Goal: Check status: Check status

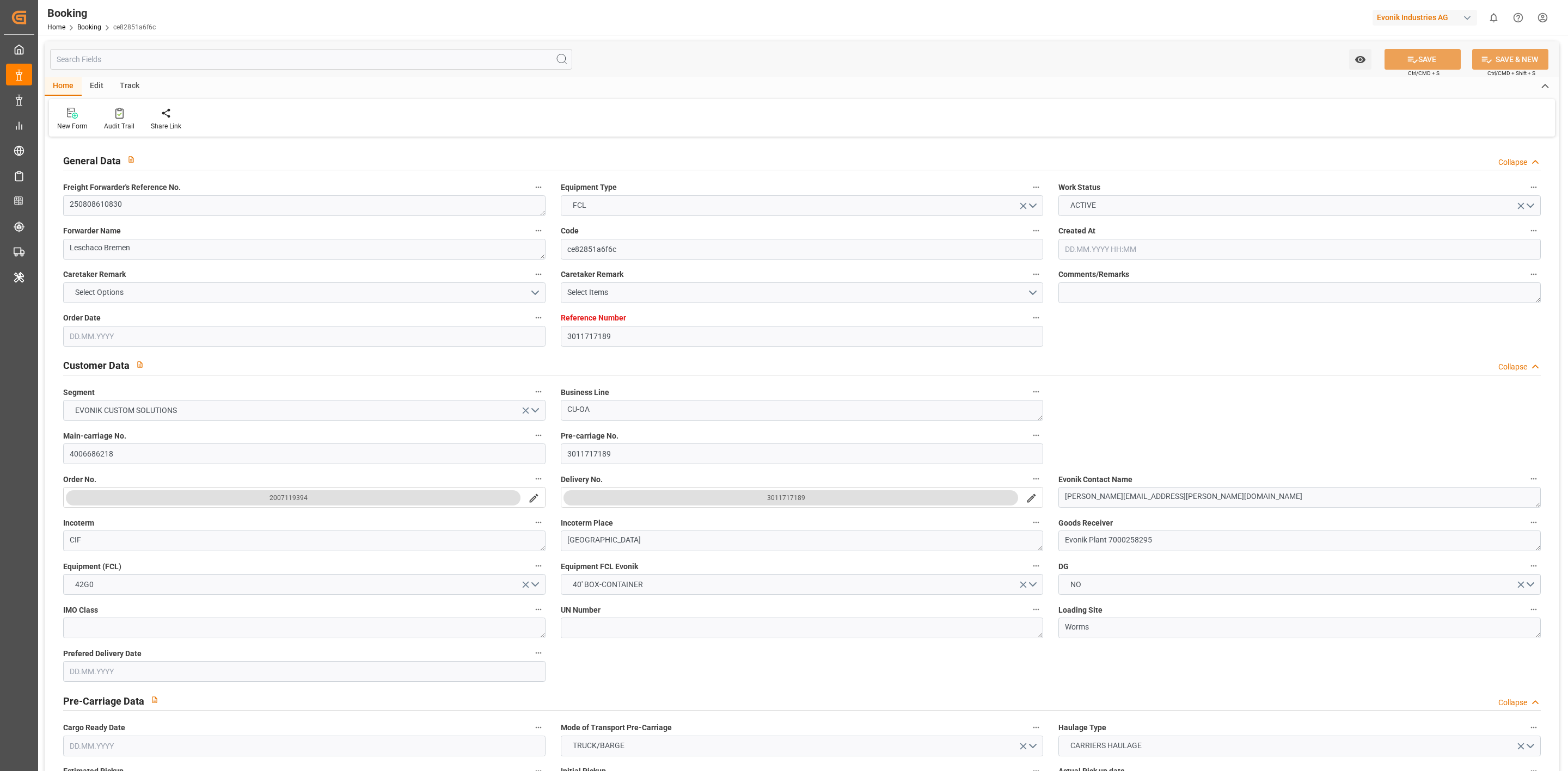
type input "3011717189"
type input "9540120"
type input "Hapag [PERSON_NAME]"
type input "Hapag Lloyd Aktiengesellschaft"
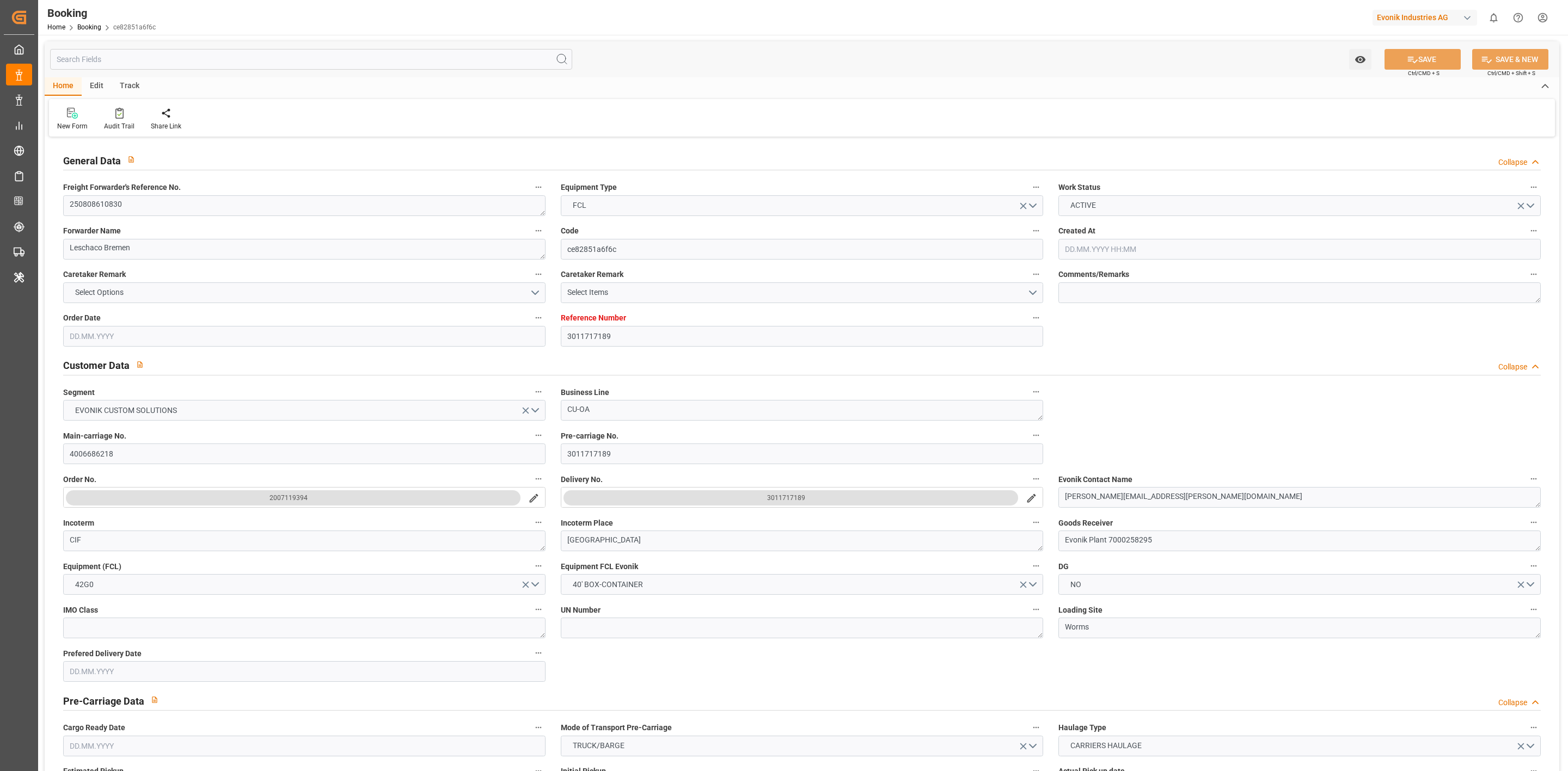
type input "NLRTM"
type input "SGSIN"
type input "35"
type input "NLRTM"
type input "SGSIN"
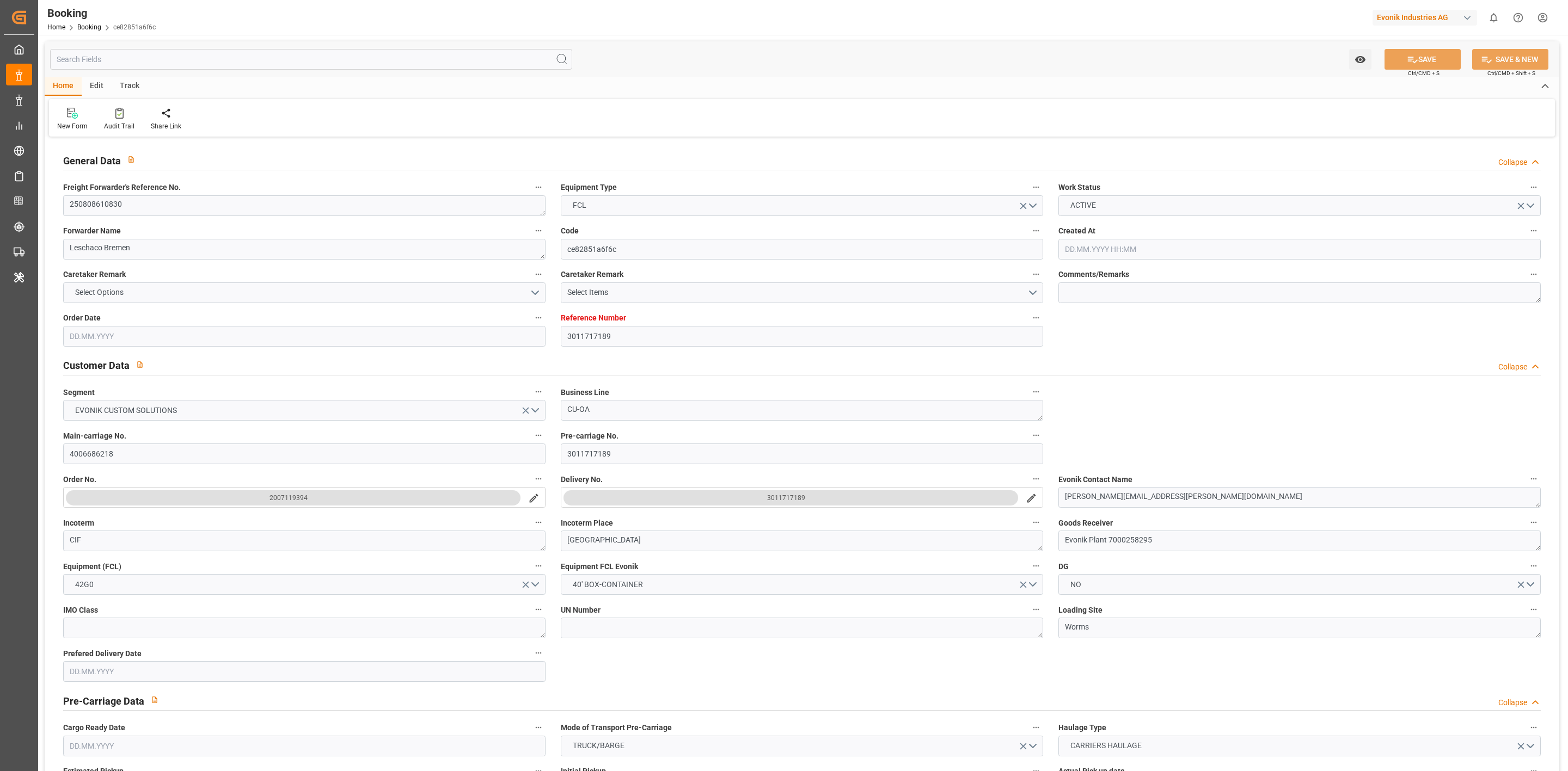
type input "9540120"
type input "01.08.2025 06:46"
type input "01.08.2025"
type input "30.09.2025"
type input "08.08.2025"
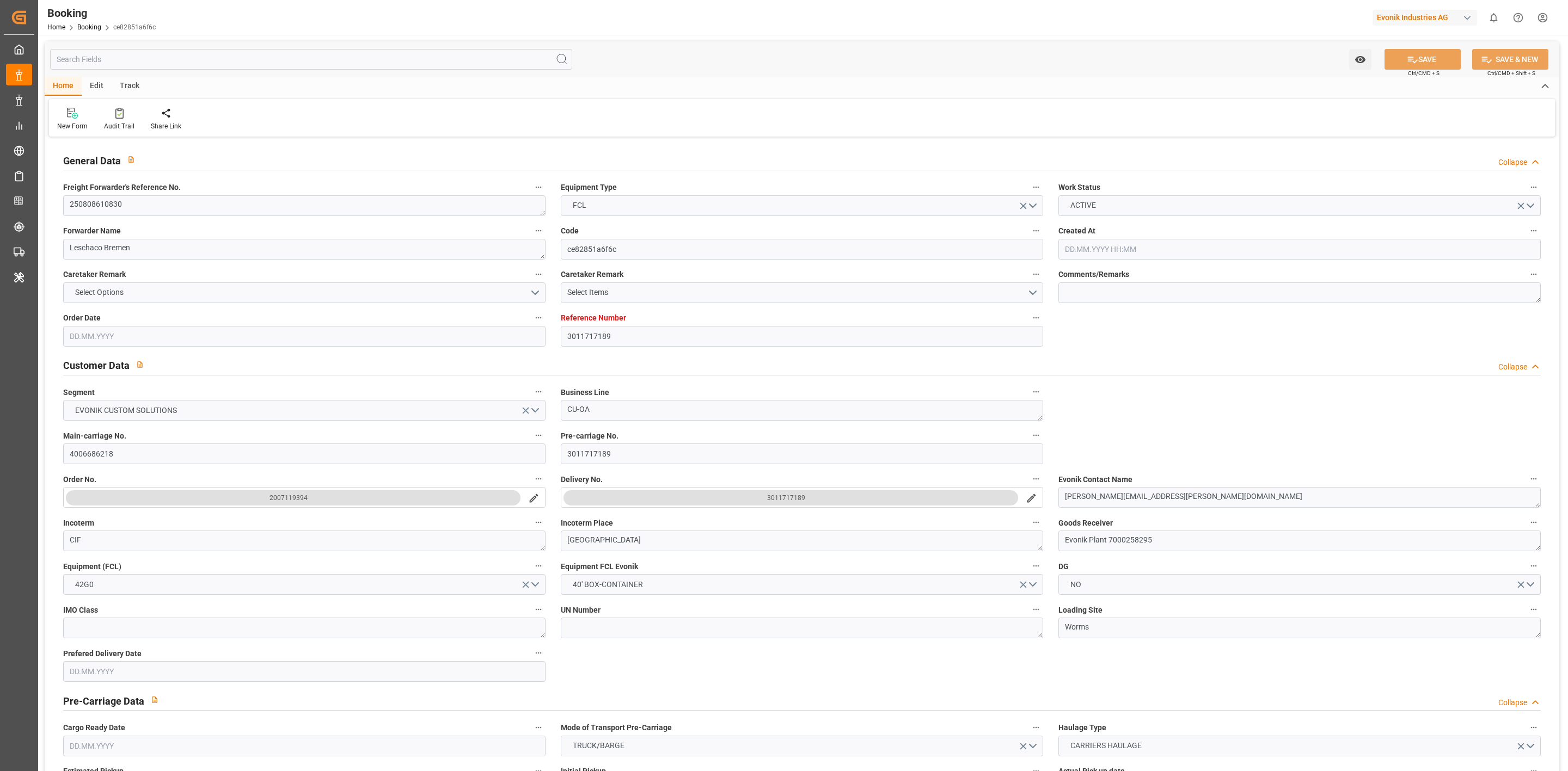
type input "04.08.2025"
type input "15.08.2025 07:30"
type input "15.08.2025 00:00"
type input "15.08.2025 06:48"
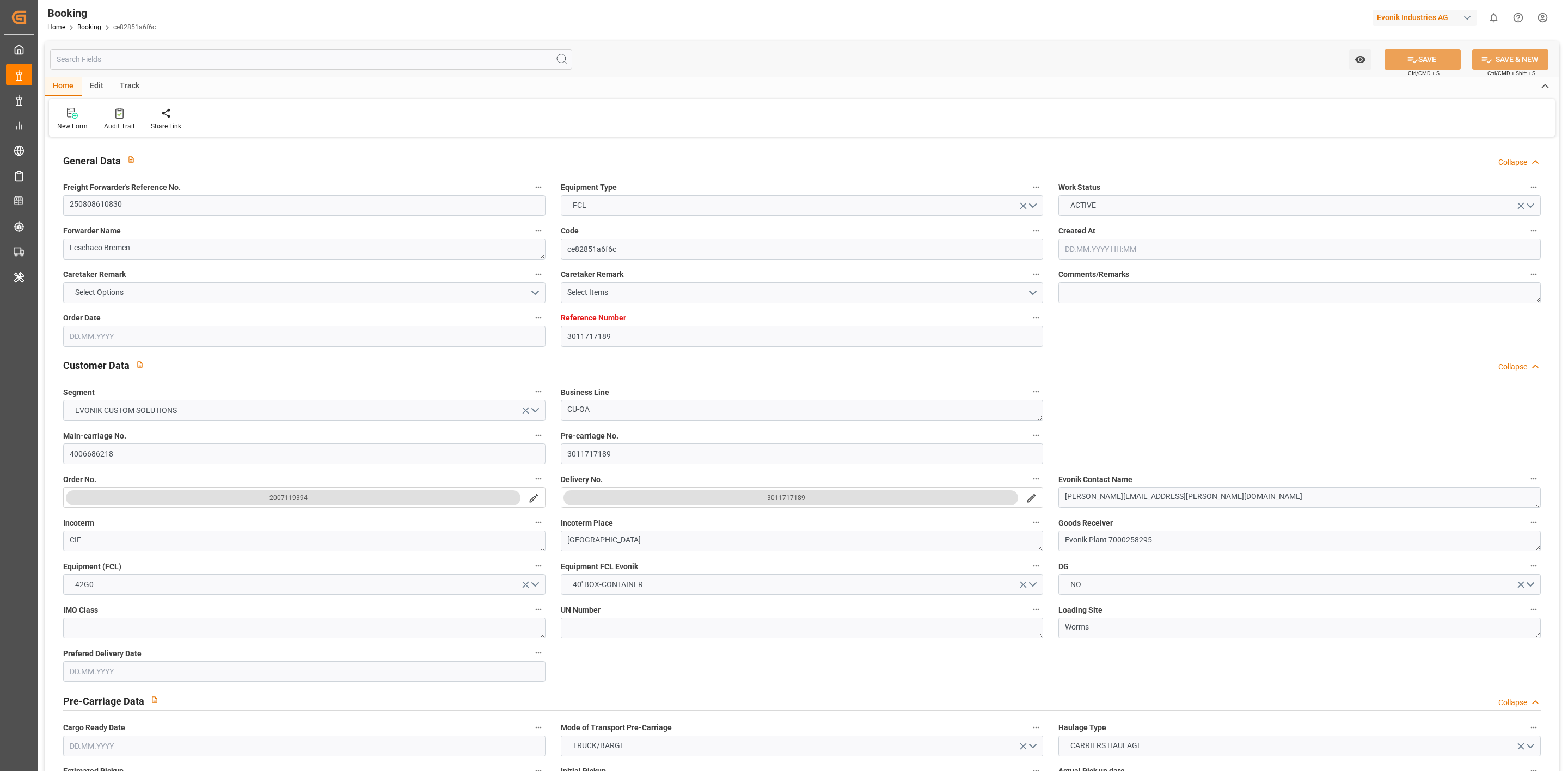
type input "10.08.2025 17:31"
type input "19.09.2025 00:01"
type input "20.09.2025 00:00"
type input "19.09.2025 02:00"
type input "20.09.2025 10:34"
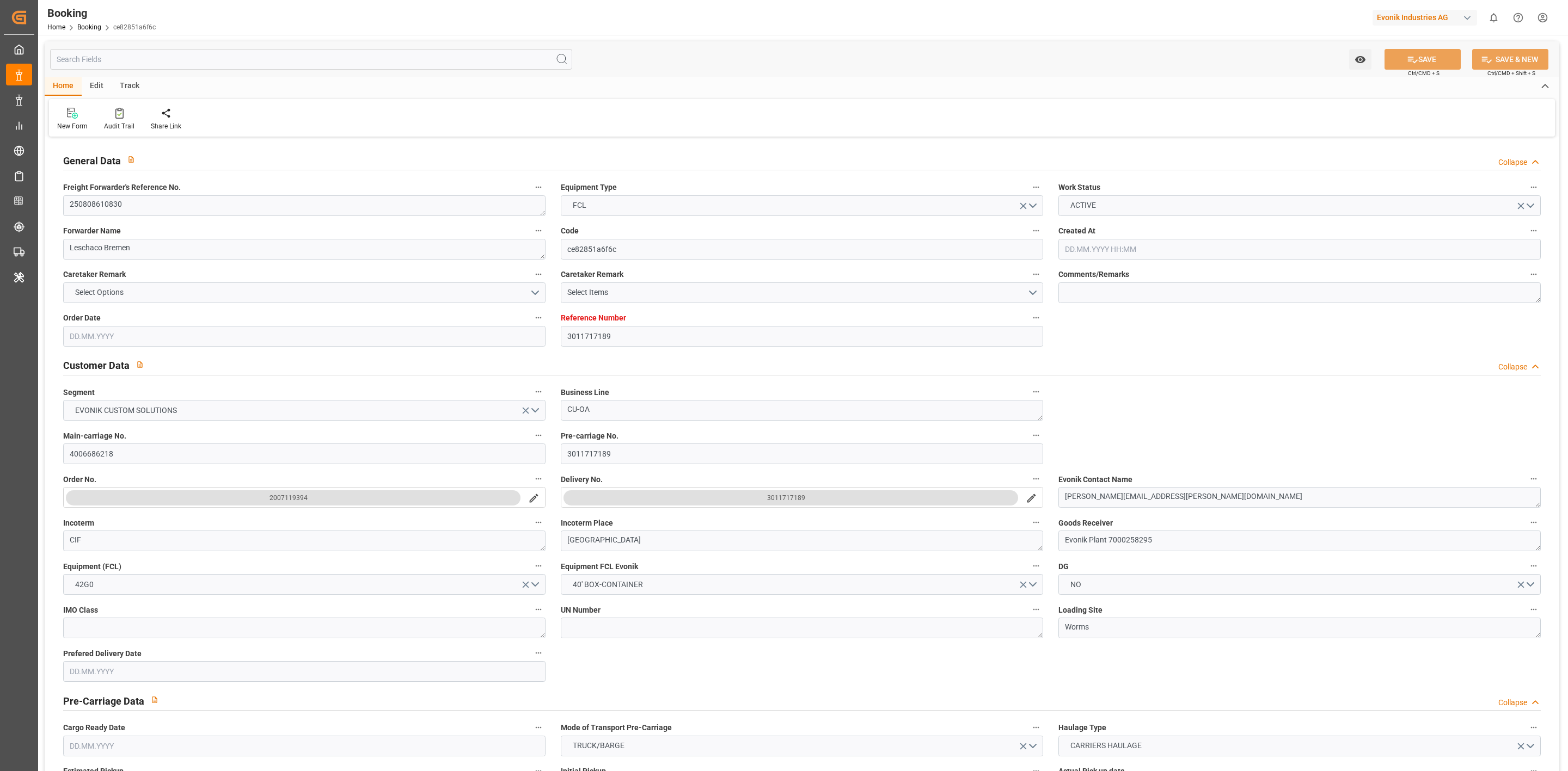
type input "08.08.2025"
type input "21.09.2025 13:05"
type input "21.09.2025"
type input "08.08.2025 11:03"
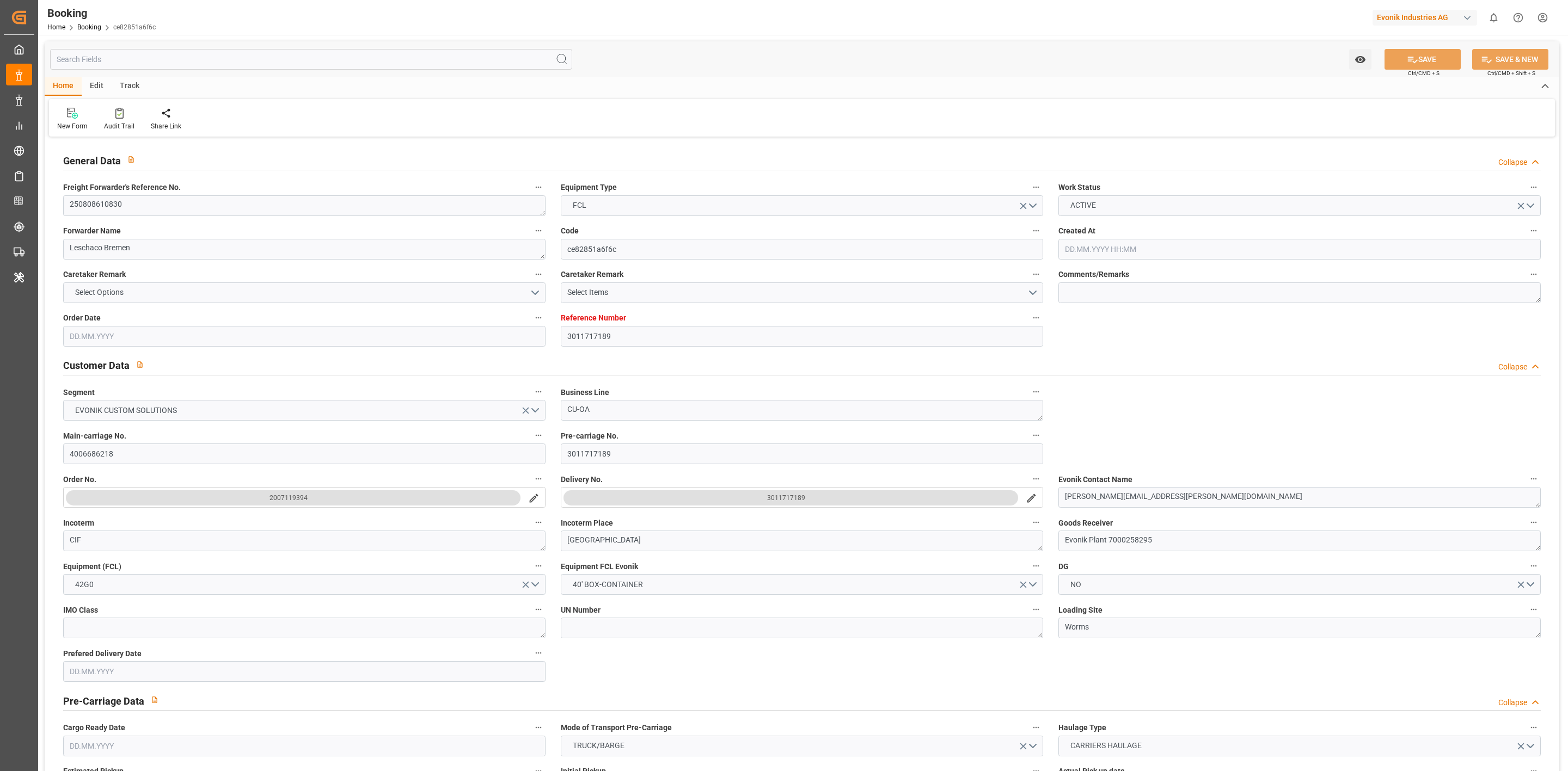
type input "08.08.2025 08:20"
type input "08.08.2025 16:03"
type input "08.08.2025 11:01"
type input "08.08.2025 22:00"
type input "13.08.2025 12:00"
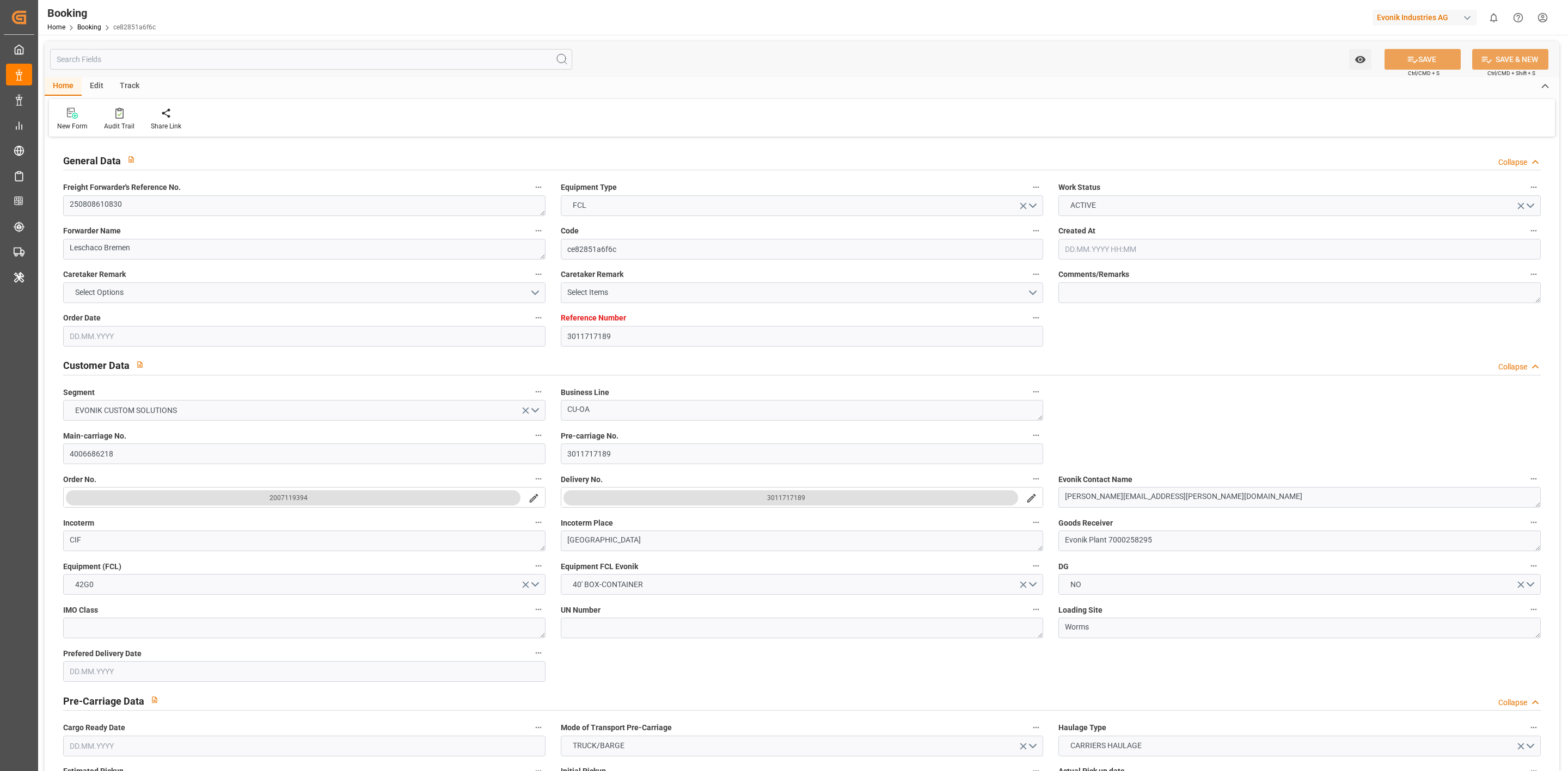
type input "13.08.2025 12:00"
type input "14.08.2025 21:45"
type input "15.08.2025 07:30"
type input "15.08.2025 07:59"
type input "19.09.2025 00:01"
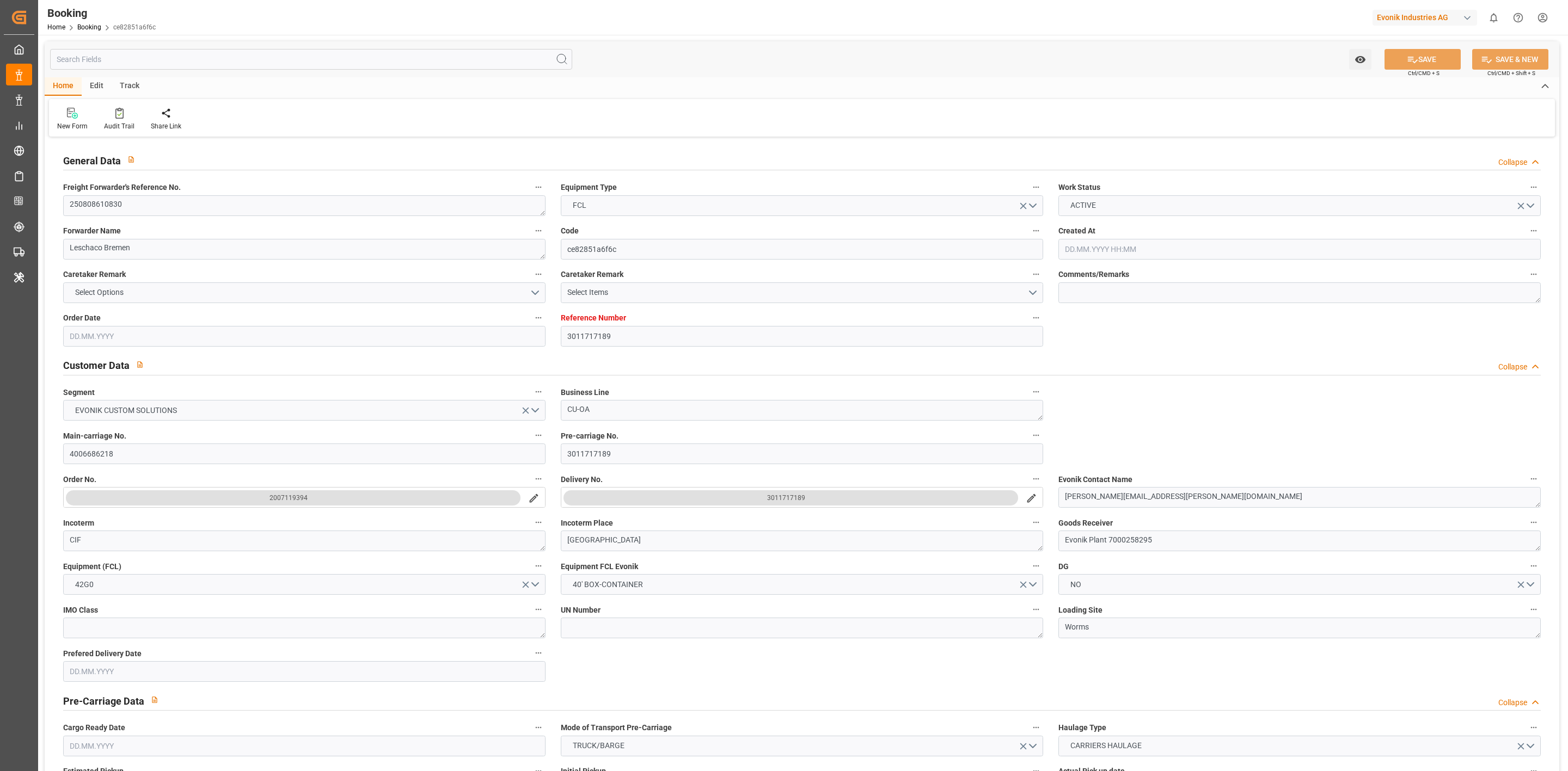
type input "19.09.2025 01:43"
type input "19.09.2025 15:03"
type input "19.09.2025 05:01"
type input "23.09.2025 05:01"
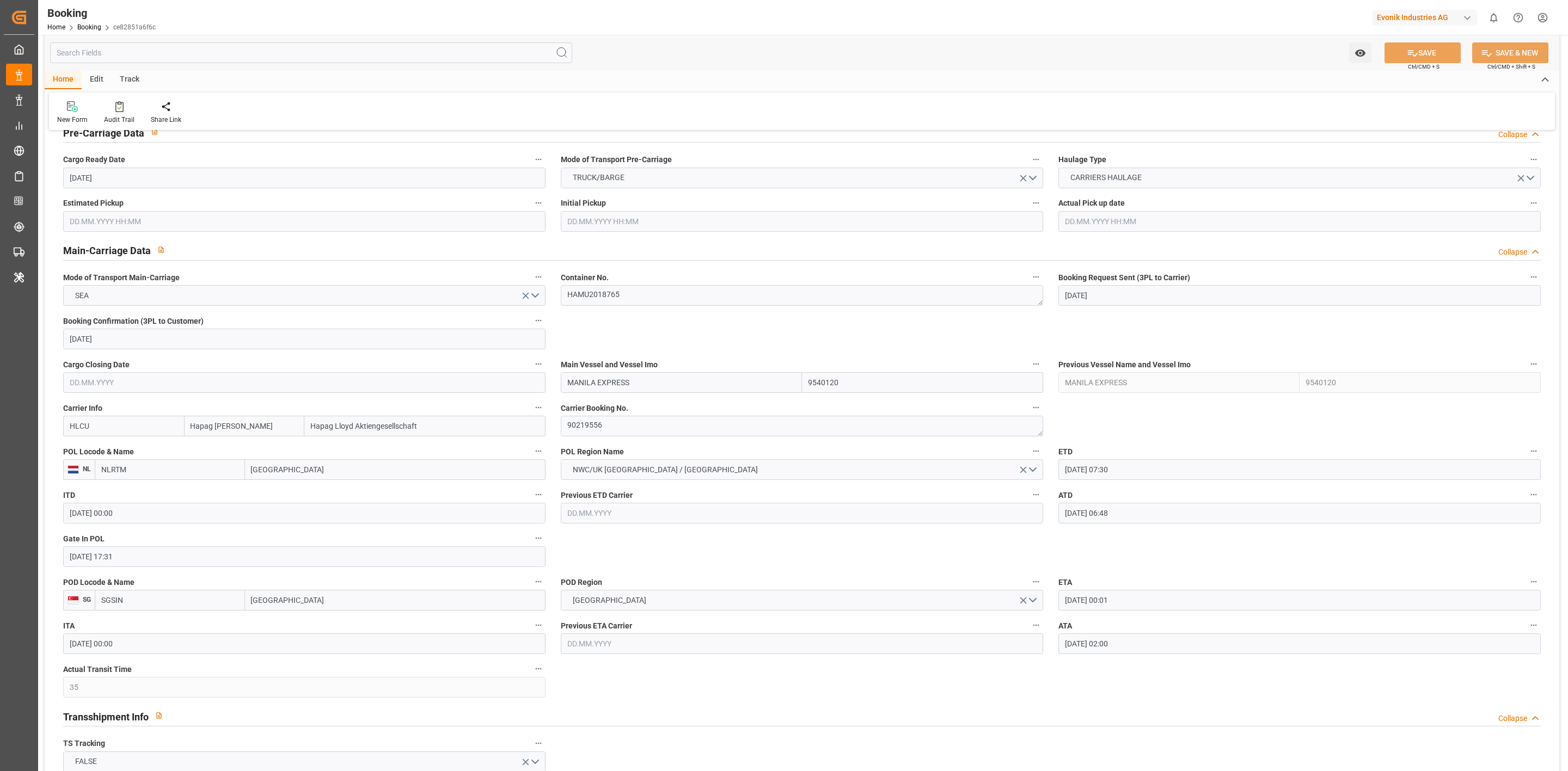
scroll to position [572, 0]
click at [615, 430] on textarea "90219556" at bounding box center [802, 423] width 483 height 21
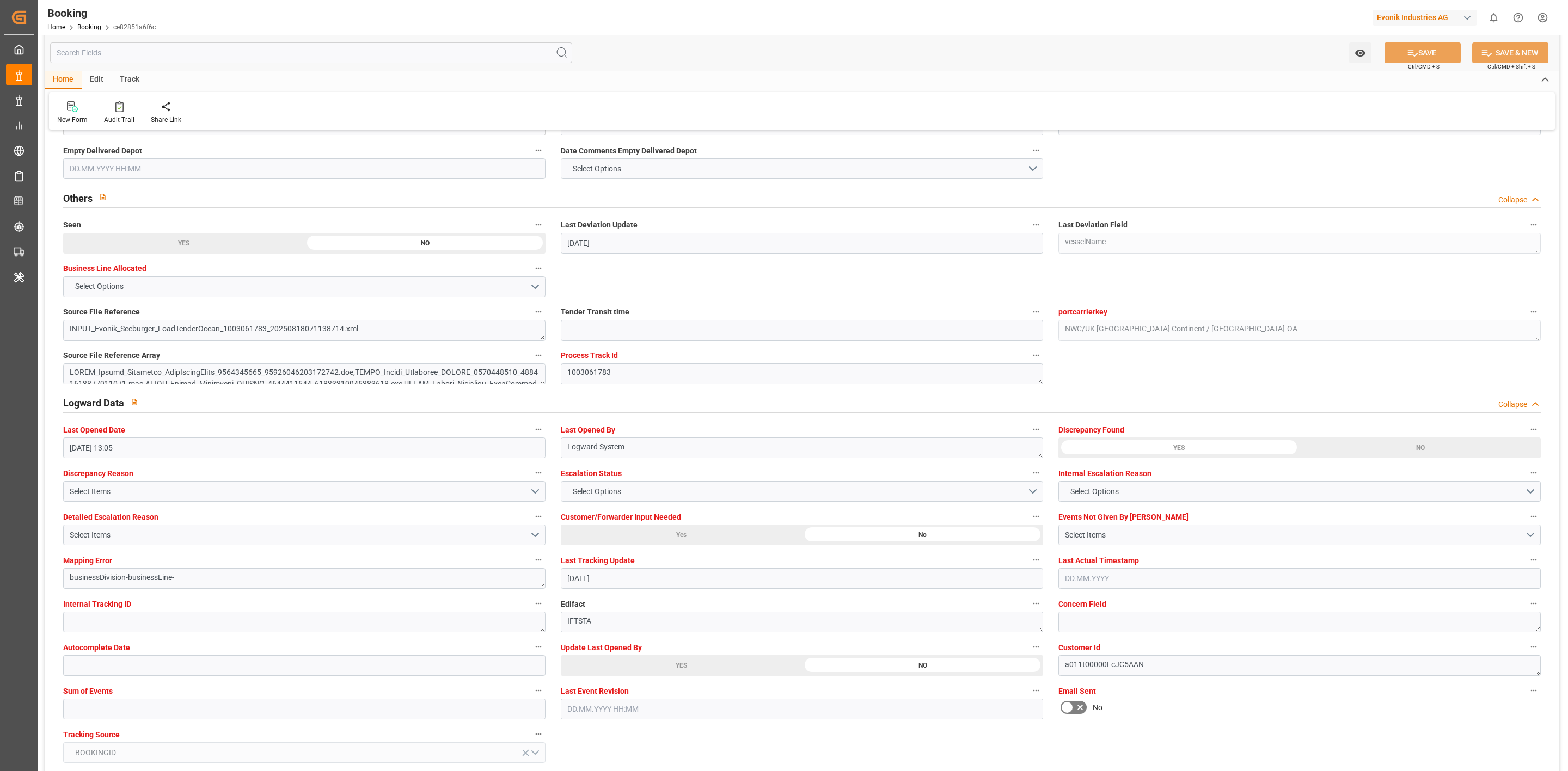
scroll to position [1960, 0]
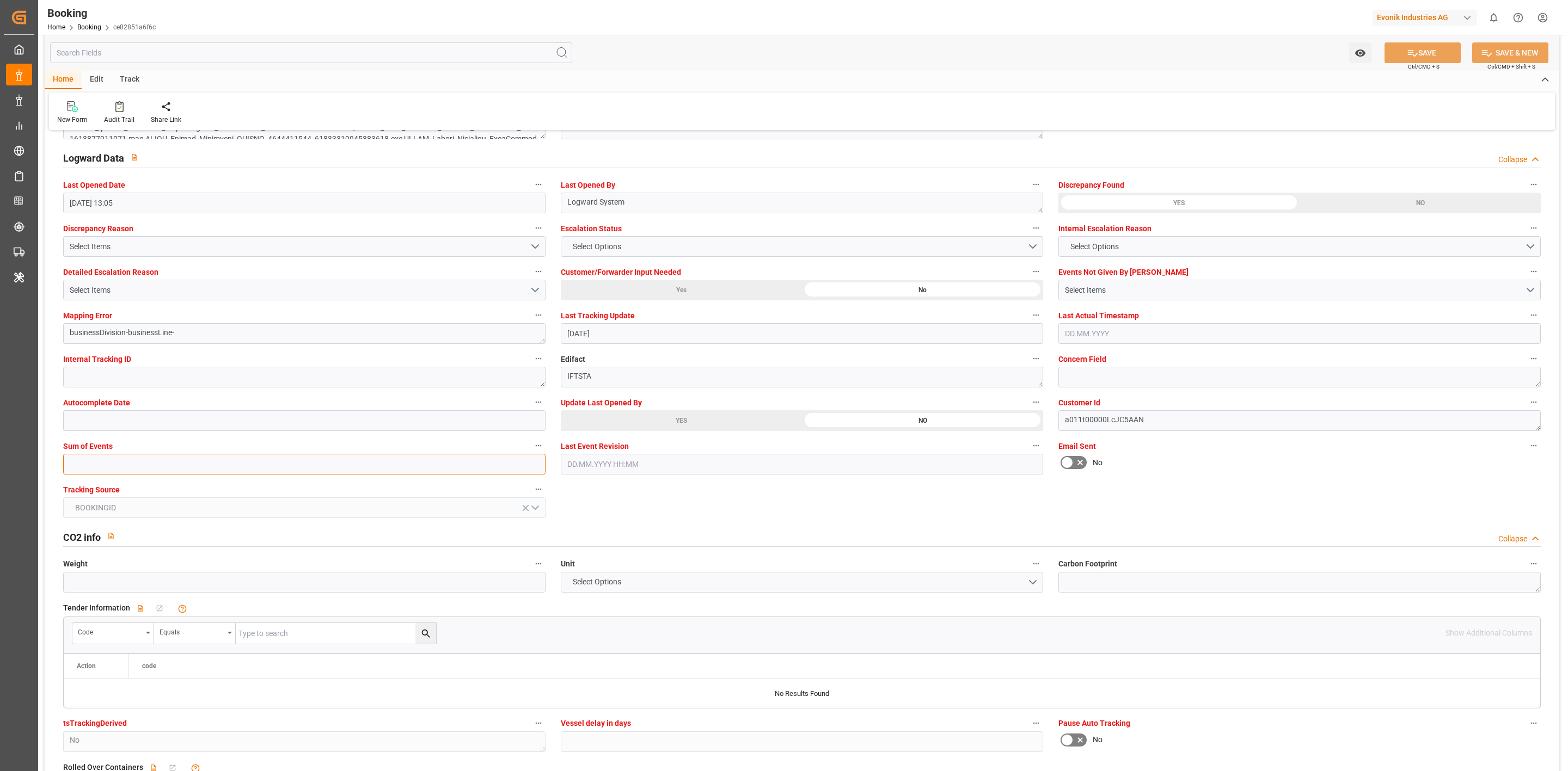
click at [116, 468] on input "text" at bounding box center [305, 465] width 483 height 21
type input "0"
click at [1407, 59] on button "SAVE" at bounding box center [1423, 53] width 76 height 21
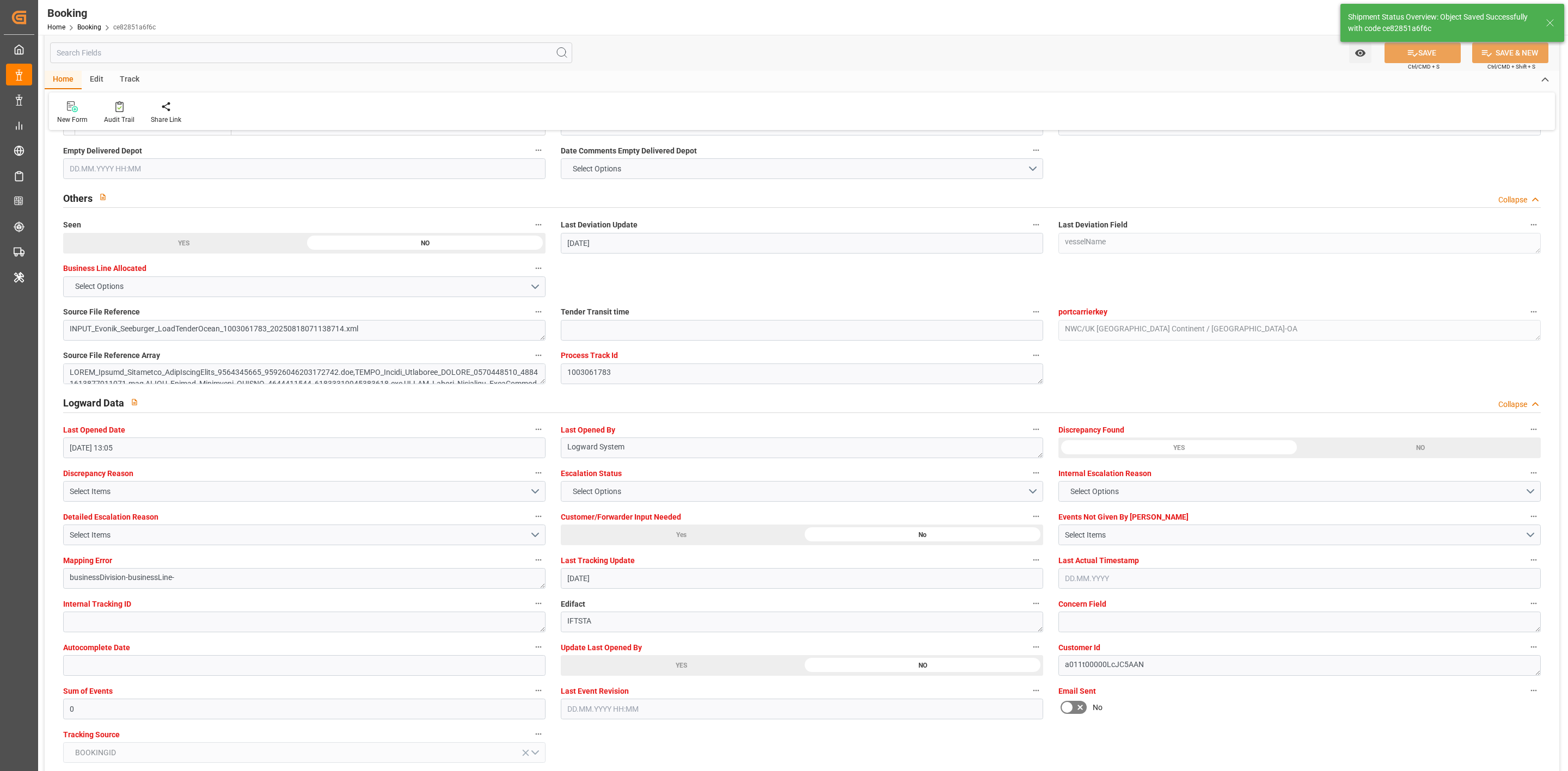
type textarea "sateesh godewar"
type input "22.09.2025 10:35"
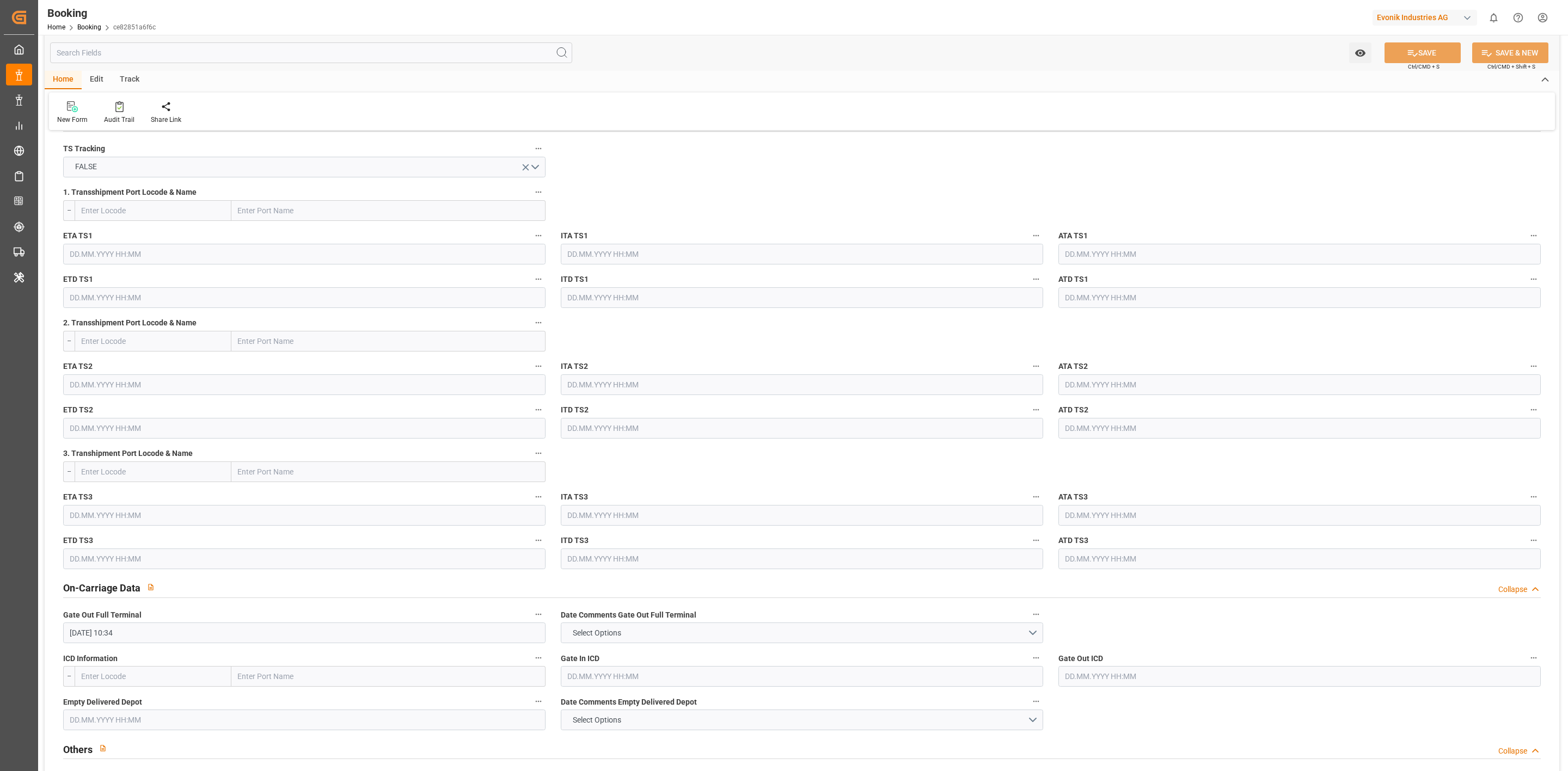
scroll to position [898, 0]
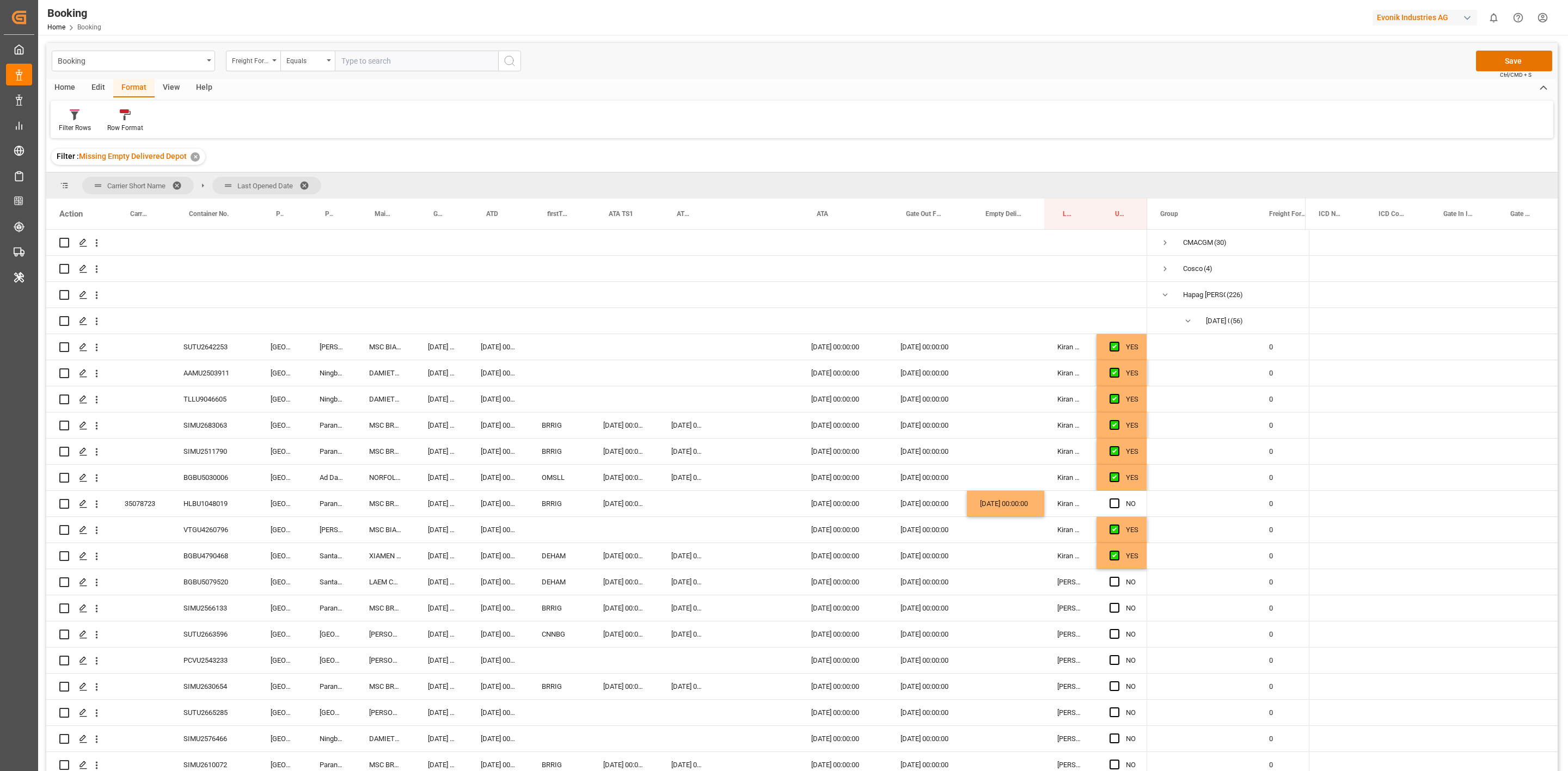
scroll to position [1224, 0]
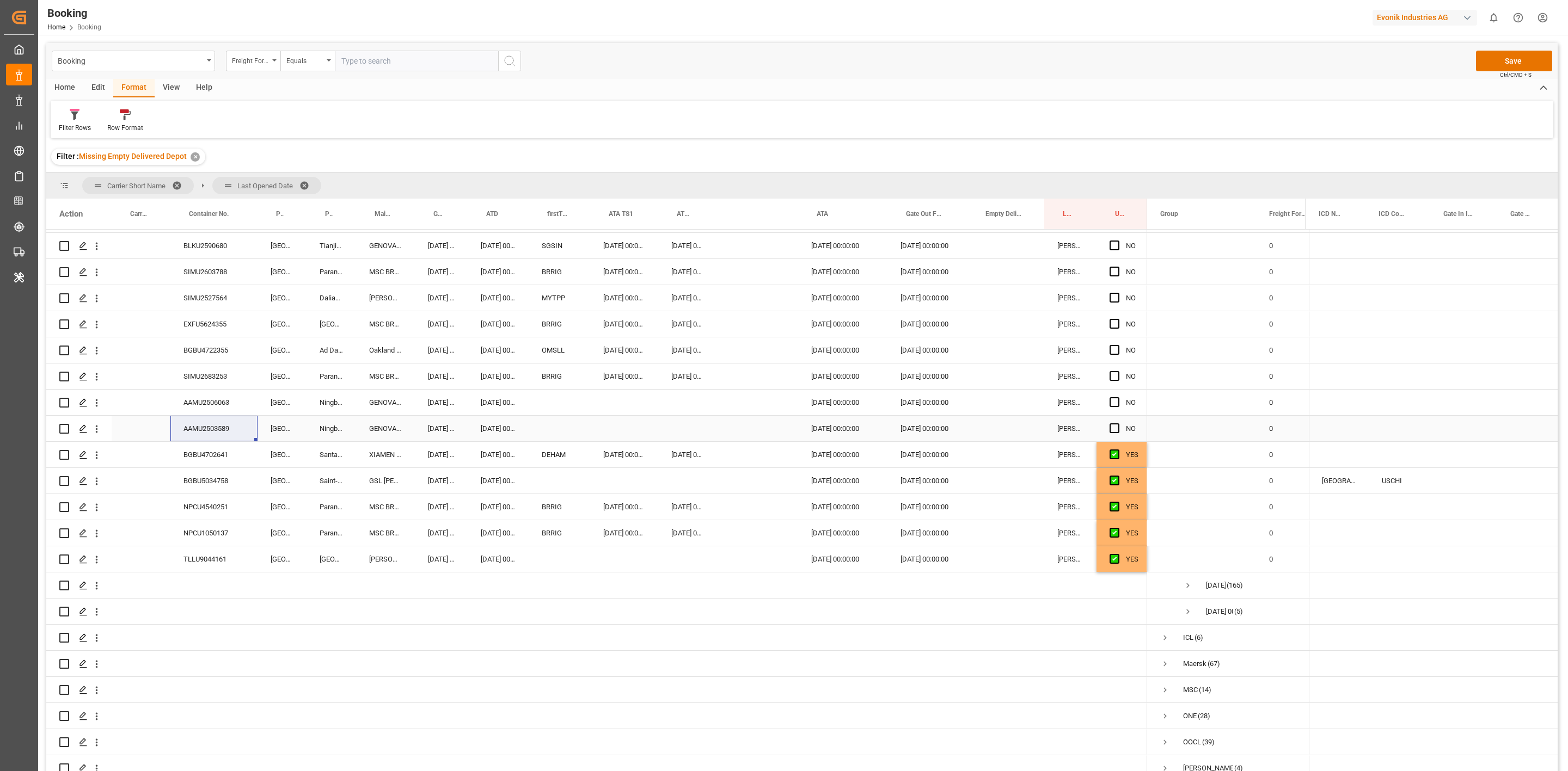
drag, startPoint x: 1117, startPoint y: 428, endPoint x: 1102, endPoint y: 430, distance: 15.1
click at [1117, 428] on span "Press SPACE to select this row." at bounding box center [1114, 428] width 10 height 10
click at [1118, 424] on input "Press SPACE to select this row." at bounding box center [1118, 424] width 0 height 0
click at [229, 398] on div "AAMU2506063" at bounding box center [214, 403] width 87 height 25
click at [213, 377] on div "SIMU2683253" at bounding box center [214, 377] width 87 height 25
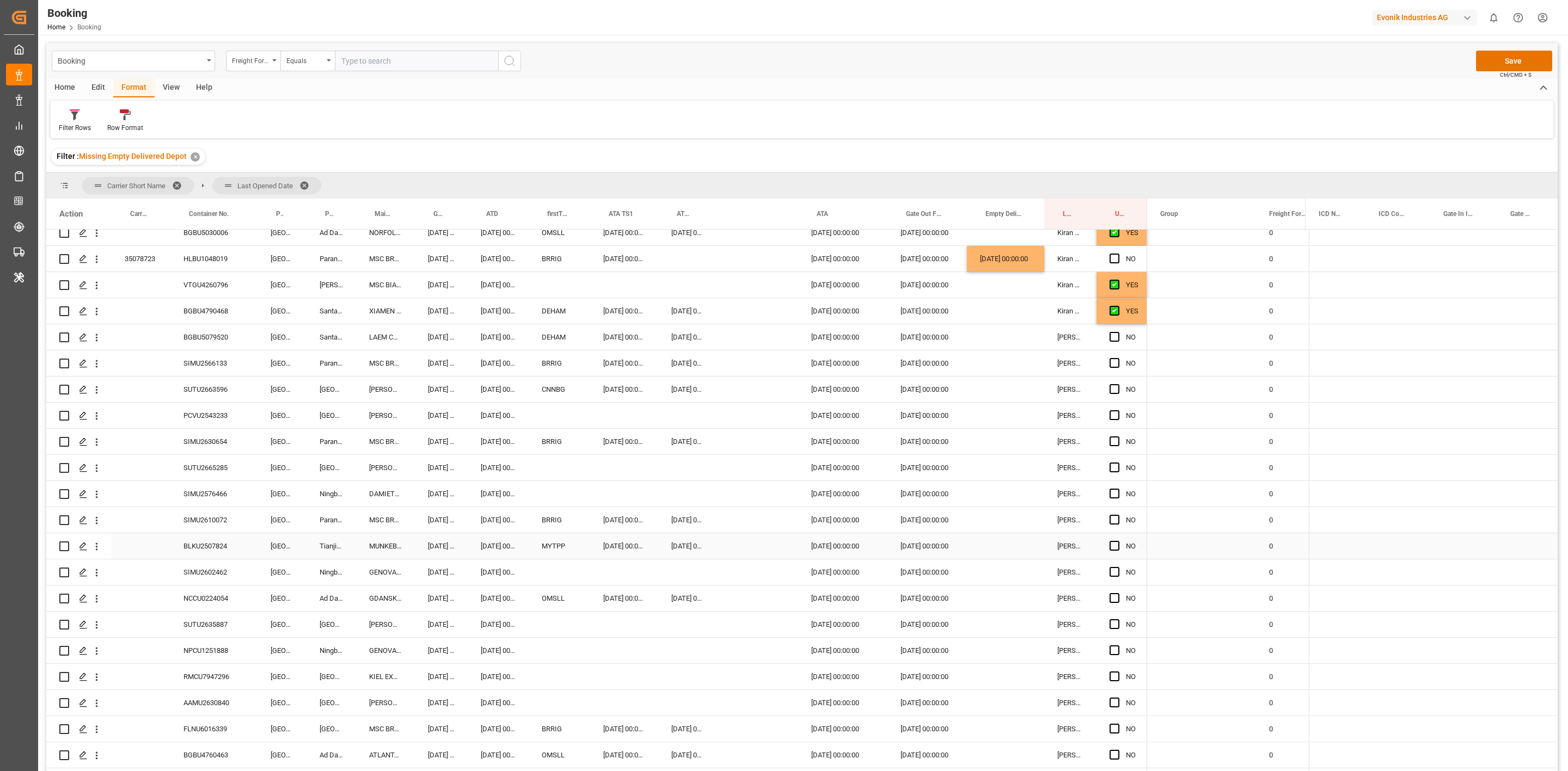
scroll to position [164, 0]
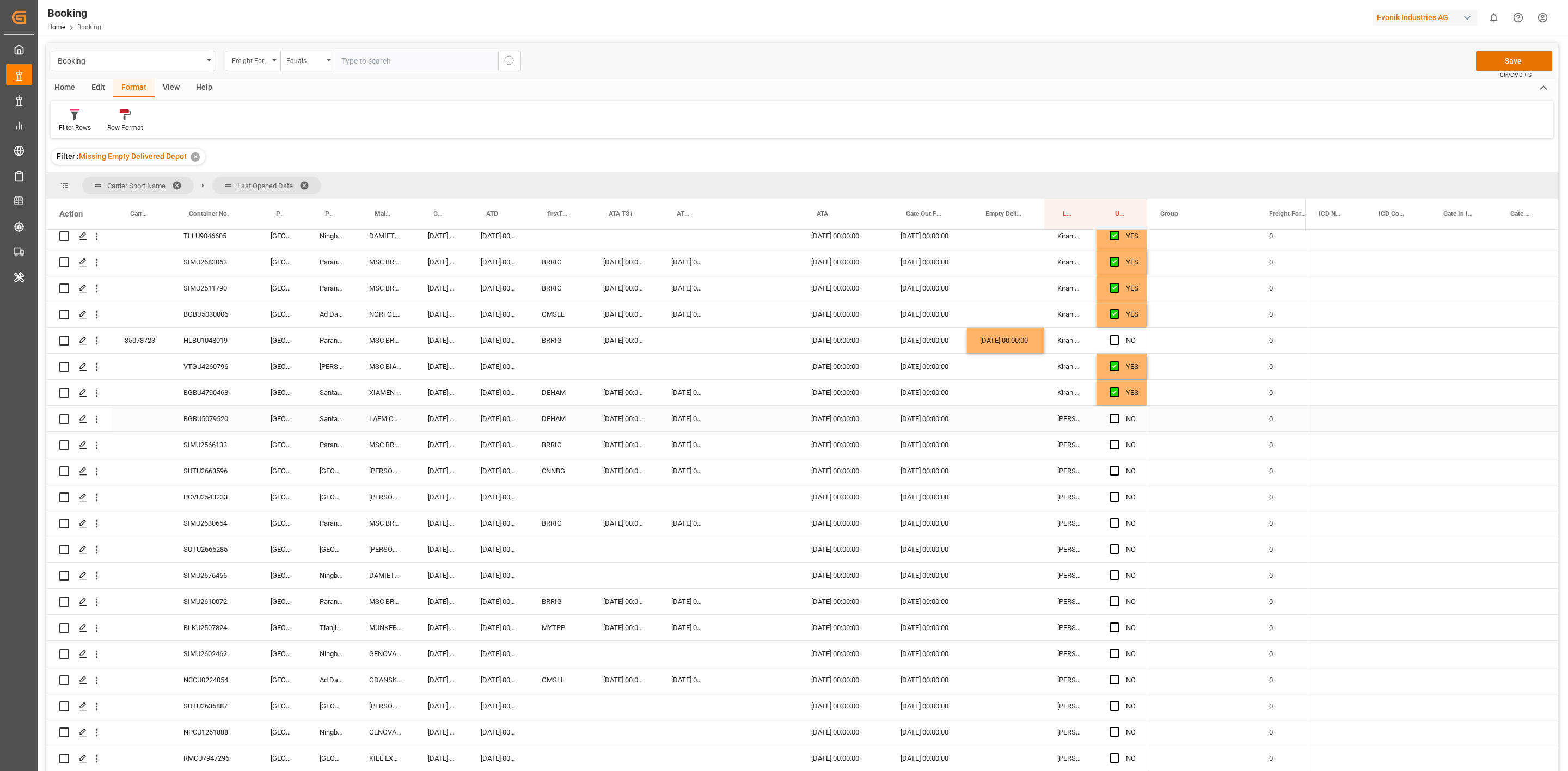
drag, startPoint x: 194, startPoint y: 415, endPoint x: 59, endPoint y: 329, distance: 160.1
click at [194, 415] on div "BGBU5079520" at bounding box center [214, 419] width 87 height 25
click at [984, 421] on div "Press SPACE to select this row." at bounding box center [1005, 419] width 77 height 25
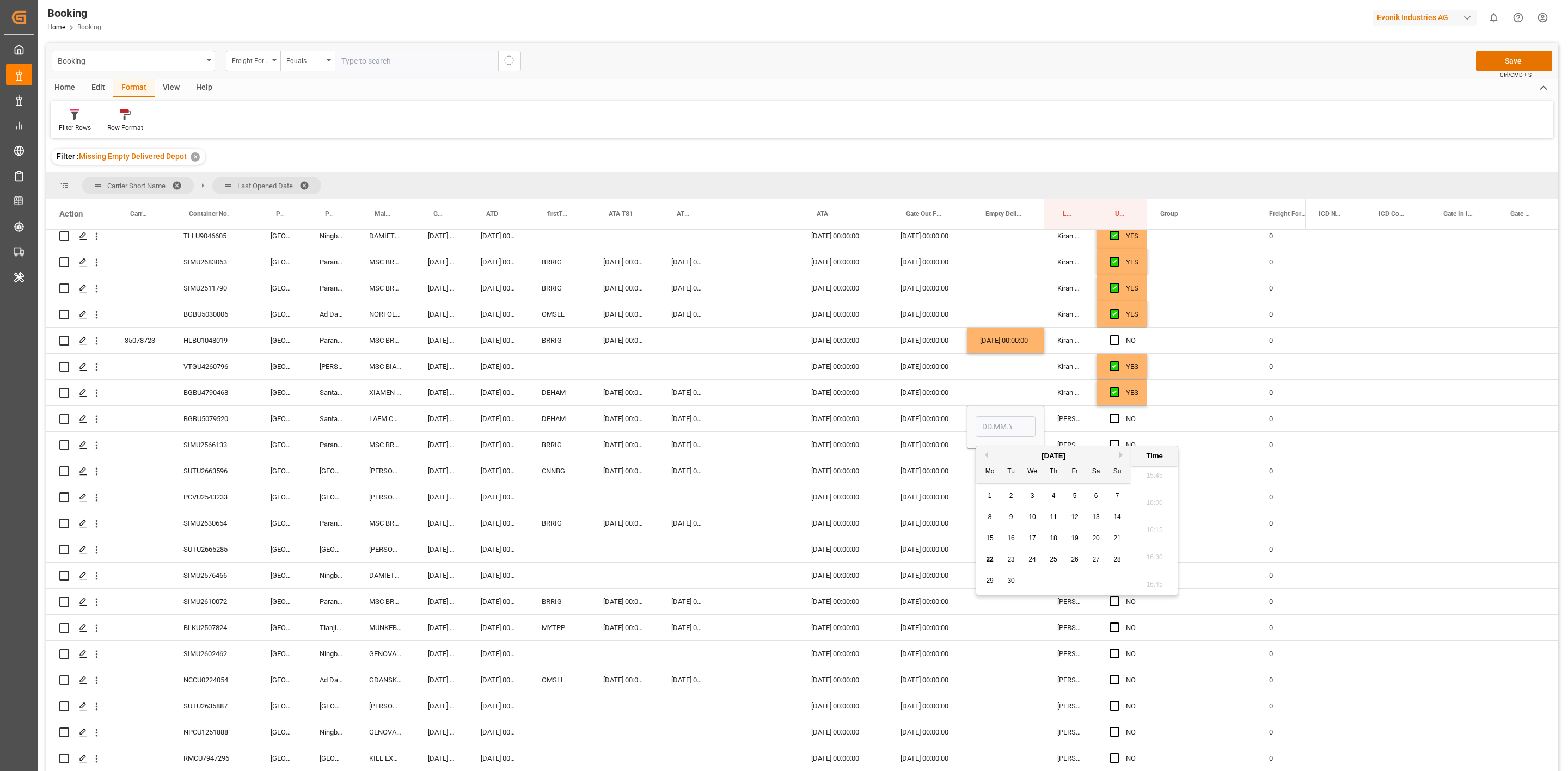
click at [1037, 539] on div "17" at bounding box center [1033, 539] width 13 height 13
click at [765, 495] on div "Press SPACE to select this row." at bounding box center [759, 497] width 27 height 25
click at [203, 446] on div "SIMU2566133" at bounding box center [214, 445] width 87 height 25
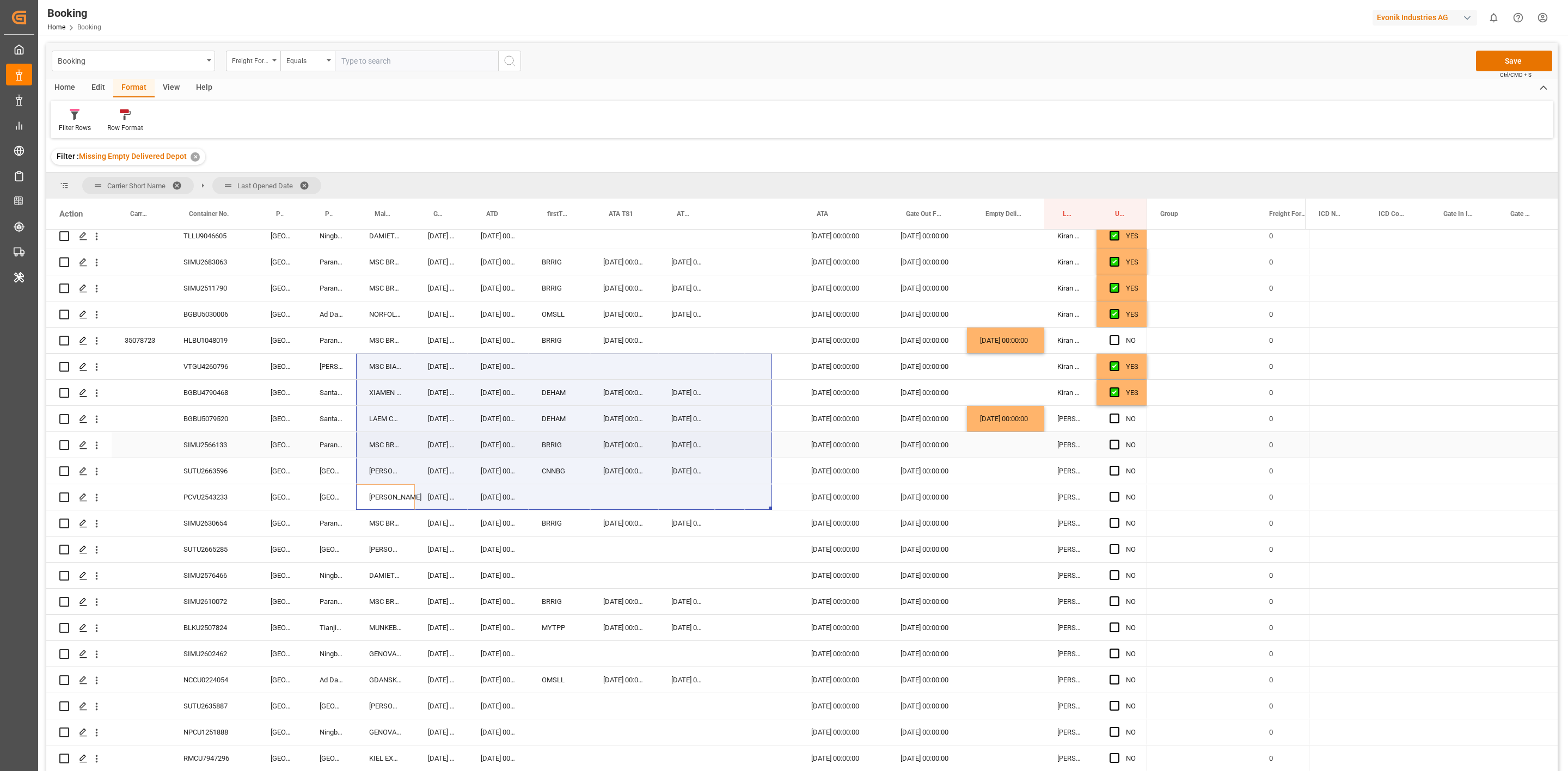
click at [1111, 448] on span "Press SPACE to select this row." at bounding box center [1114, 445] width 10 height 10
click at [1118, 440] on input "Press SPACE to select this row." at bounding box center [1118, 440] width 0 height 0
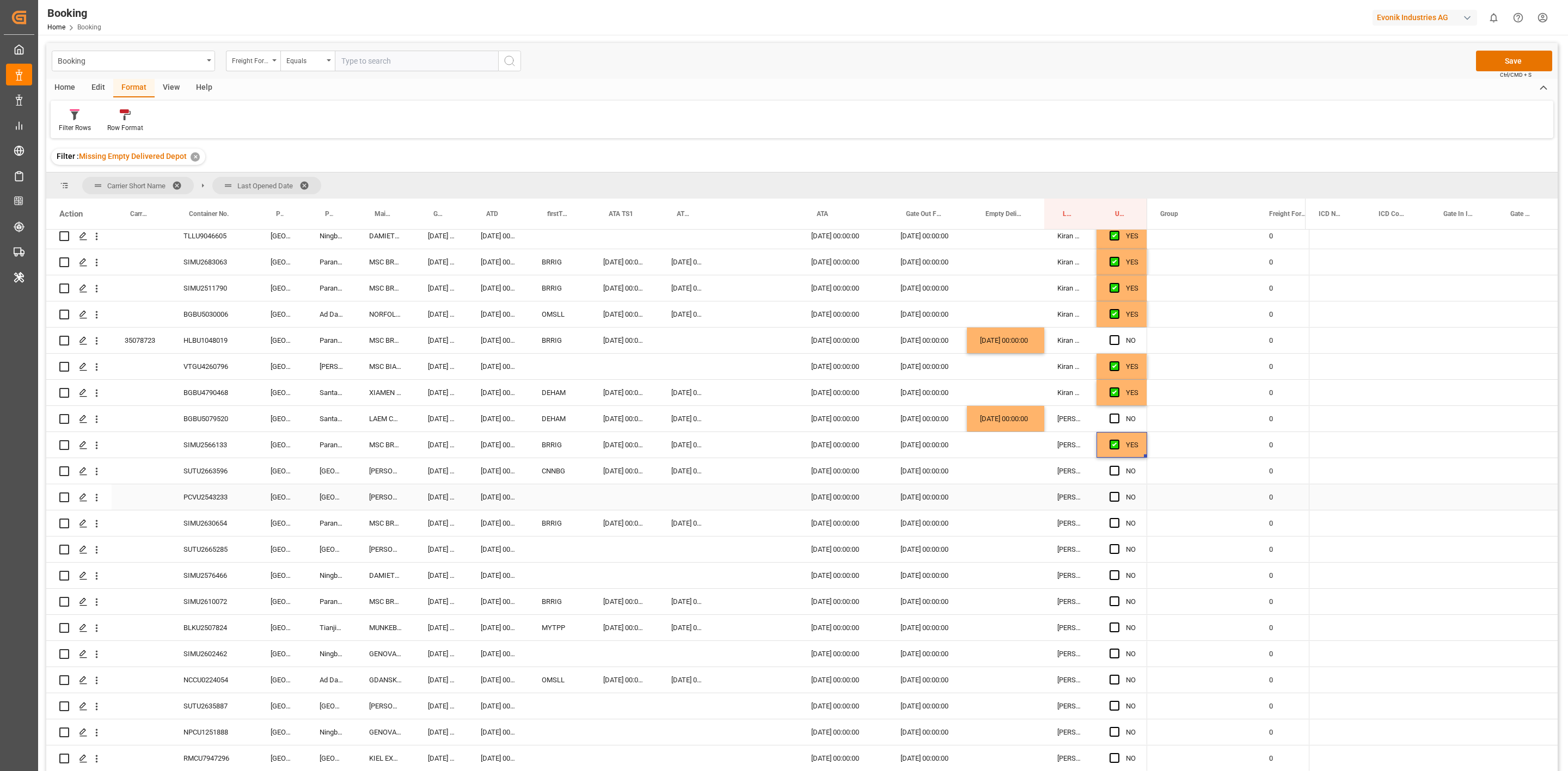
click at [214, 500] on div "PCVU2543233" at bounding box center [214, 497] width 87 height 25
click at [188, 477] on div "SUTU2663596" at bounding box center [214, 471] width 87 height 25
drag, startPoint x: 1113, startPoint y: 469, endPoint x: 276, endPoint y: 533, distance: 839.4
click at [1113, 469] on span "Press SPACE to select this row." at bounding box center [1114, 471] width 10 height 10
click at [1118, 466] on input "Press SPACE to select this row." at bounding box center [1118, 466] width 0 height 0
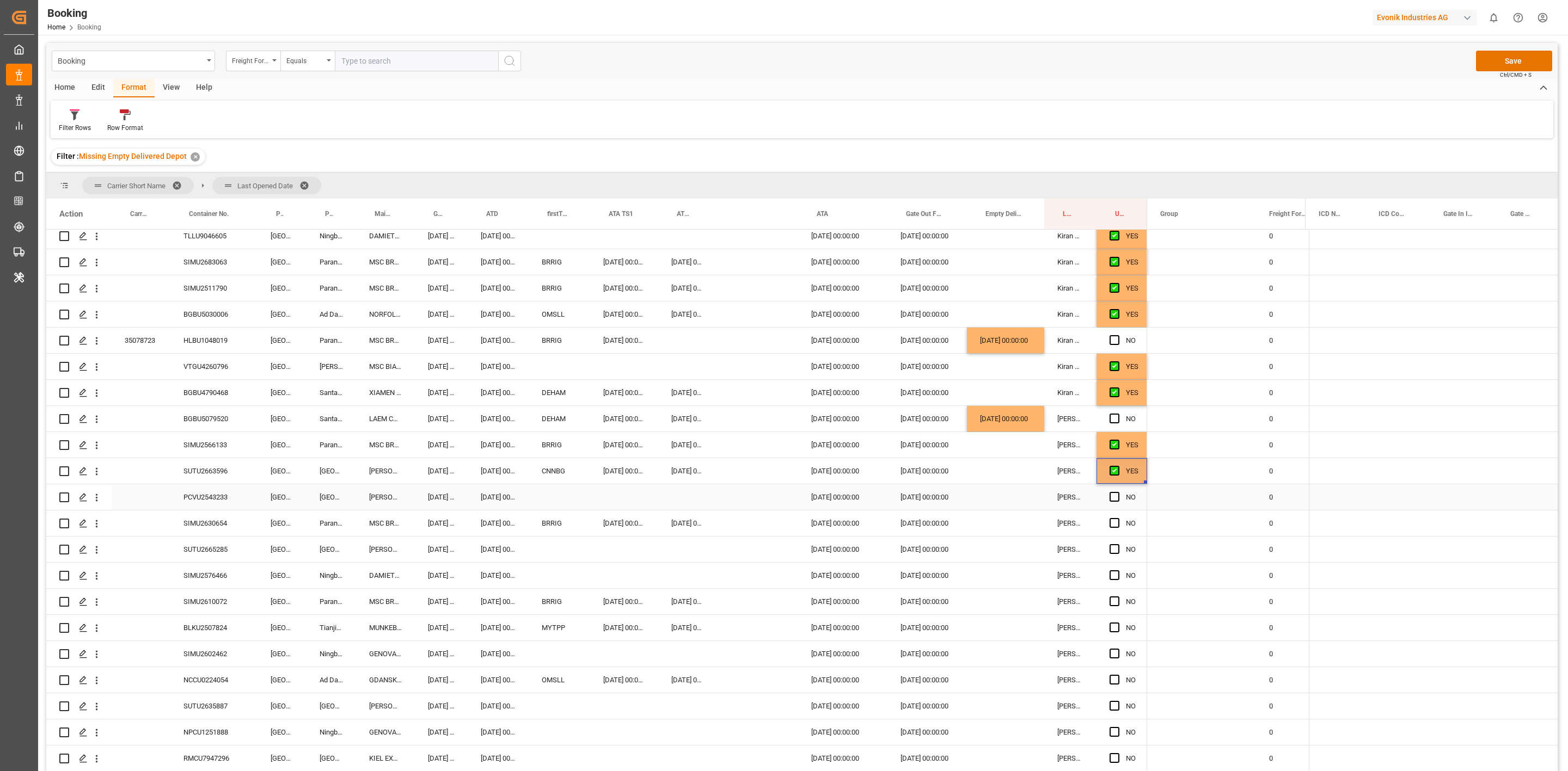
click at [235, 504] on div "PCVU2543233" at bounding box center [214, 497] width 87 height 25
click at [226, 497] on div "PCVU2543233" at bounding box center [214, 497] width 87 height 25
click at [833, 157] on div "Created by potrace 1.15, written by Peter Selinger 2001-2017 Created by potrace…" at bounding box center [784, 386] width 1568 height 771
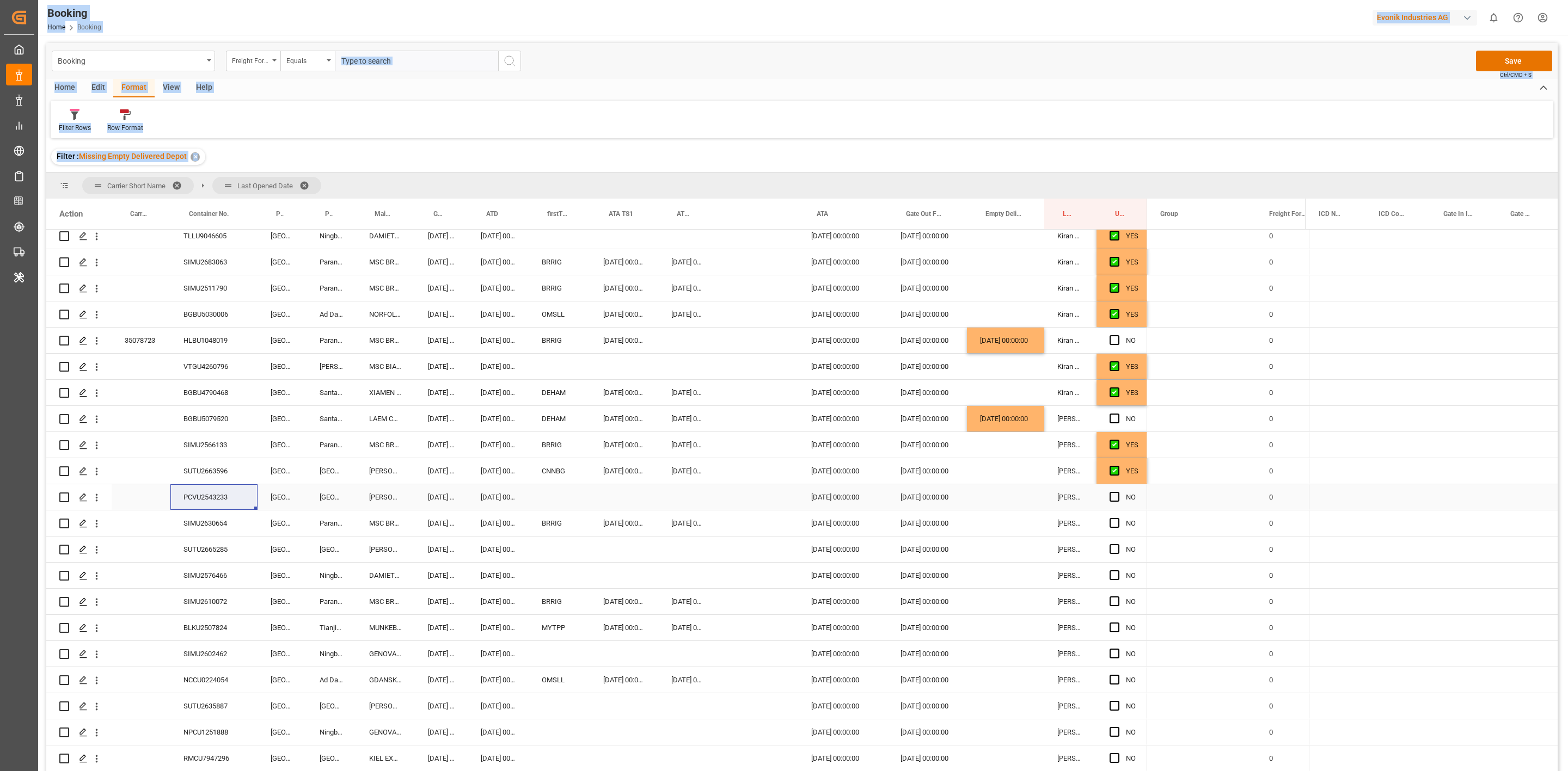
click at [1113, 498] on span "Press SPACE to select this row." at bounding box center [1114, 497] width 10 height 10
click at [1118, 492] on input "Press SPACE to select this row." at bounding box center [1118, 492] width 0 height 0
click at [208, 521] on div "SIMU2630654" at bounding box center [214, 523] width 87 height 25
drag, startPoint x: 1113, startPoint y: 527, endPoint x: 290, endPoint y: 552, distance: 823.4
click at [1113, 527] on span "Press SPACE to select this row." at bounding box center [1114, 523] width 10 height 10
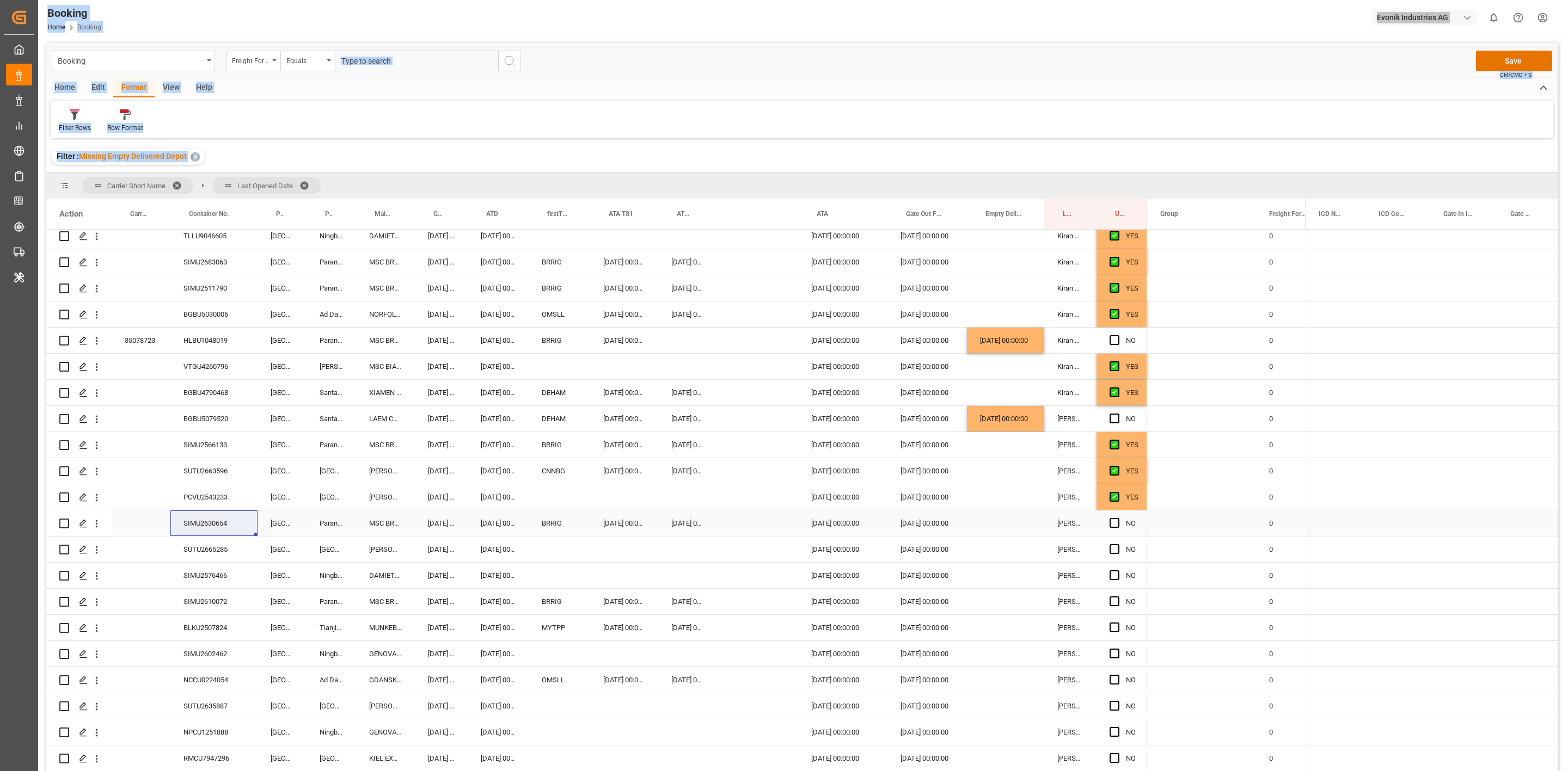
click at [1118, 518] on input "Press SPACE to select this row." at bounding box center [1118, 518] width 0 height 0
click at [219, 554] on div "SUTU2665285" at bounding box center [214, 549] width 87 height 25
drag, startPoint x: 1109, startPoint y: 547, endPoint x: 1115, endPoint y: 548, distance: 6.1
click at [1110, 547] on span "Press SPACE to select this row." at bounding box center [1114, 549] width 10 height 10
click at [1118, 545] on input "Press SPACE to select this row." at bounding box center [1118, 545] width 0 height 0
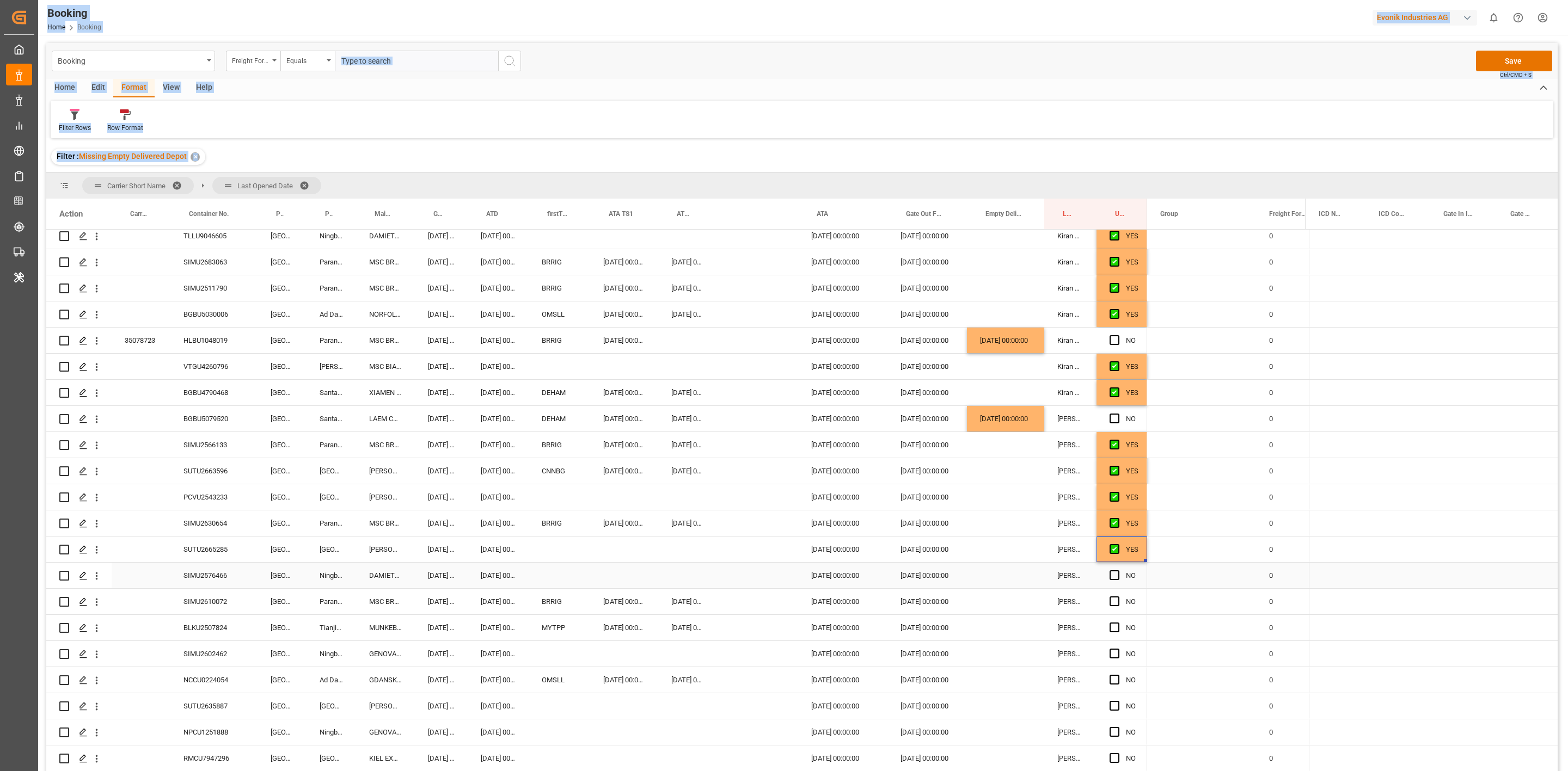
click at [210, 575] on div "SIMU2576466" at bounding box center [214, 575] width 87 height 25
click at [1117, 575] on span "Press SPACE to select this row." at bounding box center [1114, 575] width 10 height 10
click at [1118, 571] on input "Press SPACE to select this row." at bounding box center [1118, 571] width 0 height 0
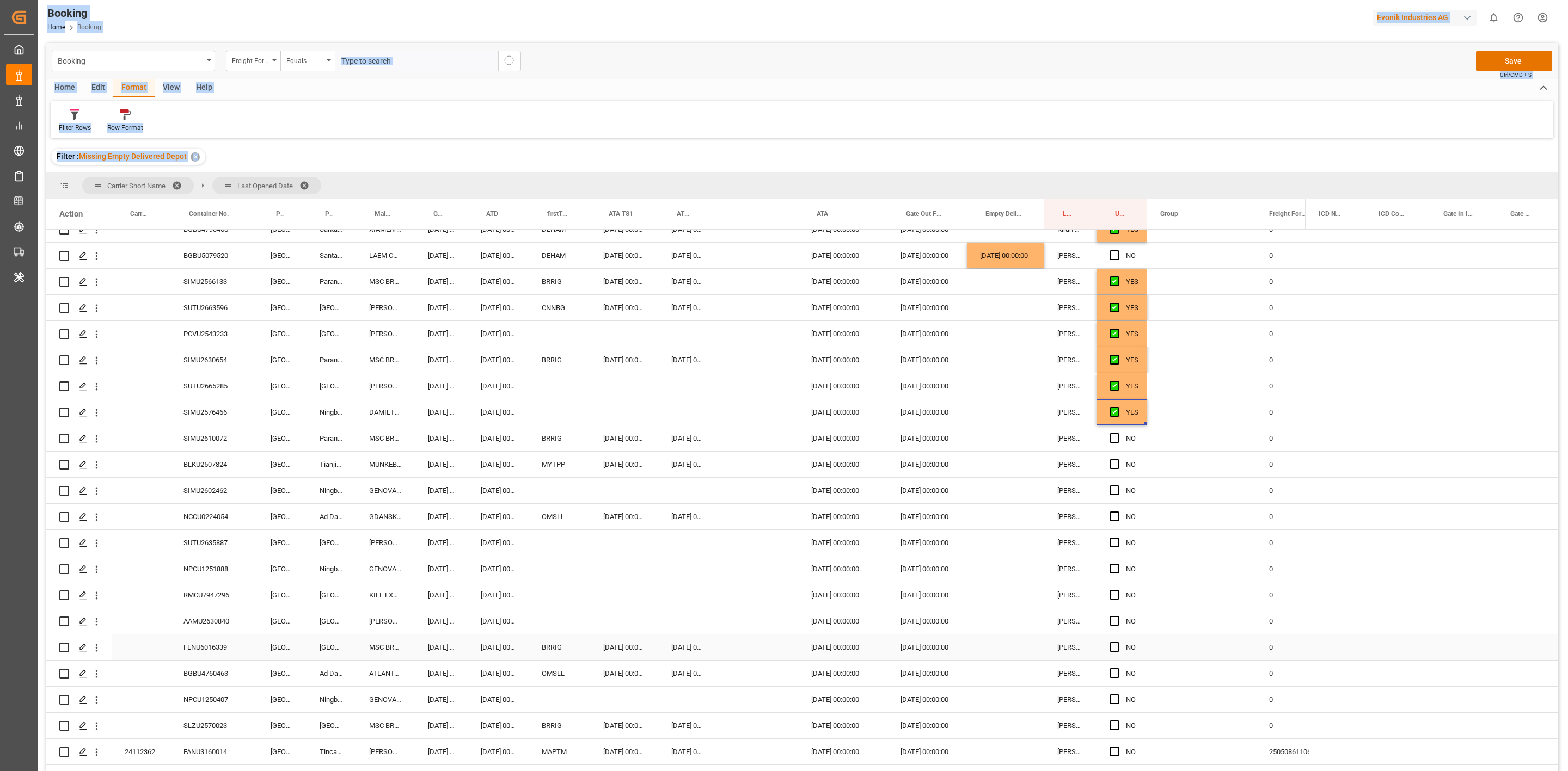
scroll to position [490, 0]
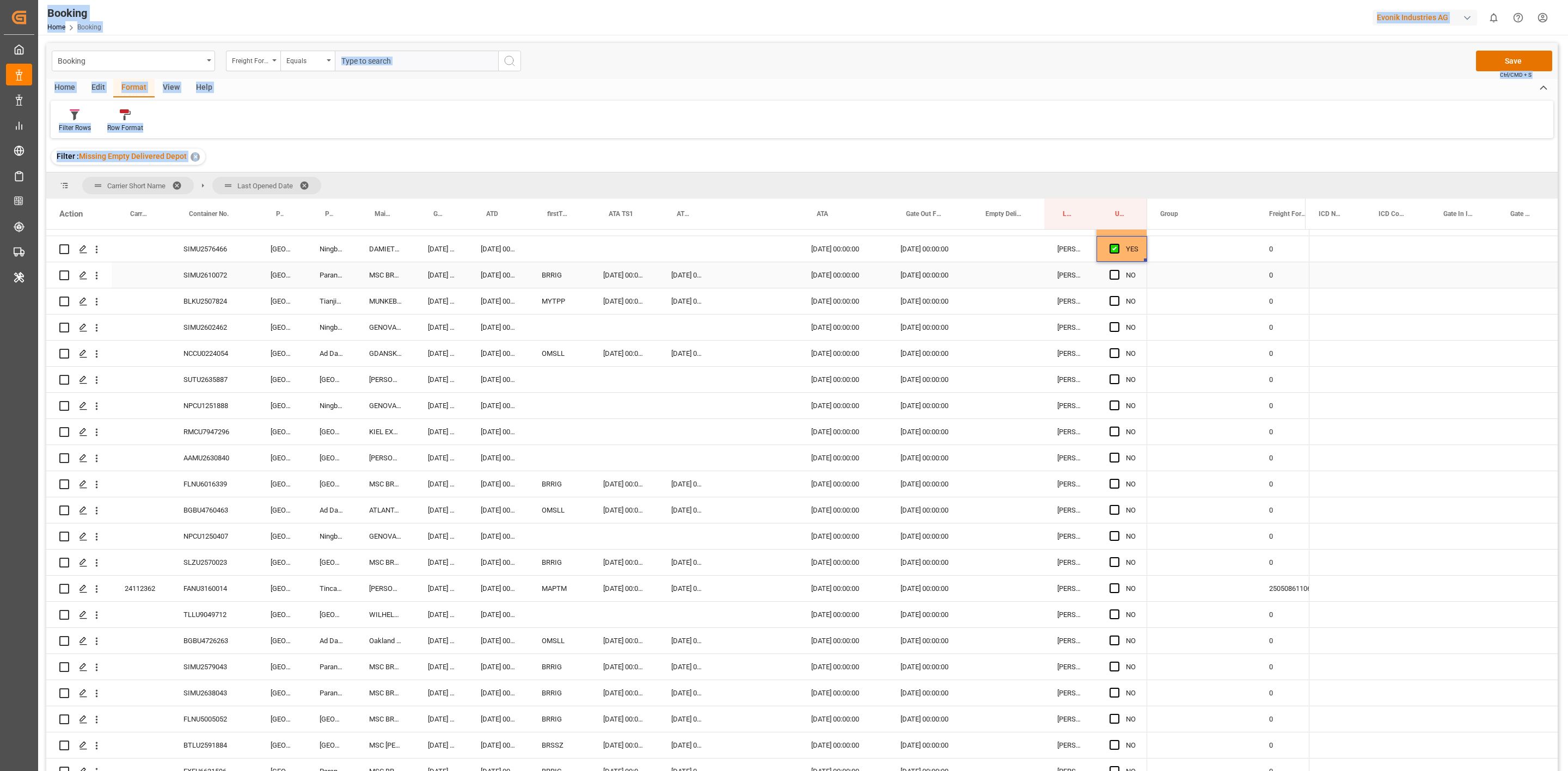
click at [213, 278] on div "SIMU2610072" at bounding box center [214, 275] width 87 height 25
click at [1117, 274] on span "Press SPACE to select this row." at bounding box center [1114, 274] width 10 height 10
click at [1118, 270] on input "Press SPACE to select this row." at bounding box center [1118, 270] width 0 height 0
click at [194, 302] on div "BLKU2507824" at bounding box center [214, 301] width 87 height 25
click at [1113, 301] on span "Press SPACE to select this row." at bounding box center [1114, 300] width 10 height 10
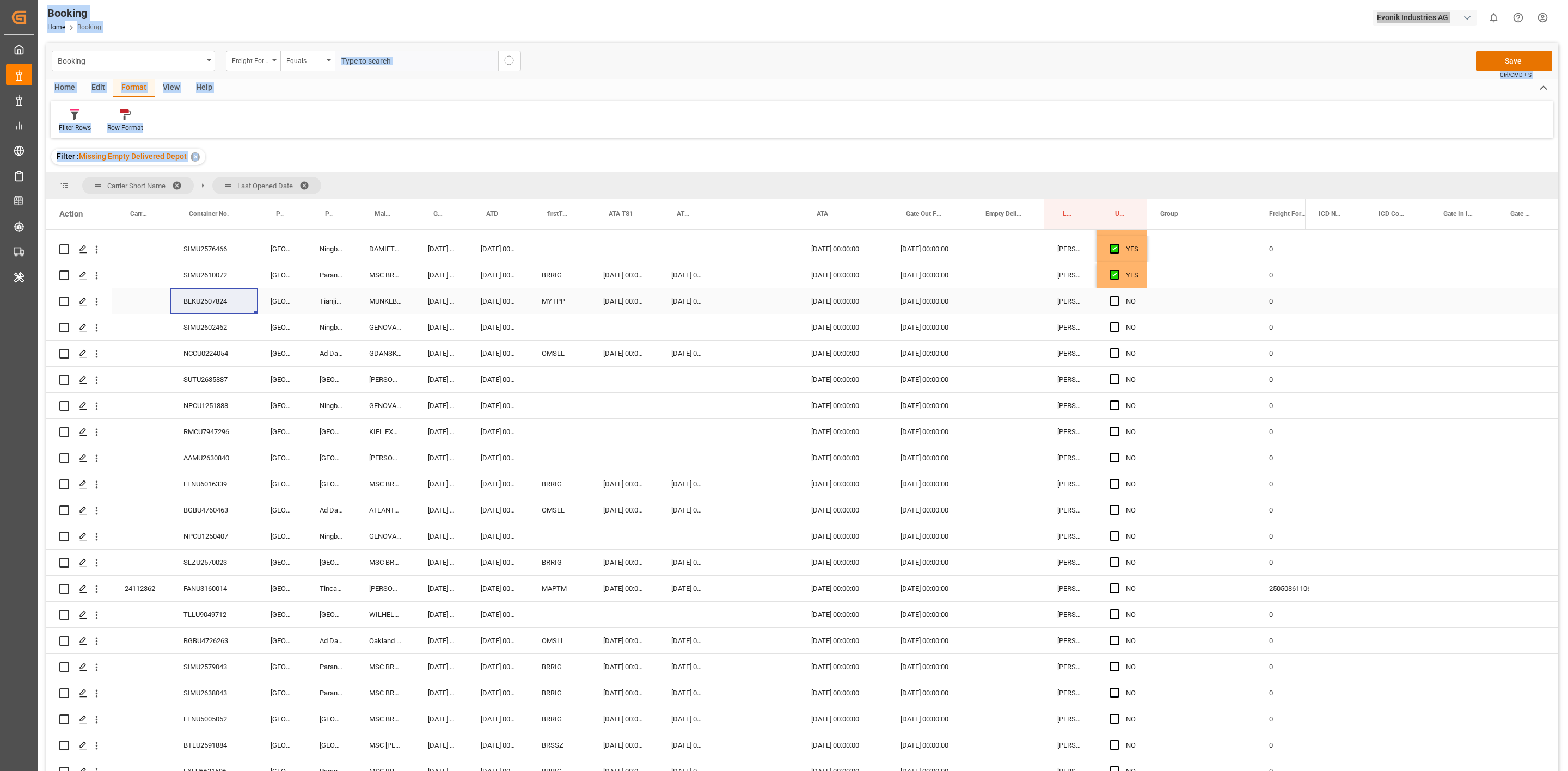
click at [1118, 296] on input "Press SPACE to select this row." at bounding box center [1118, 296] width 0 height 0
click at [203, 326] on div "SIMU2602462" at bounding box center [214, 327] width 87 height 25
click at [1117, 328] on span "Press SPACE to select this row." at bounding box center [1114, 326] width 10 height 10
click at [1118, 322] on input "Press SPACE to select this row." at bounding box center [1118, 322] width 0 height 0
click at [919, 109] on div "Filter Rows Row Format" at bounding box center [802, 120] width 1503 height 37
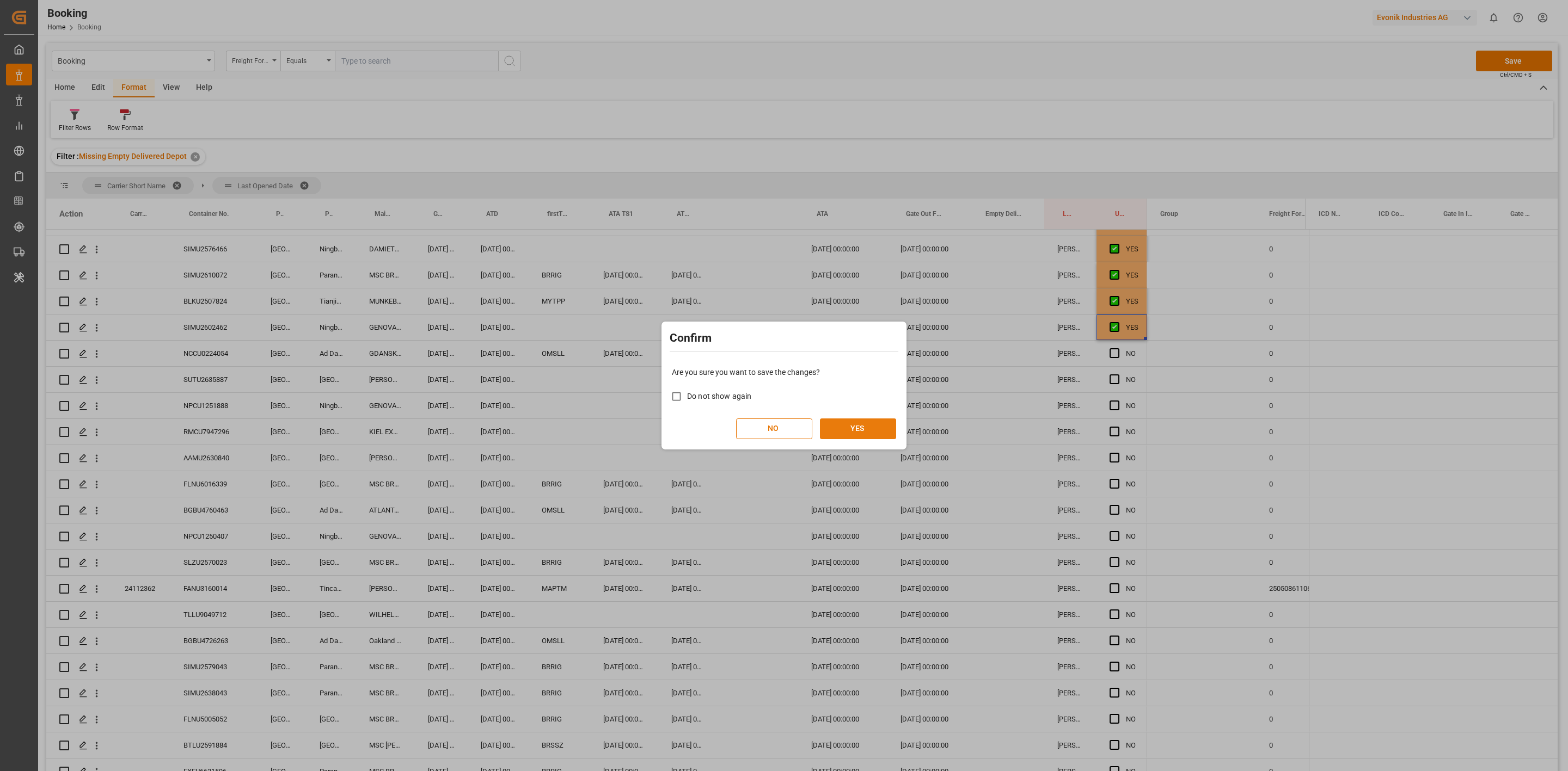
click at [850, 433] on button "YES" at bounding box center [858, 429] width 76 height 21
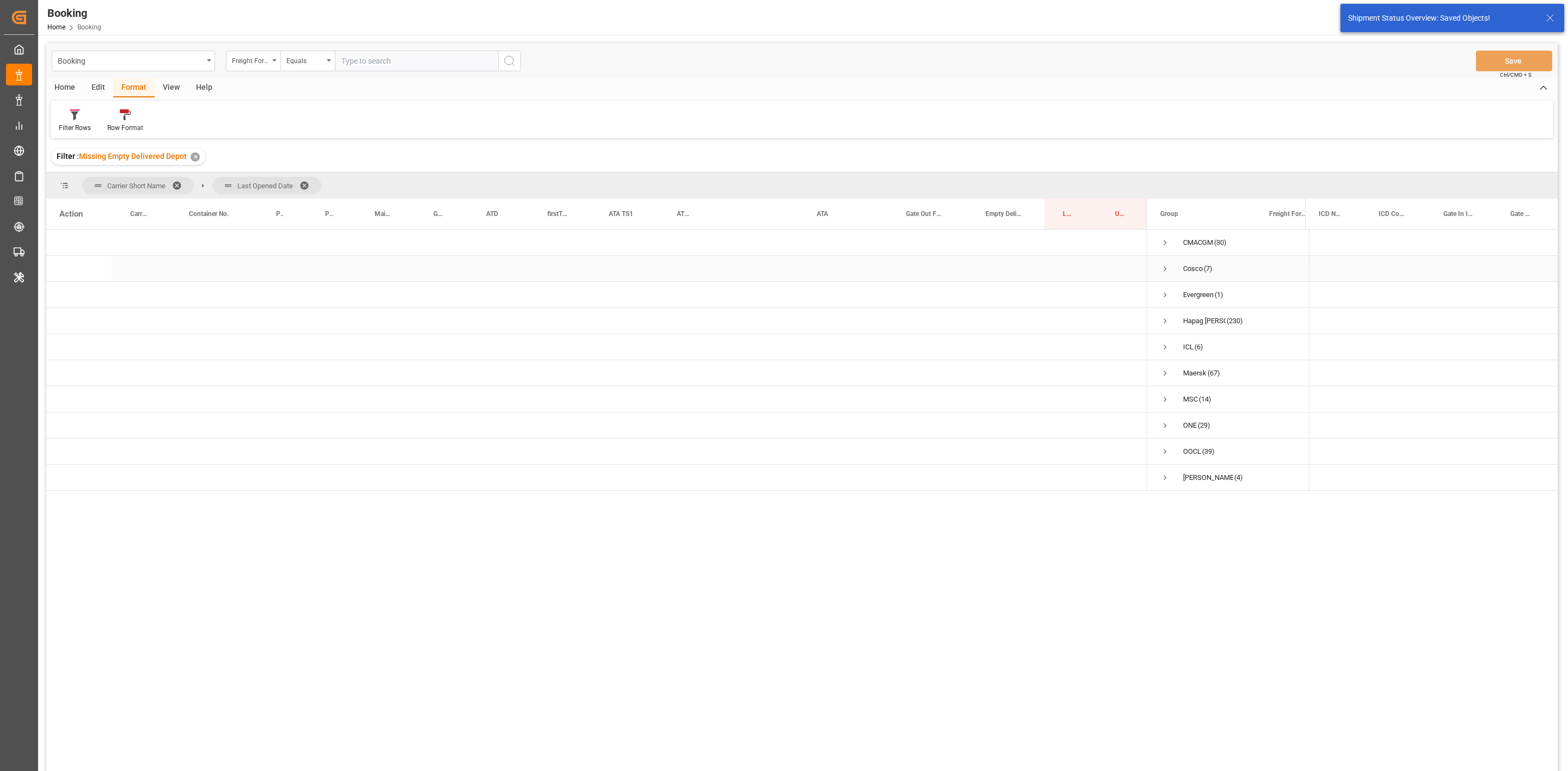
scroll to position [0, 0]
click at [934, 213] on span "Gate Out Full Terminal" at bounding box center [925, 214] width 38 height 7
click at [0, 0] on span at bounding box center [0, 0] width 0 height 0
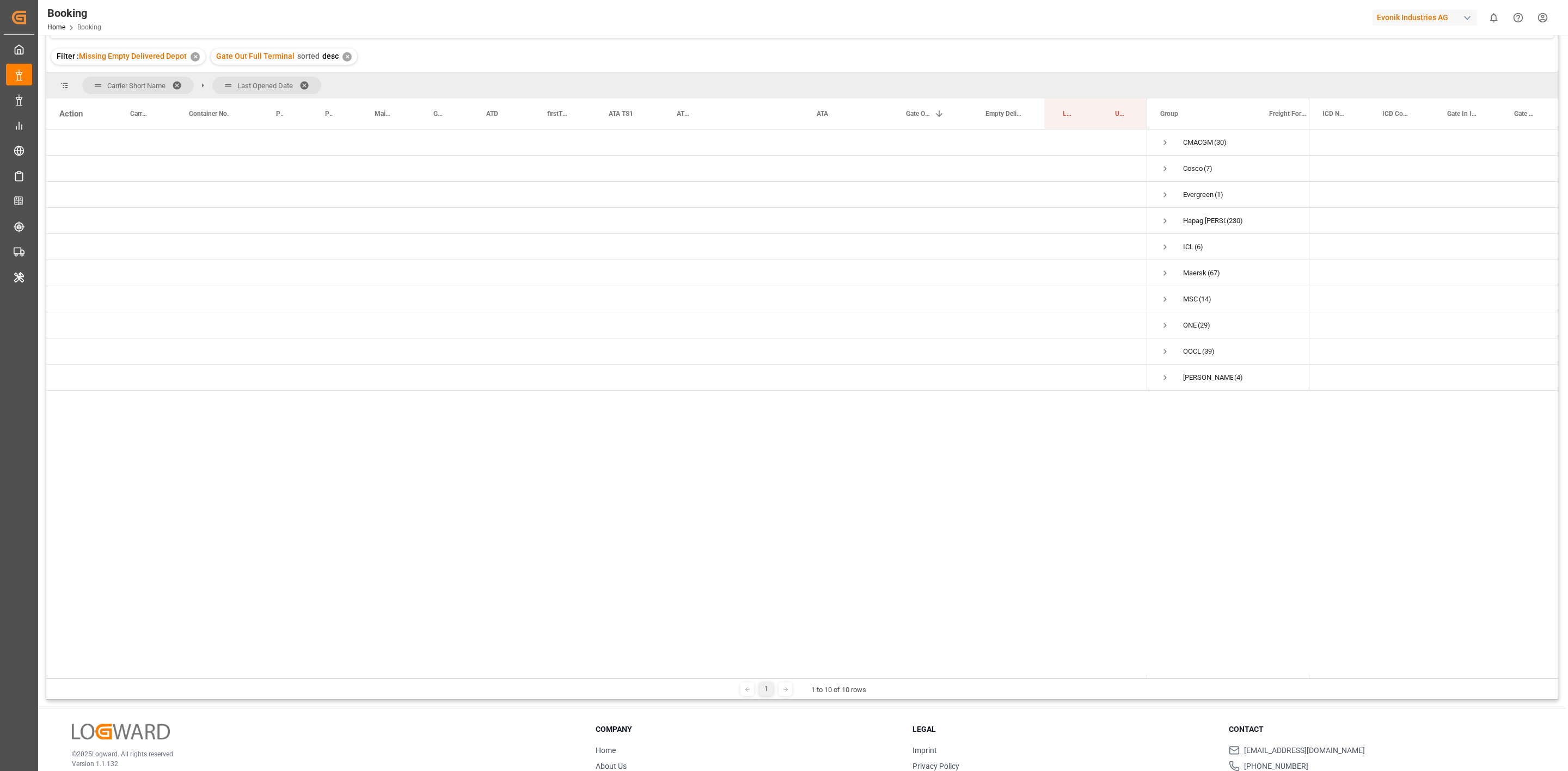
scroll to position [80, 0]
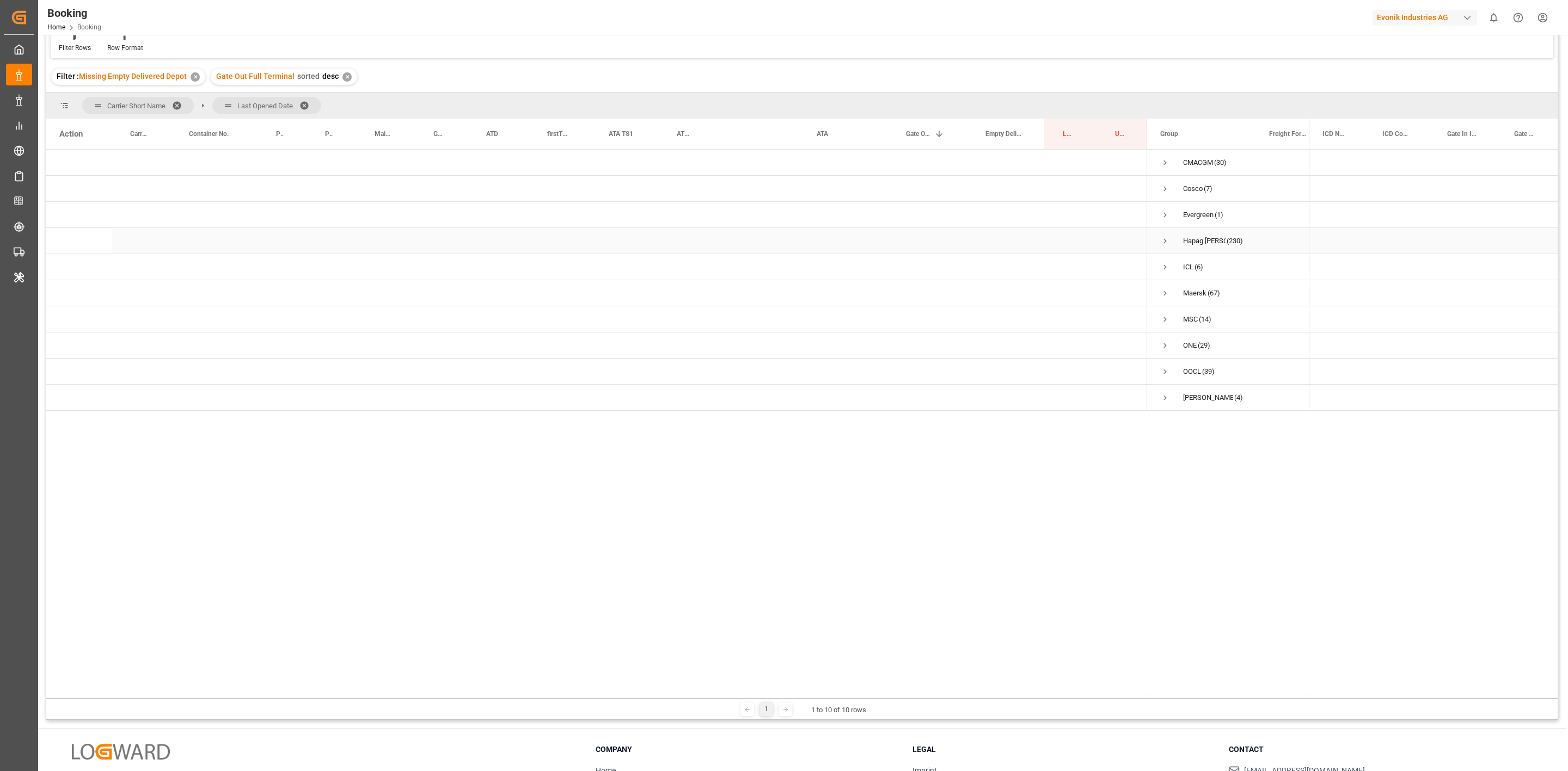
click at [1162, 238] on span "Press SPACE to select this row." at bounding box center [1165, 241] width 10 height 10
click at [1185, 267] on span "Press SPACE to select this row." at bounding box center [1188, 267] width 10 height 10
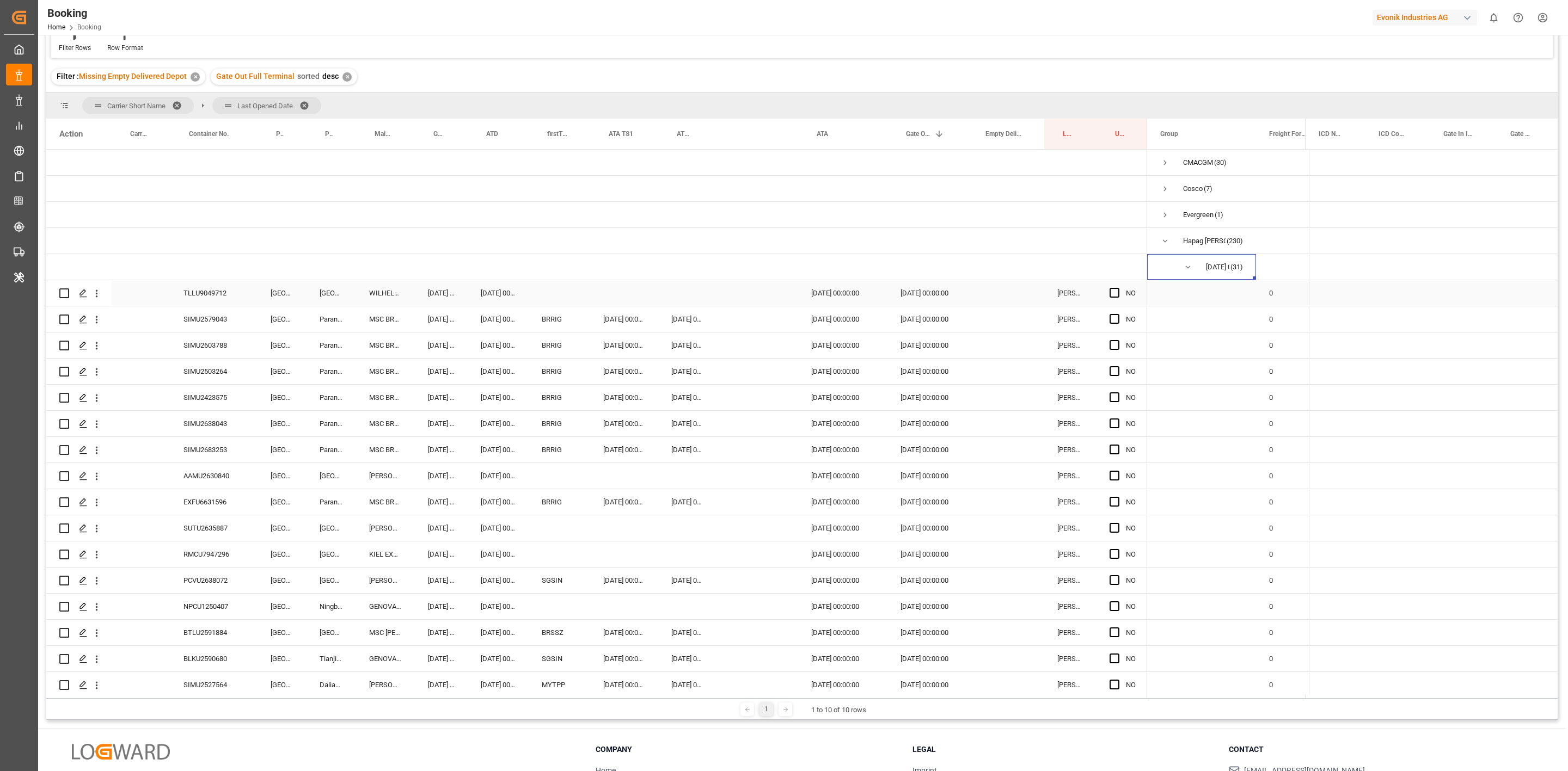
click at [217, 297] on div "TLLU9049712" at bounding box center [214, 293] width 87 height 25
click at [219, 321] on div "SIMU2579043" at bounding box center [214, 319] width 87 height 25
click at [204, 344] on div "SIMU2603788" at bounding box center [214, 345] width 87 height 25
click at [216, 371] on div "SIMU2503264" at bounding box center [214, 371] width 87 height 25
drag, startPoint x: 200, startPoint y: 400, endPoint x: 58, endPoint y: 302, distance: 172.5
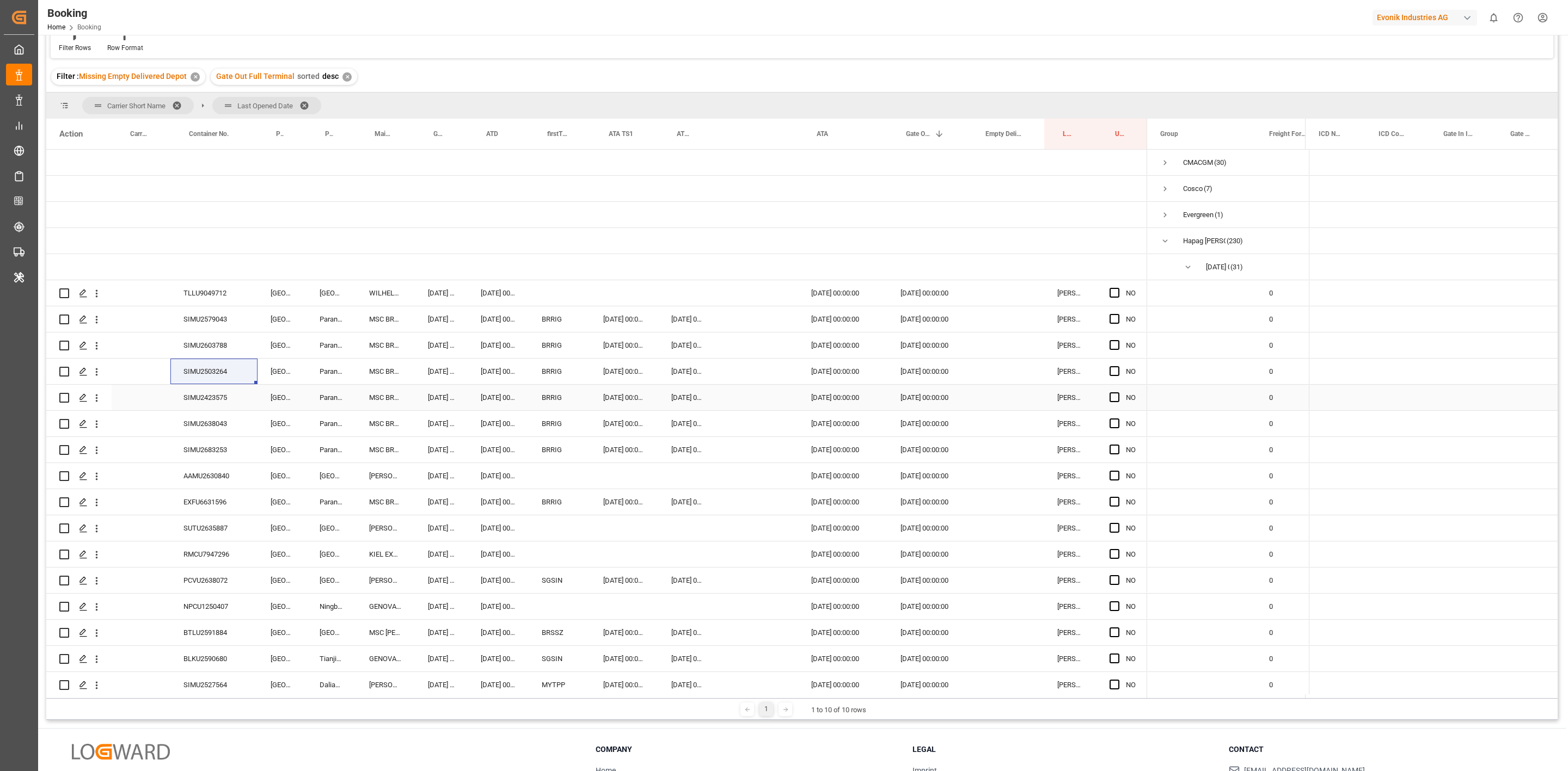
click at [200, 400] on div "SIMU2423575" at bounding box center [214, 397] width 87 height 25
click at [188, 427] on div "SIMU2638043" at bounding box center [214, 424] width 87 height 25
drag, startPoint x: 209, startPoint y: 450, endPoint x: 64, endPoint y: 158, distance: 326.0
click at [209, 450] on div "SIMU2683253" at bounding box center [214, 450] width 87 height 25
drag, startPoint x: 214, startPoint y: 475, endPoint x: 13, endPoint y: 246, distance: 304.7
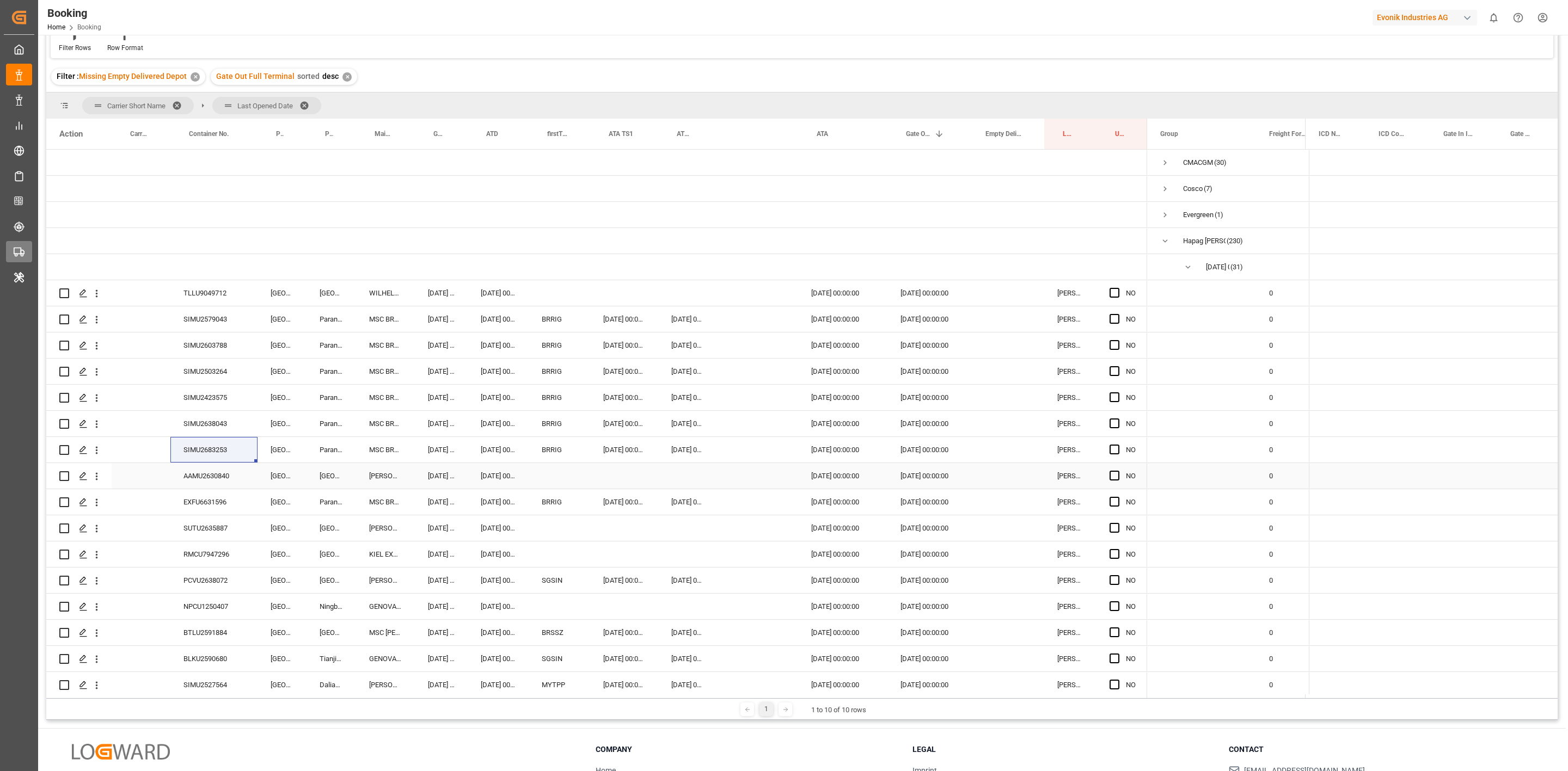
click at [214, 475] on div "AAMU2630840" at bounding box center [214, 476] width 87 height 25
click at [223, 510] on div "EXFU6631596" at bounding box center [214, 502] width 87 height 25
click at [211, 527] on div "SUTU2635887" at bounding box center [214, 528] width 87 height 25
click at [232, 553] on div "RMCU7947296" at bounding box center [214, 554] width 87 height 25
click at [1114, 553] on span "Press SPACE to select this row." at bounding box center [1114, 554] width 10 height 10
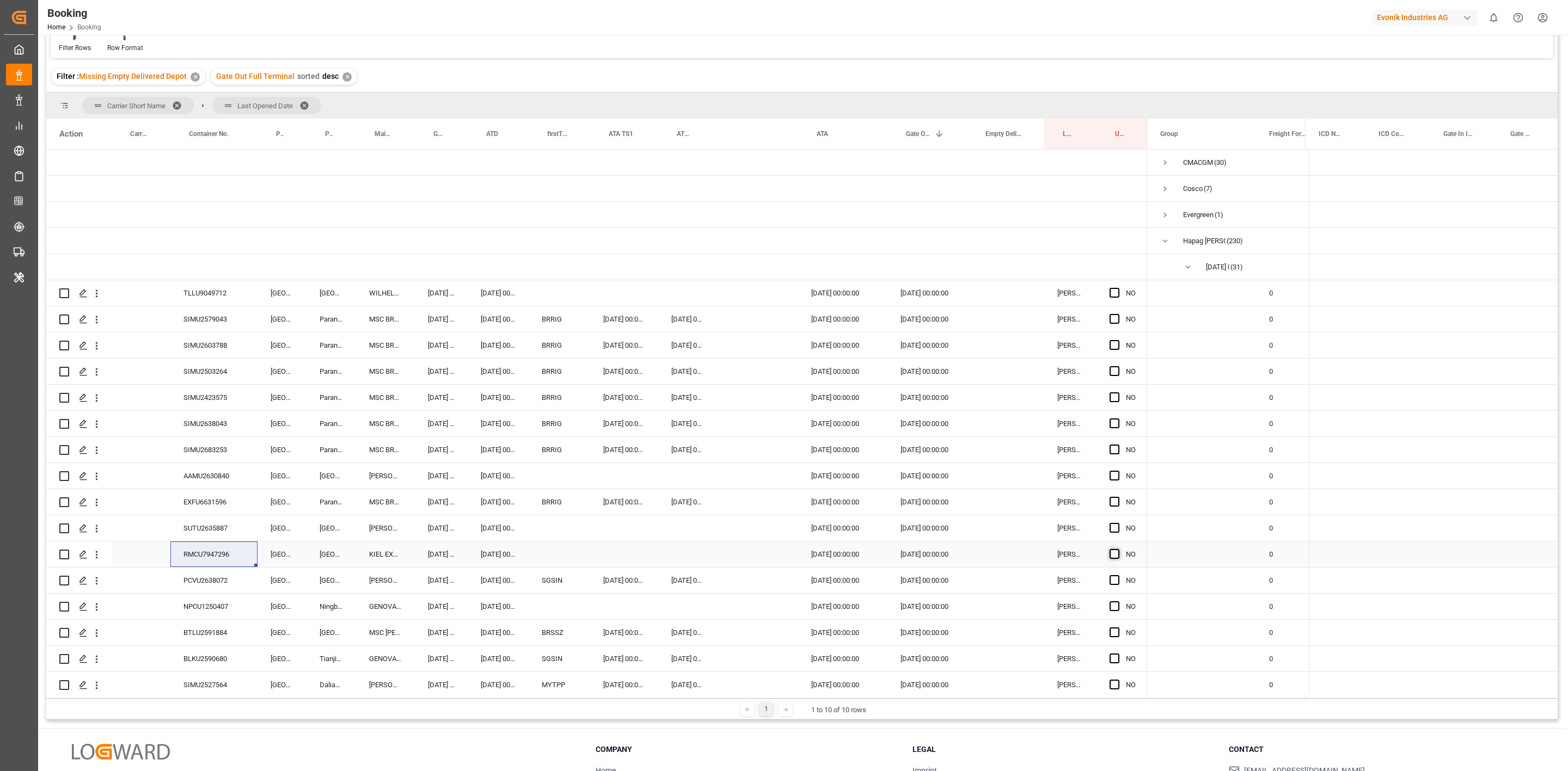
click at [1118, 549] on input "Press SPACE to select this row." at bounding box center [1118, 549] width 0 height 0
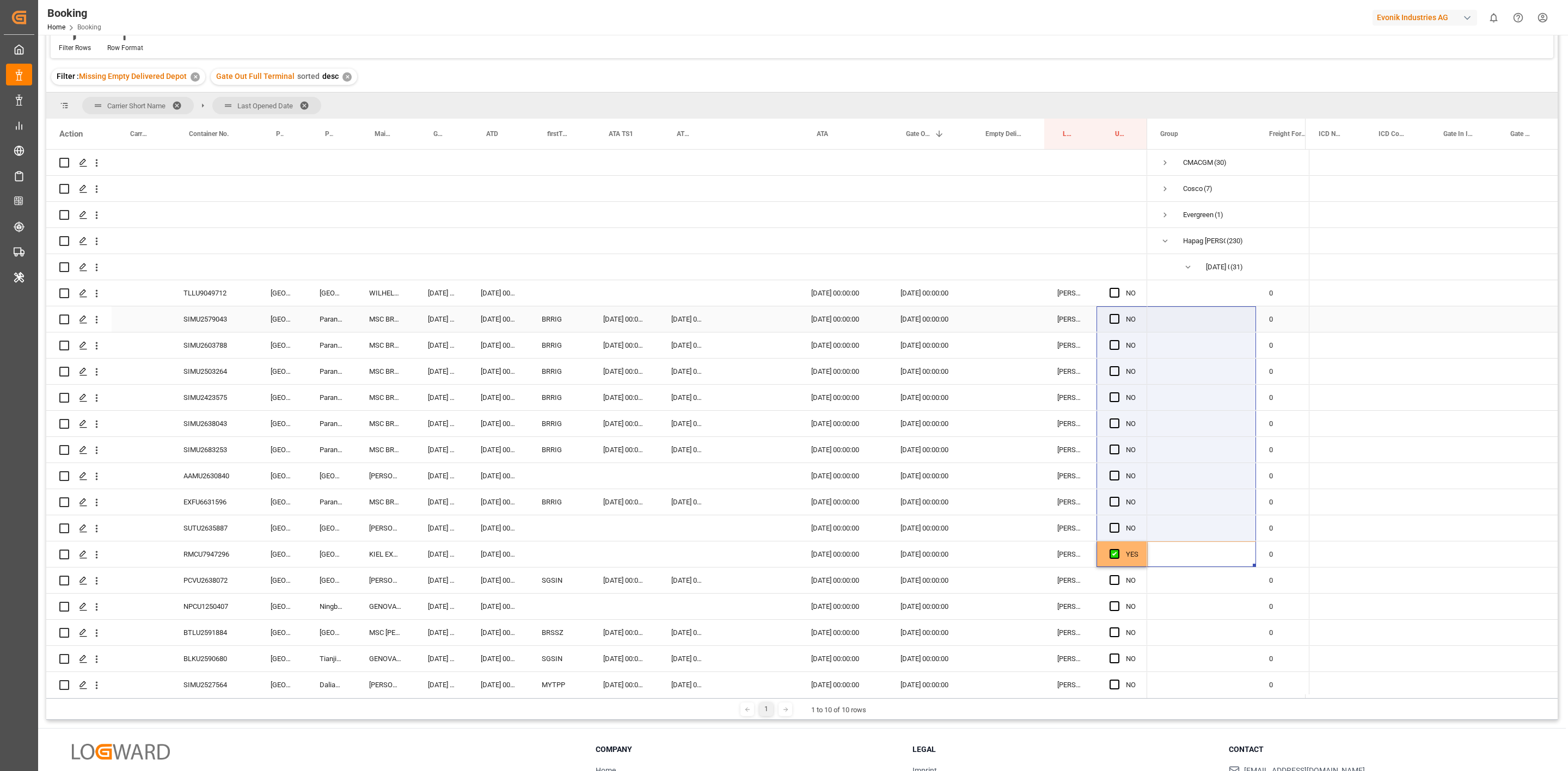
drag, startPoint x: 1147, startPoint y: 564, endPoint x: 1111, endPoint y: 307, distance: 259.5
click at [1111, 307] on div "NO" at bounding box center [802, 421] width 1512 height 545
click at [1146, 530] on div "NO" at bounding box center [802, 421] width 1512 height 545
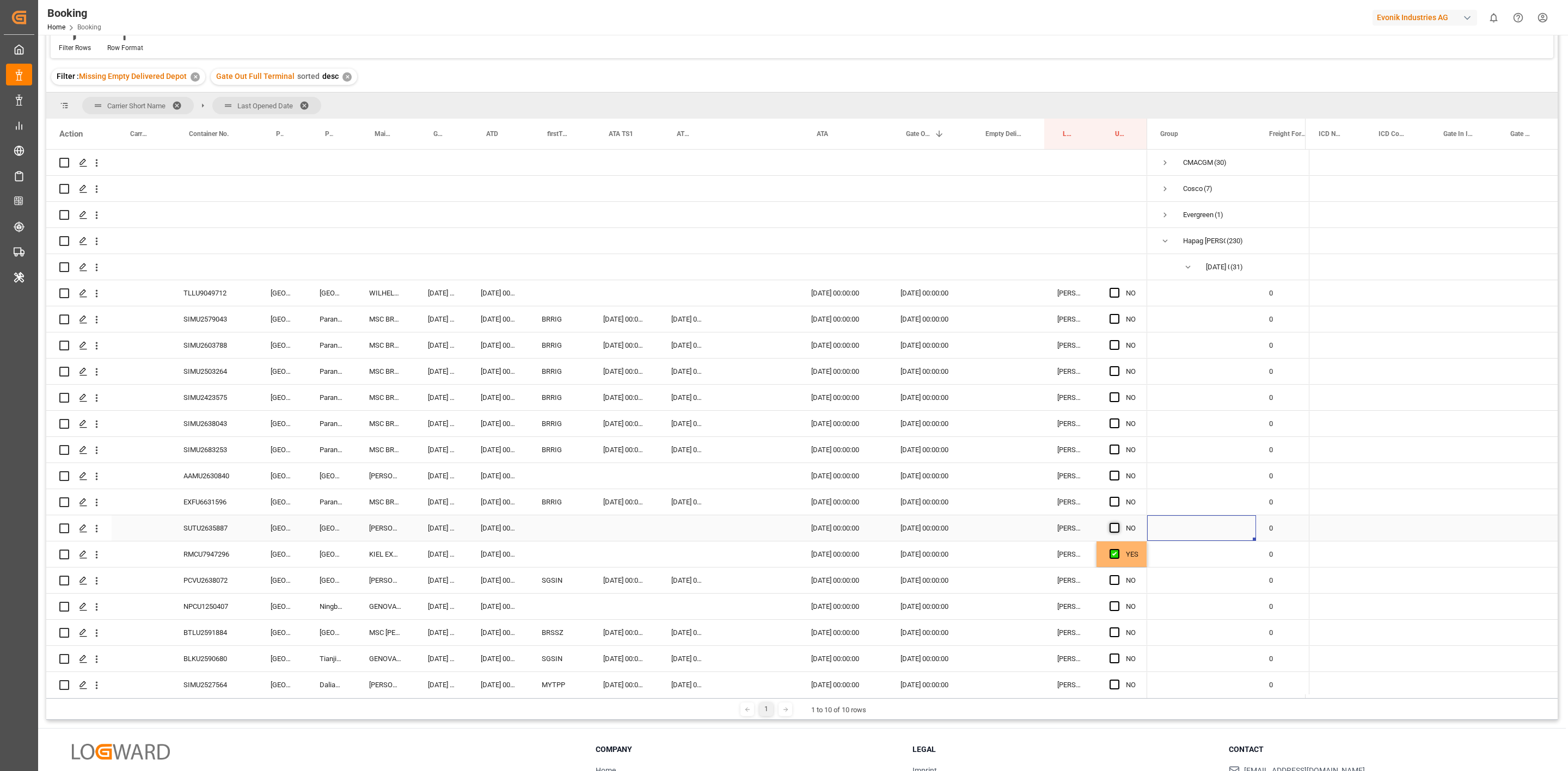
click at [1115, 527] on span "Press SPACE to select this row." at bounding box center [1114, 527] width 10 height 10
click at [1118, 523] on input "Press SPACE to select this row." at bounding box center [1118, 523] width 0 height 0
click at [1117, 497] on span "Press SPACE to select this row." at bounding box center [1114, 501] width 10 height 10
click at [1118, 497] on input "Press SPACE to select this row." at bounding box center [1118, 497] width 0 height 0
click at [1111, 476] on span "Press SPACE to select this row." at bounding box center [1114, 475] width 10 height 10
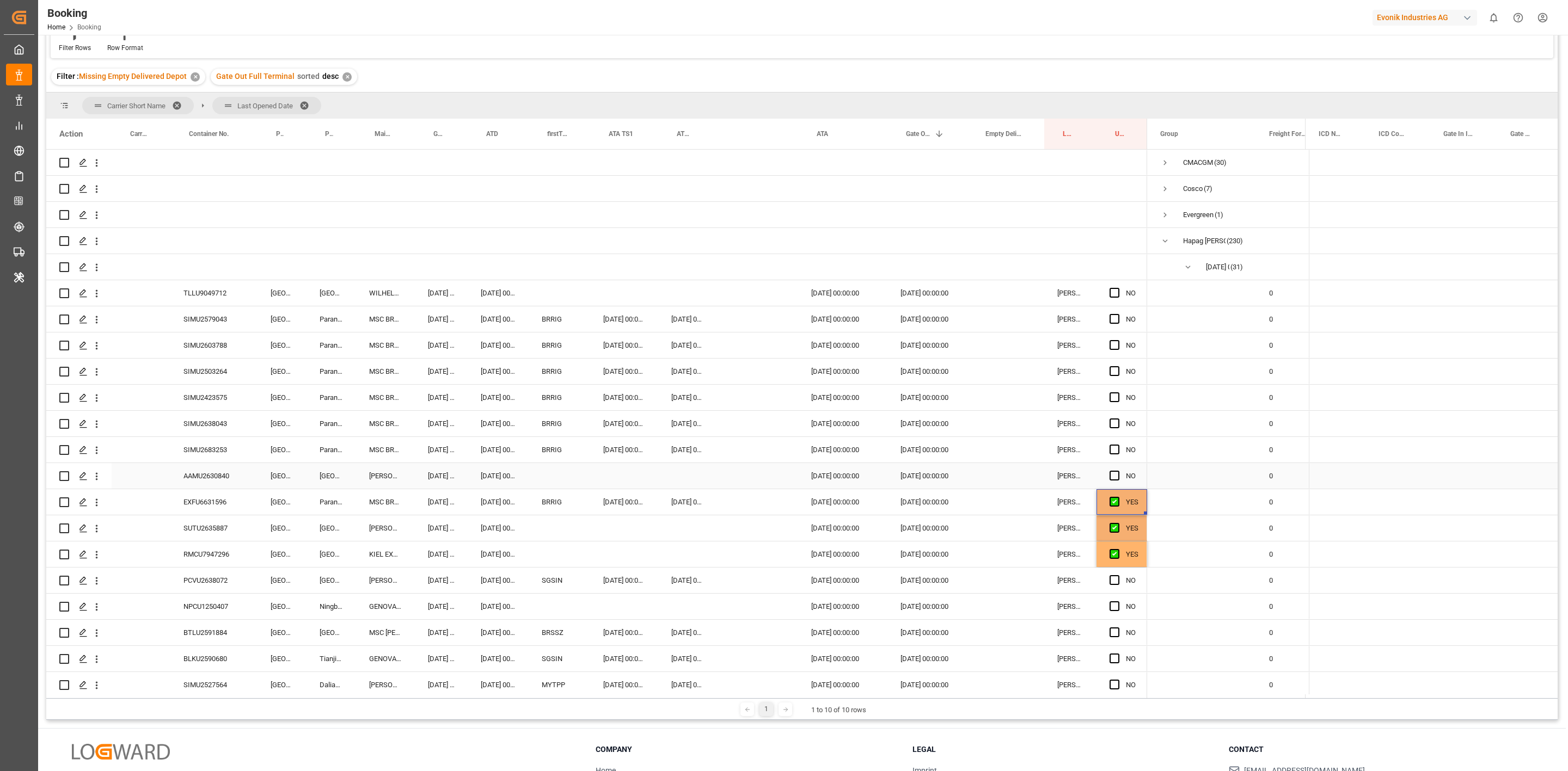
click at [1118, 471] on input "Press SPACE to select this row." at bounding box center [1118, 471] width 0 height 0
click at [1113, 456] on div "Press SPACE to select this row." at bounding box center [1118, 450] width 16 height 25
click at [1113, 449] on span "Press SPACE to select this row." at bounding box center [1114, 449] width 10 height 10
click at [1118, 445] on input "Press SPACE to select this row." at bounding box center [1118, 445] width 0 height 0
drag, startPoint x: 1113, startPoint y: 428, endPoint x: 1113, endPoint y: 402, distance: 26.0
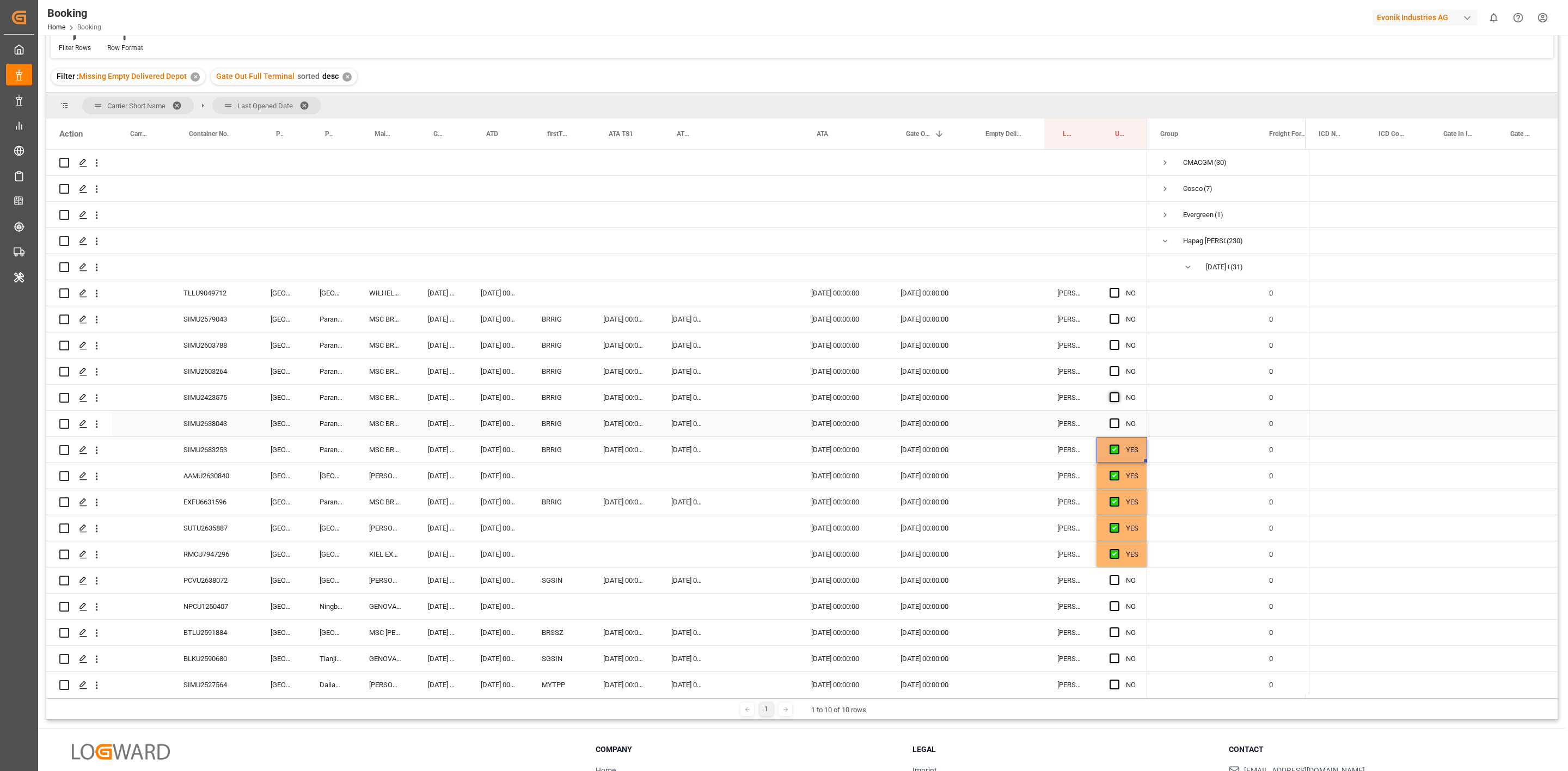
click at [1113, 427] on span "Press SPACE to select this row." at bounding box center [1114, 423] width 10 height 10
click at [1118, 418] on input "Press SPACE to select this row." at bounding box center [1118, 418] width 0 height 0
click at [1113, 402] on span "Press SPACE to select this row." at bounding box center [1114, 397] width 10 height 10
click at [1118, 392] on input "Press SPACE to select this row." at bounding box center [1118, 392] width 0 height 0
click at [1113, 377] on div "Press SPACE to select this row." at bounding box center [1118, 372] width 16 height 25
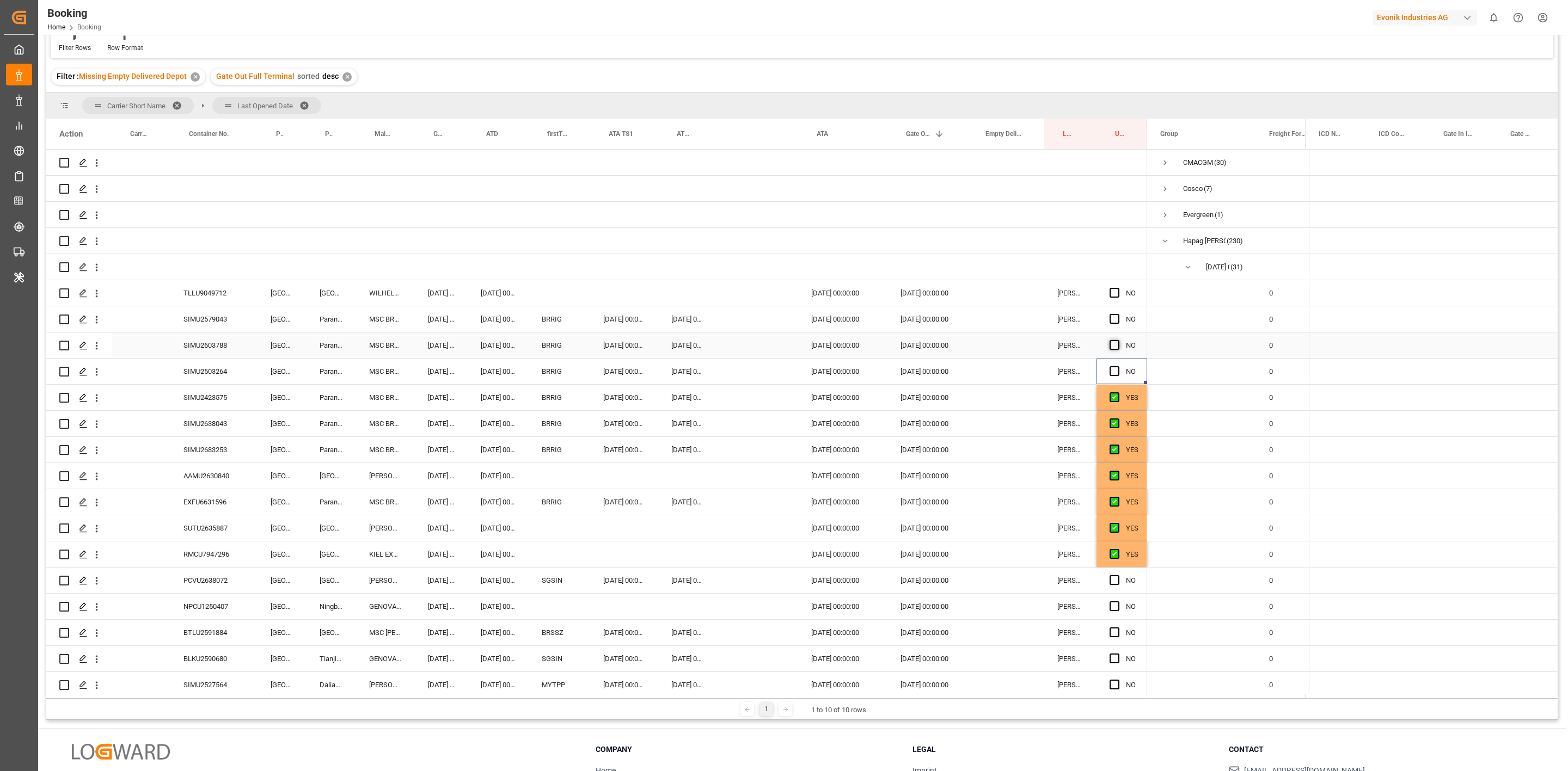
click at [1113, 351] on div "Press SPACE to select this row." at bounding box center [1118, 346] width 16 height 25
click at [1116, 312] on div "Press SPACE to select this row." at bounding box center [1118, 320] width 16 height 25
click at [1108, 284] on div "NO" at bounding box center [1122, 293] width 51 height 25
click at [1116, 291] on span "Press SPACE to select this row." at bounding box center [1114, 292] width 10 height 10
click at [1118, 288] on input "Press SPACE to select this row." at bounding box center [1118, 288] width 0 height 0
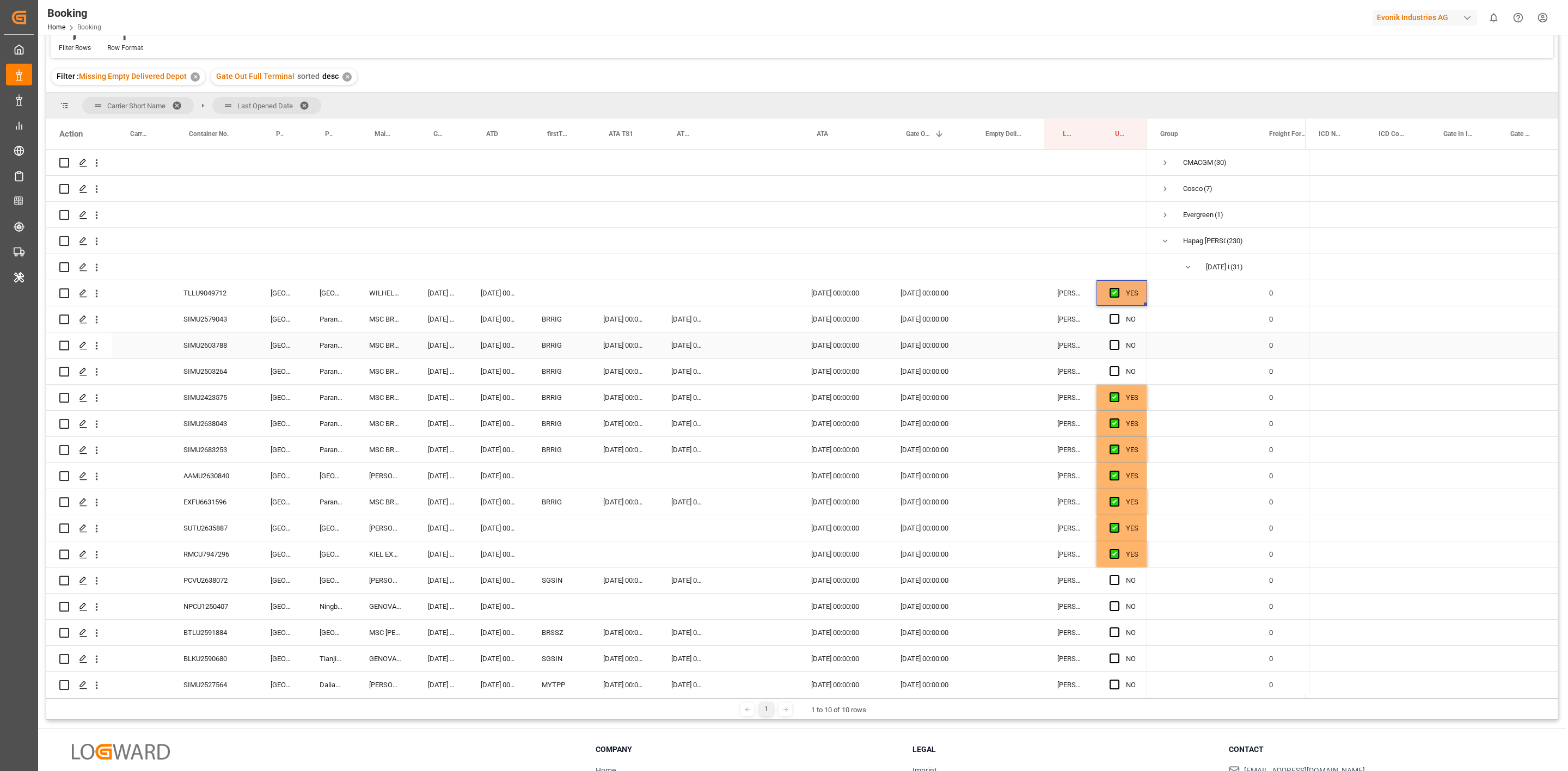
click at [1117, 343] on span "Press SPACE to select this row." at bounding box center [1114, 344] width 10 height 10
click at [1118, 340] on input "Press SPACE to select this row." at bounding box center [1118, 340] width 0 height 0
click at [1117, 368] on span "Press SPACE to select this row." at bounding box center [1114, 371] width 10 height 10
click at [1118, 366] on input "Press SPACE to select this row." at bounding box center [1118, 366] width 0 height 0
click at [1119, 318] on span "Press SPACE to select this row." at bounding box center [1114, 318] width 10 height 10
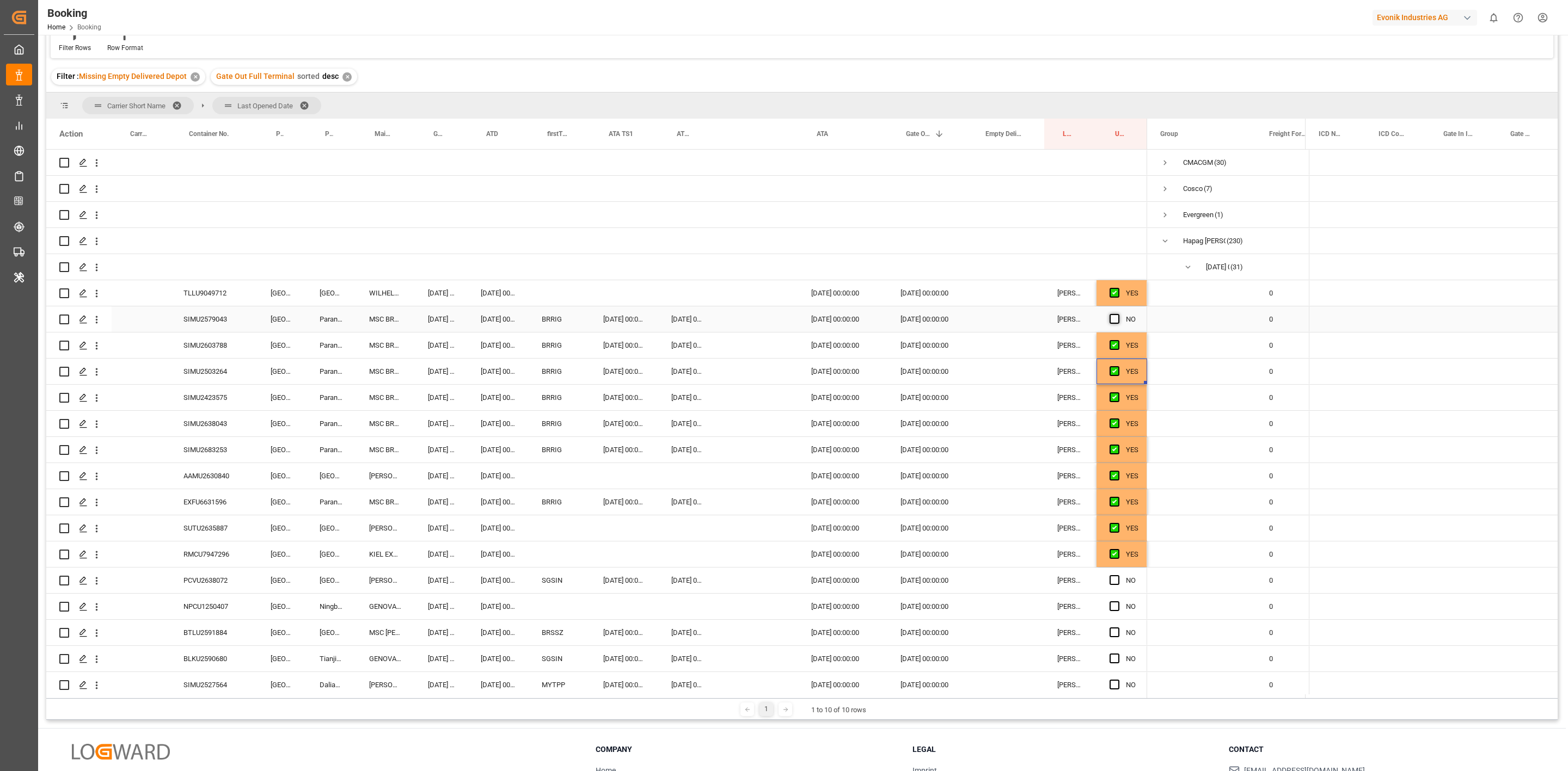
click at [1118, 314] on input "Press SPACE to select this row." at bounding box center [1118, 314] width 0 height 0
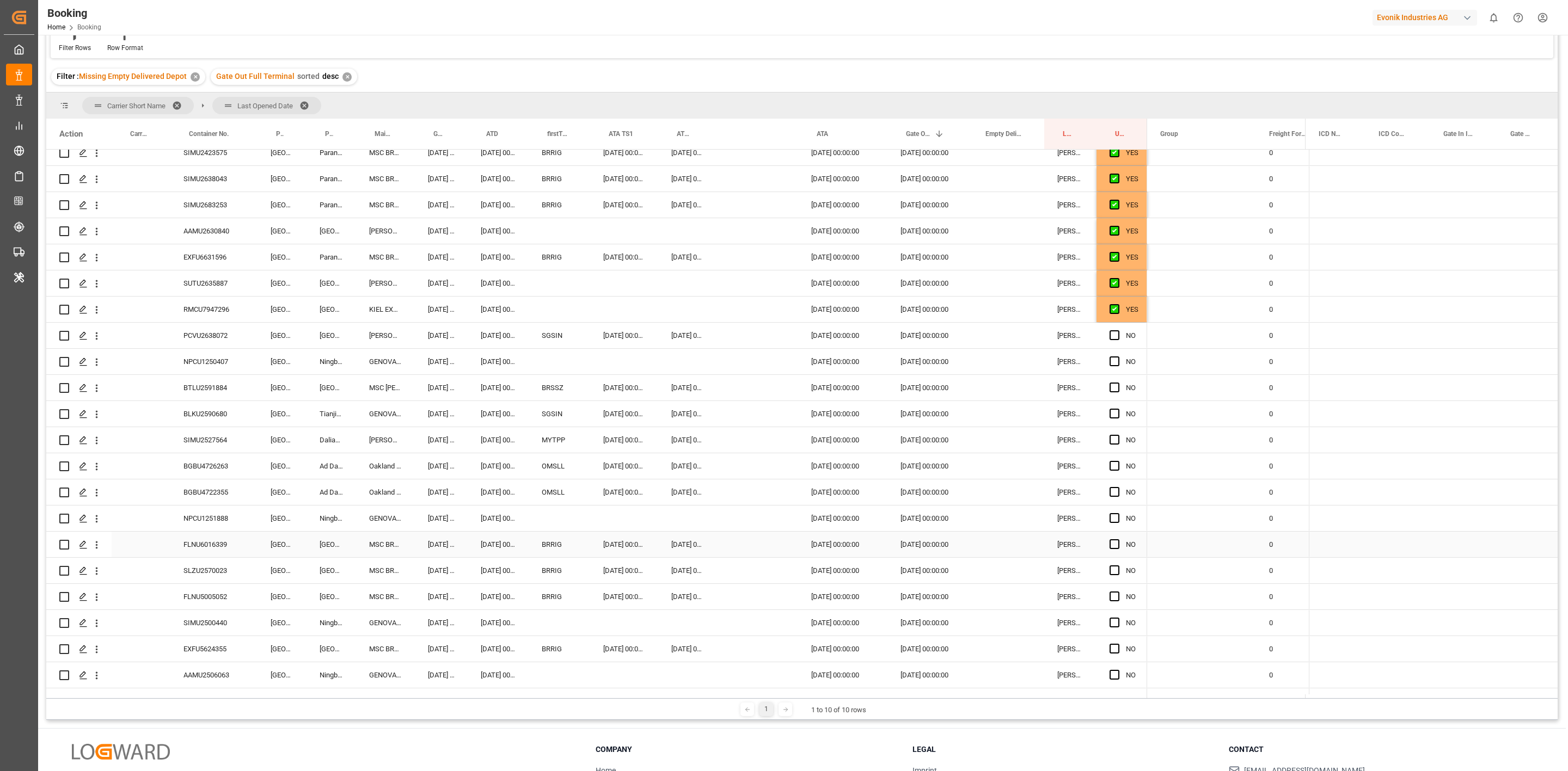
scroll to position [572, 0]
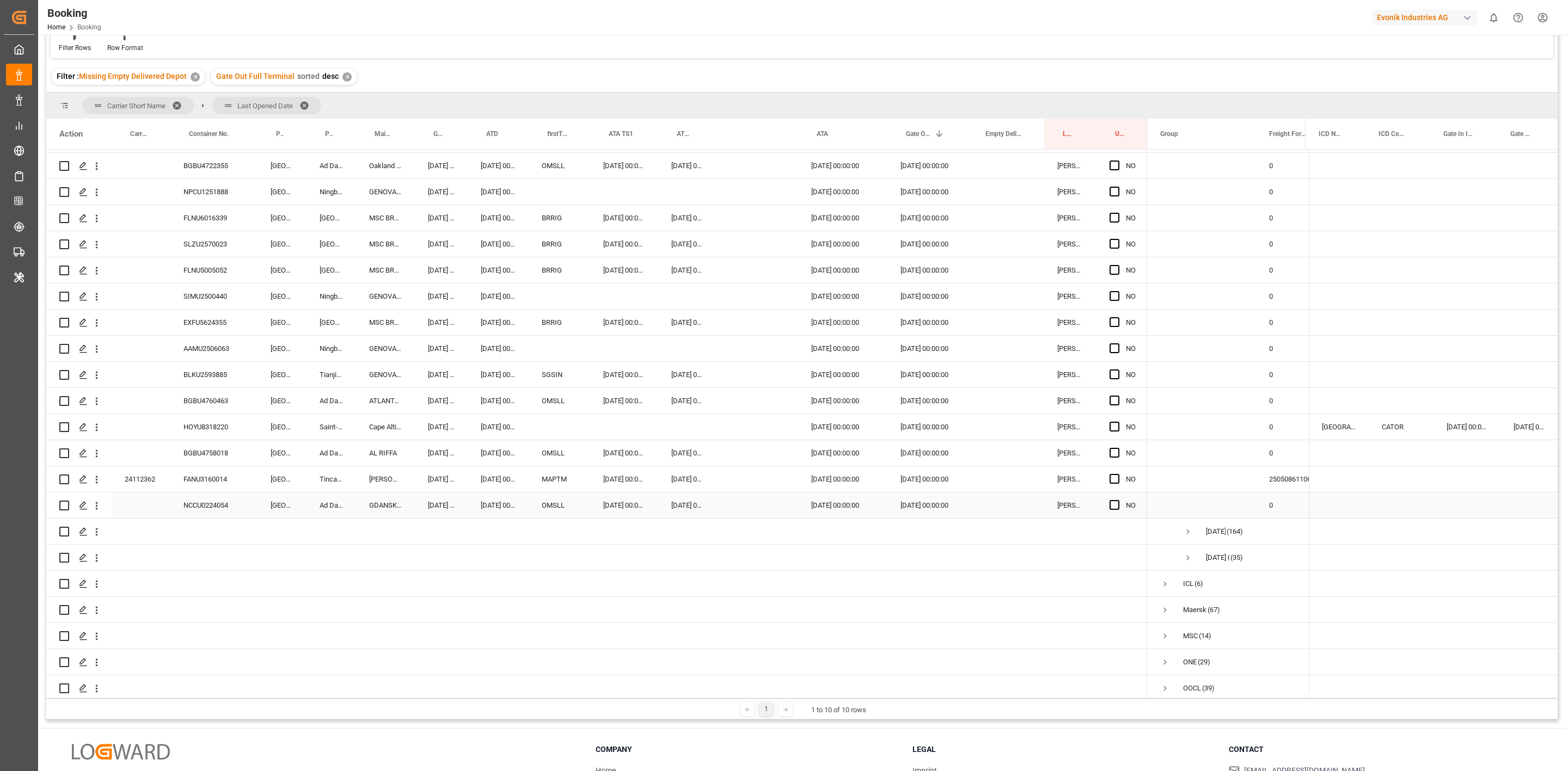
click at [197, 510] on div "NCCU0224054" at bounding box center [214, 505] width 87 height 25
drag, startPoint x: 1111, startPoint y: 504, endPoint x: 178, endPoint y: 471, distance: 933.6
click at [1111, 504] on span "Press SPACE to select this row." at bounding box center [1114, 505] width 10 height 10
click at [1118, 501] on input "Press SPACE to select this row." at bounding box center [1118, 501] width 0 height 0
click at [214, 483] on div "FANU3160014" at bounding box center [214, 479] width 87 height 25
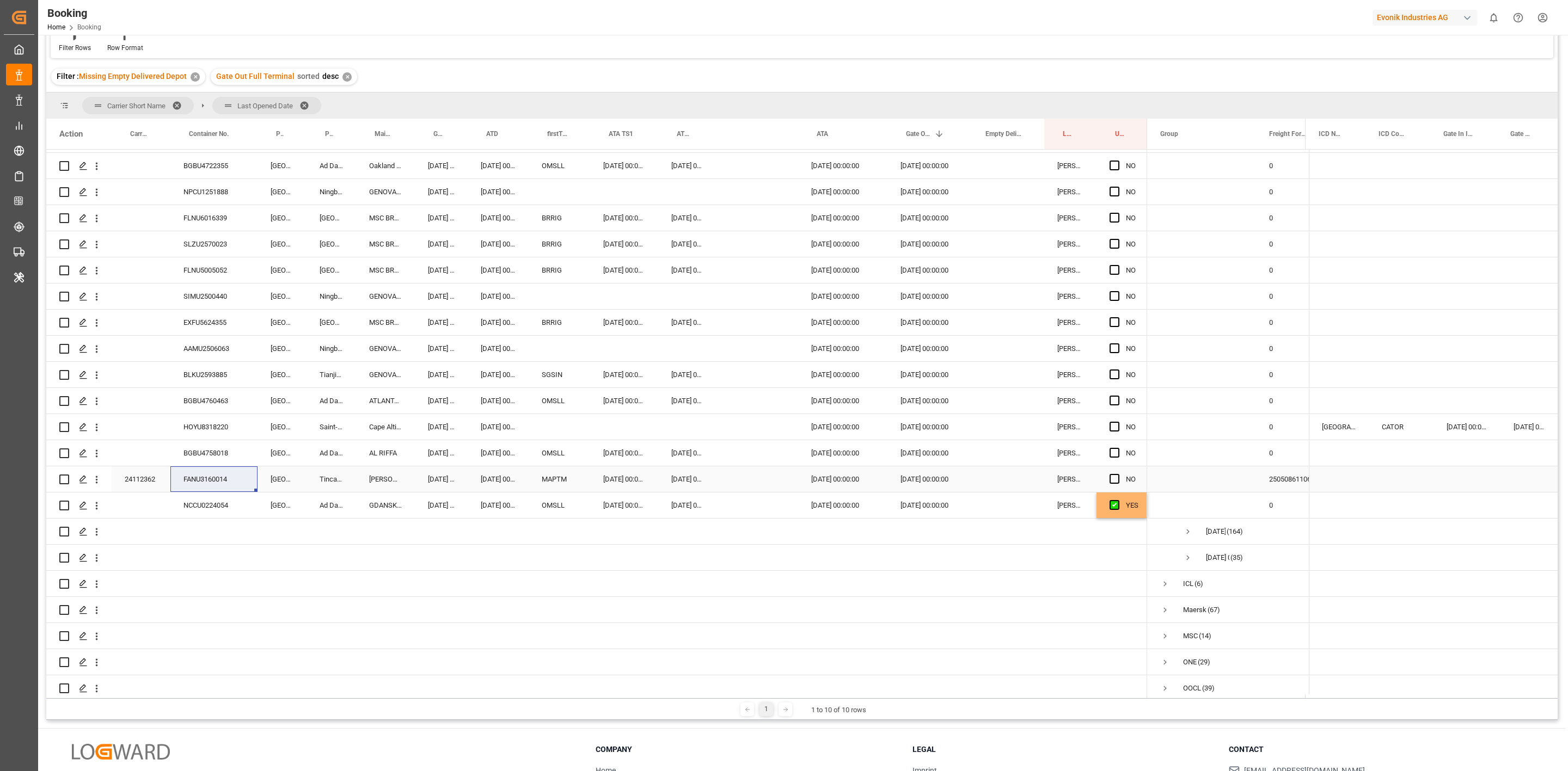
click at [1115, 480] on span "Press SPACE to select this row." at bounding box center [1114, 479] width 10 height 10
click at [1118, 474] on input "Press SPACE to select this row." at bounding box center [1118, 474] width 0 height 0
drag, startPoint x: 209, startPoint y: 459, endPoint x: 115, endPoint y: 486, distance: 97.8
click at [209, 459] on div "BGBU4758018" at bounding box center [214, 453] width 87 height 25
drag, startPoint x: 1114, startPoint y: 452, endPoint x: 103, endPoint y: 505, distance: 1012.4
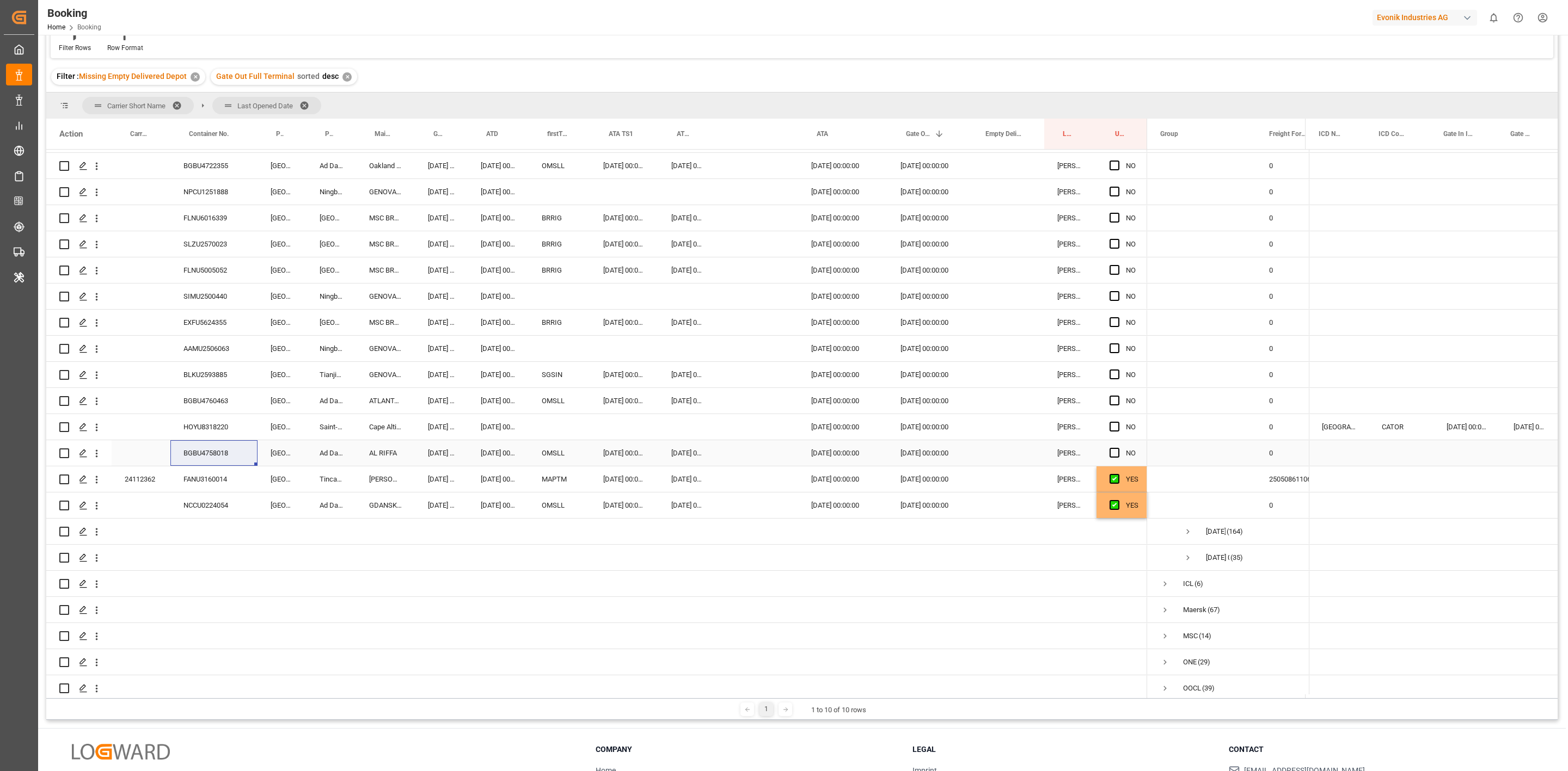
click at [1114, 452] on span "Press SPACE to select this row." at bounding box center [1114, 453] width 10 height 10
click at [1118, 448] on input "Press SPACE to select this row." at bounding box center [1118, 448] width 0 height 0
click at [219, 427] on div "HOYU8318220" at bounding box center [214, 427] width 87 height 25
drag, startPoint x: 1114, startPoint y: 428, endPoint x: 190, endPoint y: 420, distance: 924.0
click at [1114, 428] on span "Press SPACE to select this row." at bounding box center [1114, 427] width 10 height 10
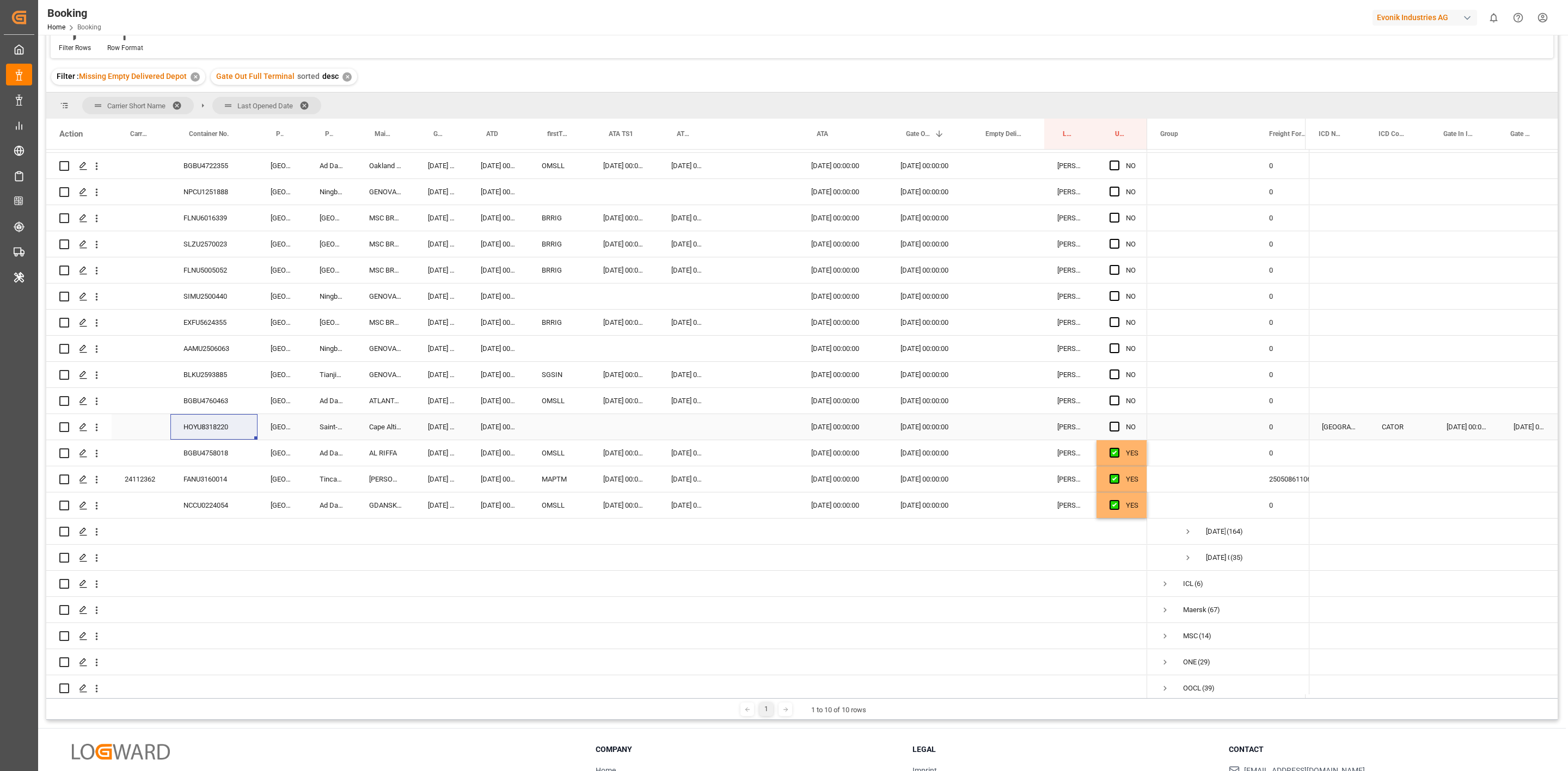
click at [1118, 422] on input "Press SPACE to select this row." at bounding box center [1118, 422] width 0 height 0
click at [186, 400] on div "BGBU4760463" at bounding box center [214, 401] width 87 height 25
click at [1111, 398] on span "Press SPACE to select this row." at bounding box center [1114, 400] width 10 height 10
click at [1118, 396] on input "Press SPACE to select this row." at bounding box center [1118, 396] width 0 height 0
click at [232, 370] on div "BLKU2593885" at bounding box center [214, 375] width 87 height 25
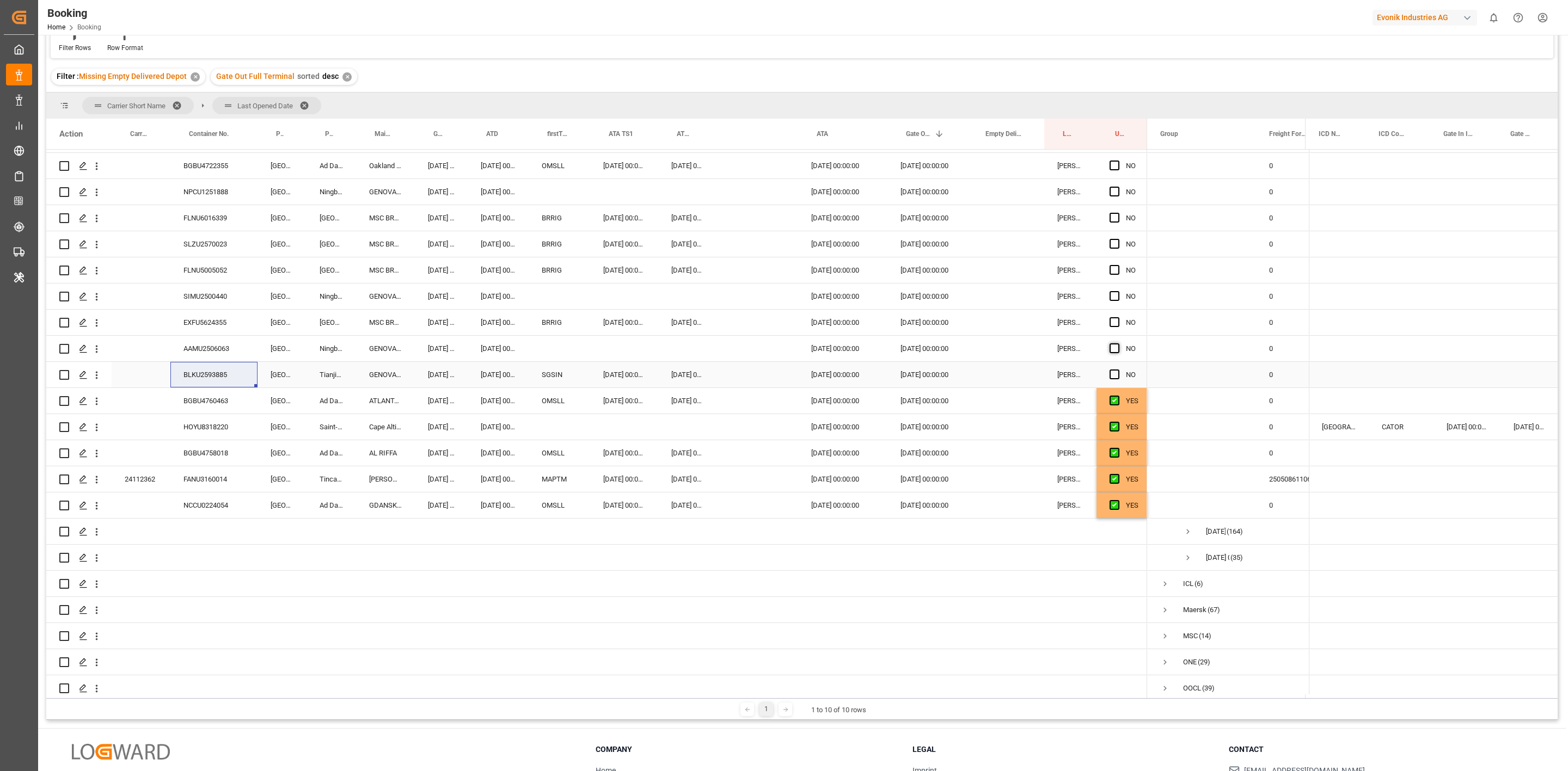
drag, startPoint x: 1114, startPoint y: 378, endPoint x: 1115, endPoint y: 344, distance: 34.0
click at [1114, 378] on span "Press SPACE to select this row." at bounding box center [1114, 374] width 10 height 10
click at [1118, 370] on input "Press SPACE to select this row." at bounding box center [1118, 370] width 0 height 0
click at [1114, 341] on div "Press SPACE to select this row." at bounding box center [1118, 349] width 16 height 25
click at [197, 352] on div "AAMU2506063" at bounding box center [214, 349] width 87 height 25
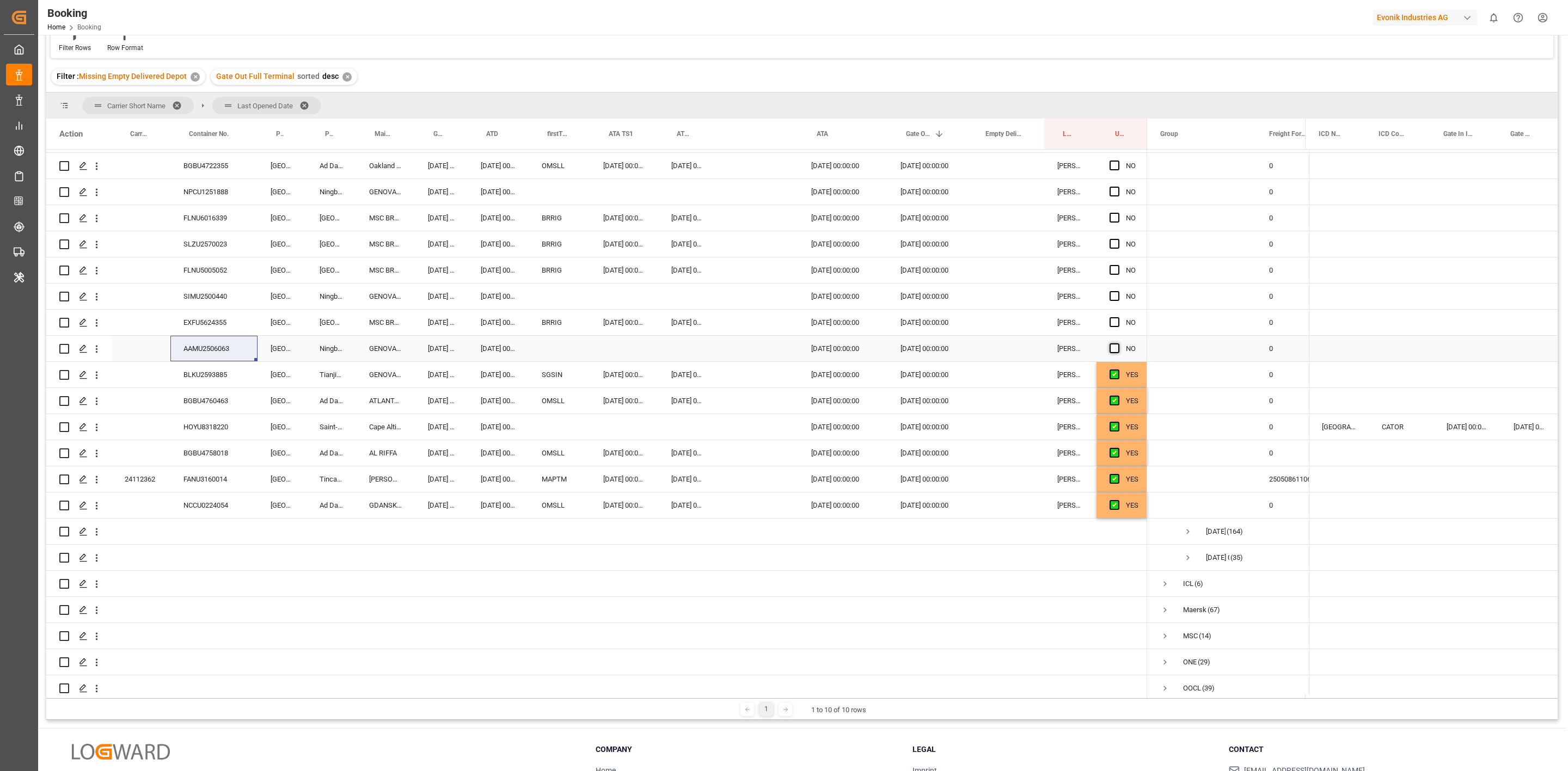
click at [1120, 346] on div "Press SPACE to select this row." at bounding box center [1118, 349] width 16 height 25
click at [1113, 346] on span "Press SPACE to select this row." at bounding box center [1114, 348] width 10 height 10
click at [1118, 344] on input "Press SPACE to select this row." at bounding box center [1118, 344] width 0 height 0
click at [1111, 322] on span "Press SPACE to select this row." at bounding box center [1114, 322] width 10 height 10
click at [1118, 318] on input "Press SPACE to select this row." at bounding box center [1118, 318] width 0 height 0
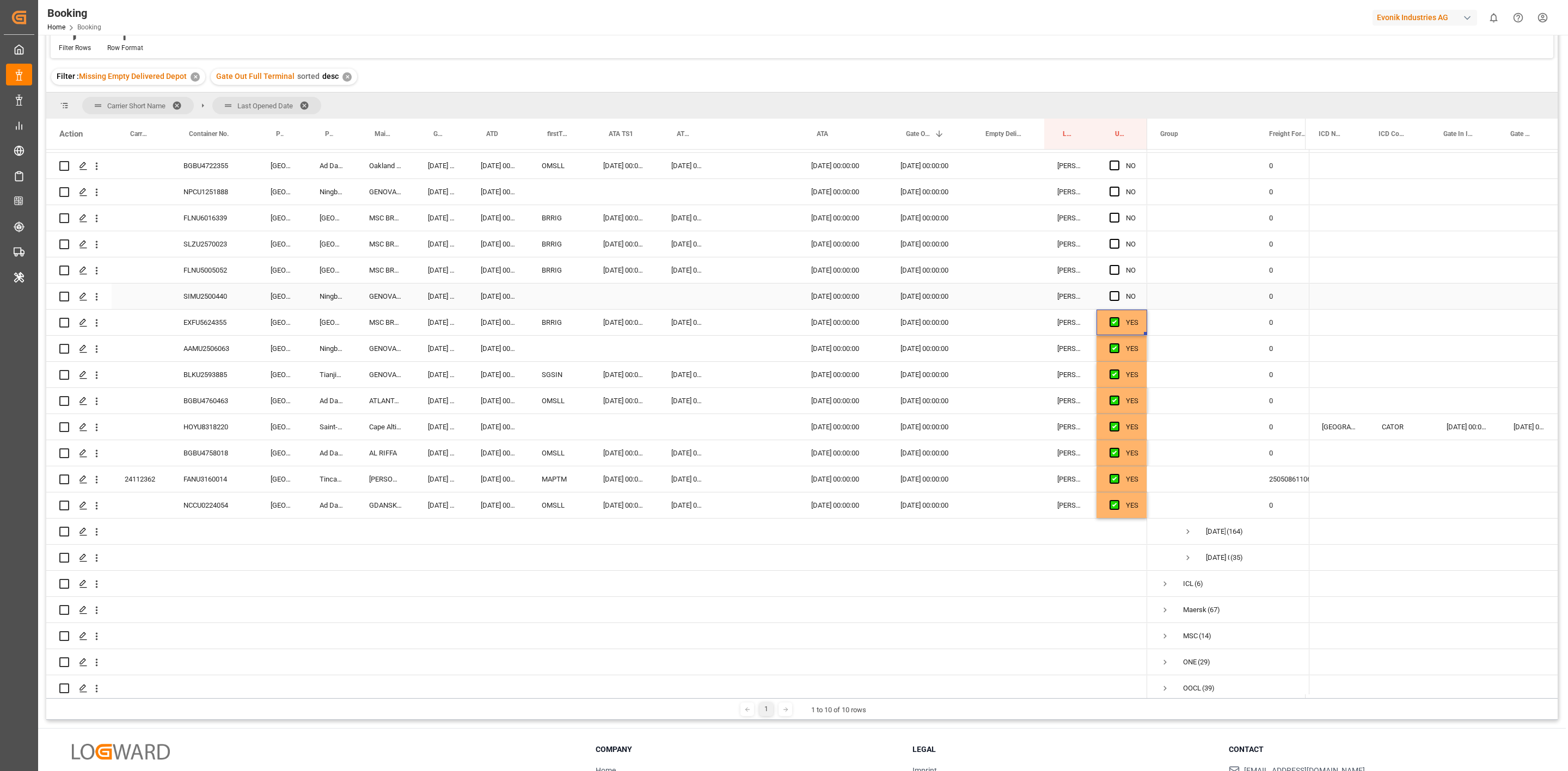
click at [220, 318] on div "EXFU5624355" at bounding box center [214, 323] width 87 height 25
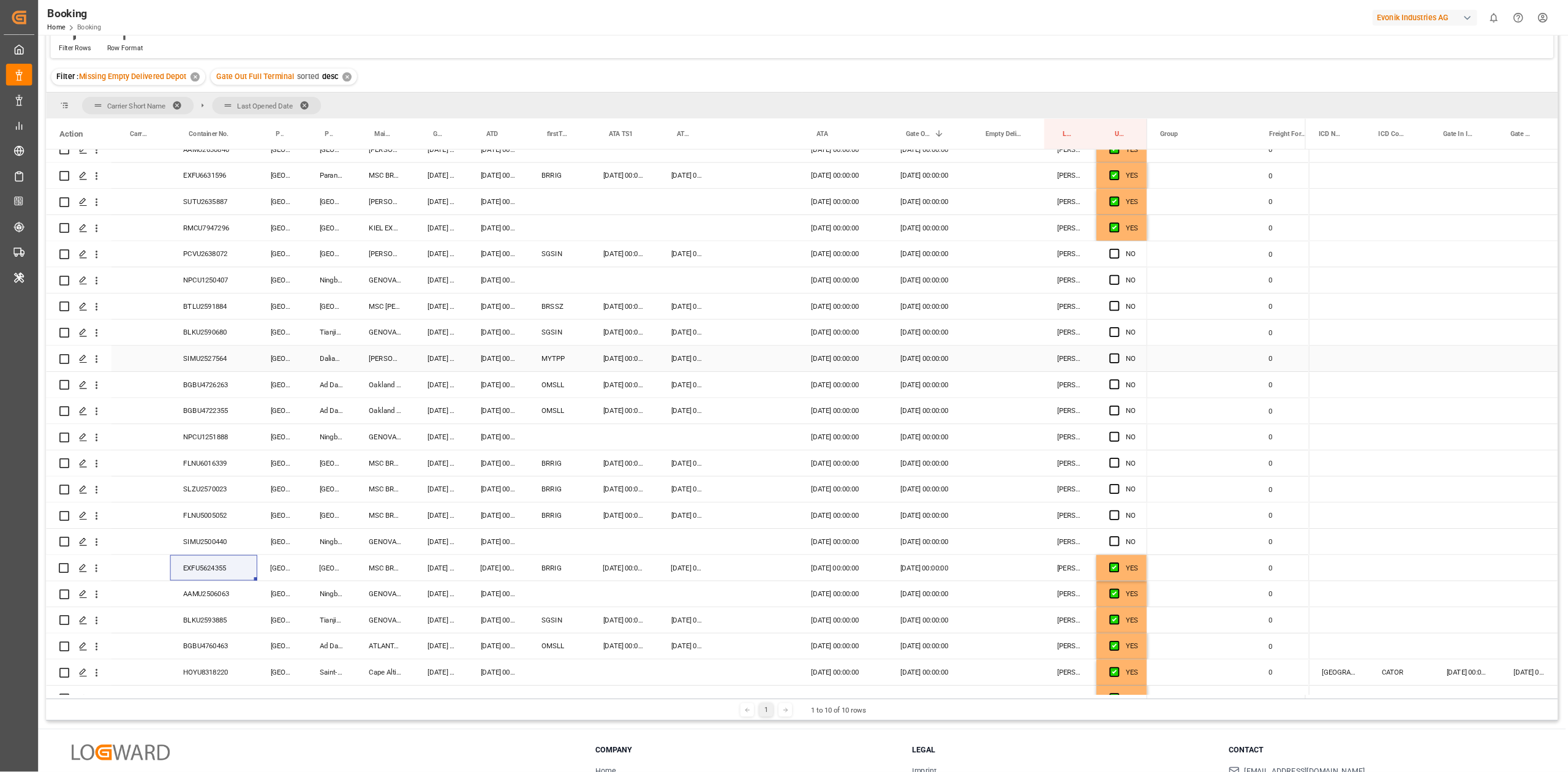
scroll to position [552, 0]
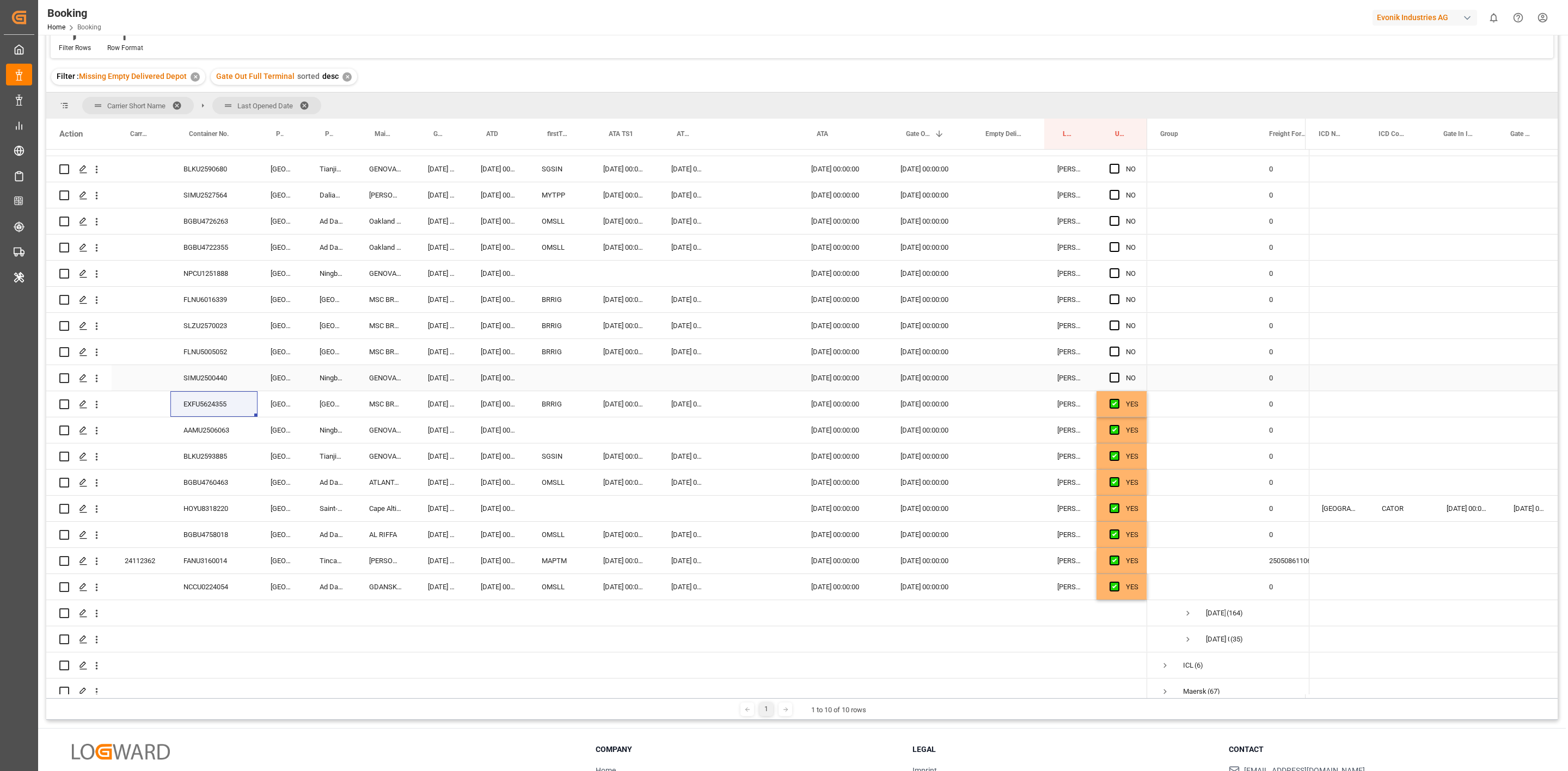
click at [200, 383] on div "SIMU2500440" at bounding box center [214, 378] width 87 height 25
drag, startPoint x: 1115, startPoint y: 379, endPoint x: 425, endPoint y: 345, distance: 690.8
click at [1115, 378] on span "Press SPACE to select this row." at bounding box center [1114, 377] width 10 height 10
click at [1118, 373] on input "Press SPACE to select this row." at bounding box center [1118, 373] width 0 height 0
click at [220, 348] on div "FLNU5005052" at bounding box center [214, 352] width 87 height 25
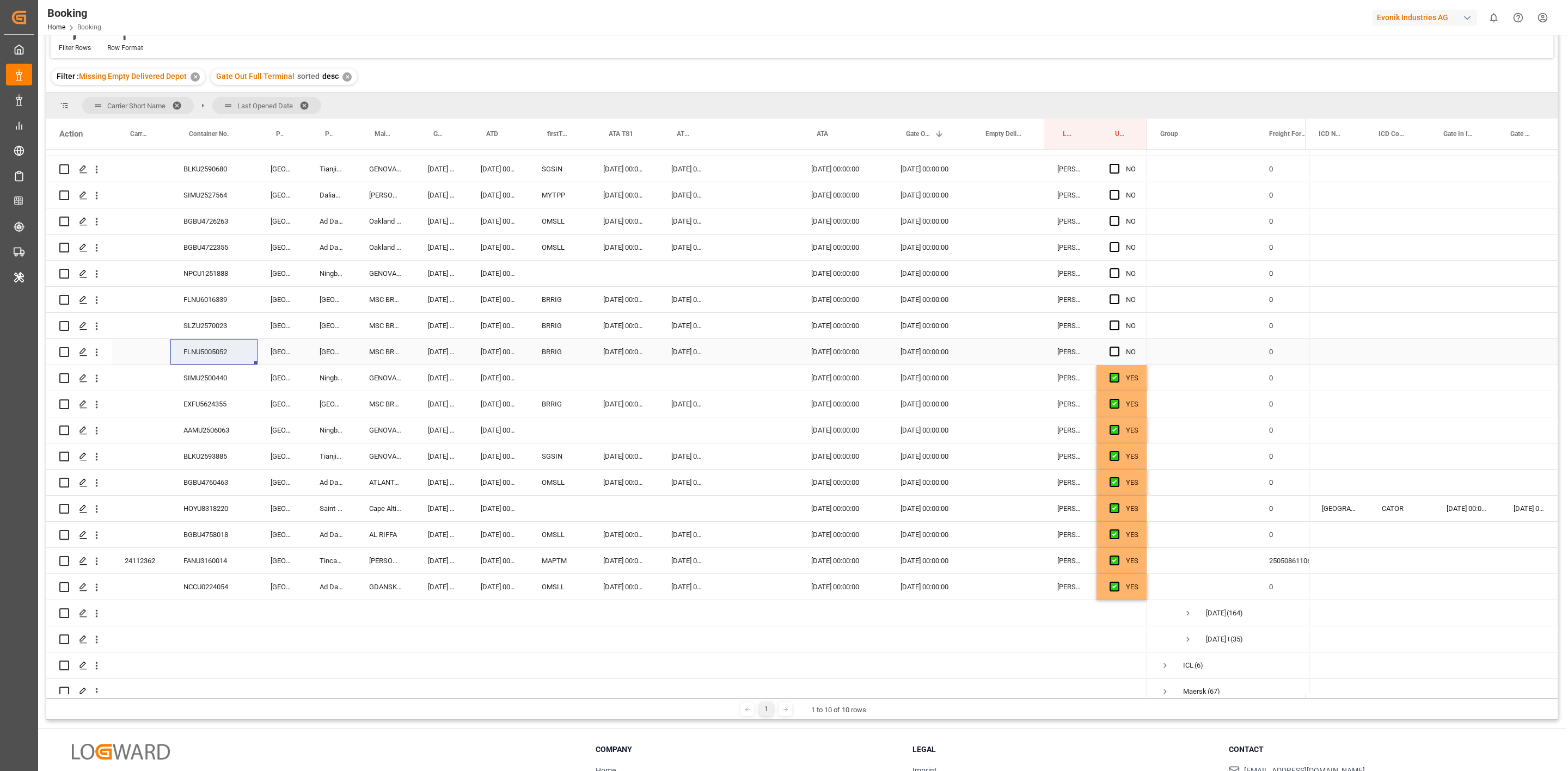
click at [1113, 350] on span "Press SPACE to select this row." at bounding box center [1114, 351] width 10 height 10
click at [1118, 347] on input "Press SPACE to select this row." at bounding box center [1118, 347] width 0 height 0
click at [224, 326] on div "SLZU2570023" at bounding box center [214, 326] width 87 height 25
click at [1111, 325] on span "Press SPACE to select this row." at bounding box center [1114, 325] width 10 height 10
click at [1118, 321] on input "Press SPACE to select this row." at bounding box center [1118, 321] width 0 height 0
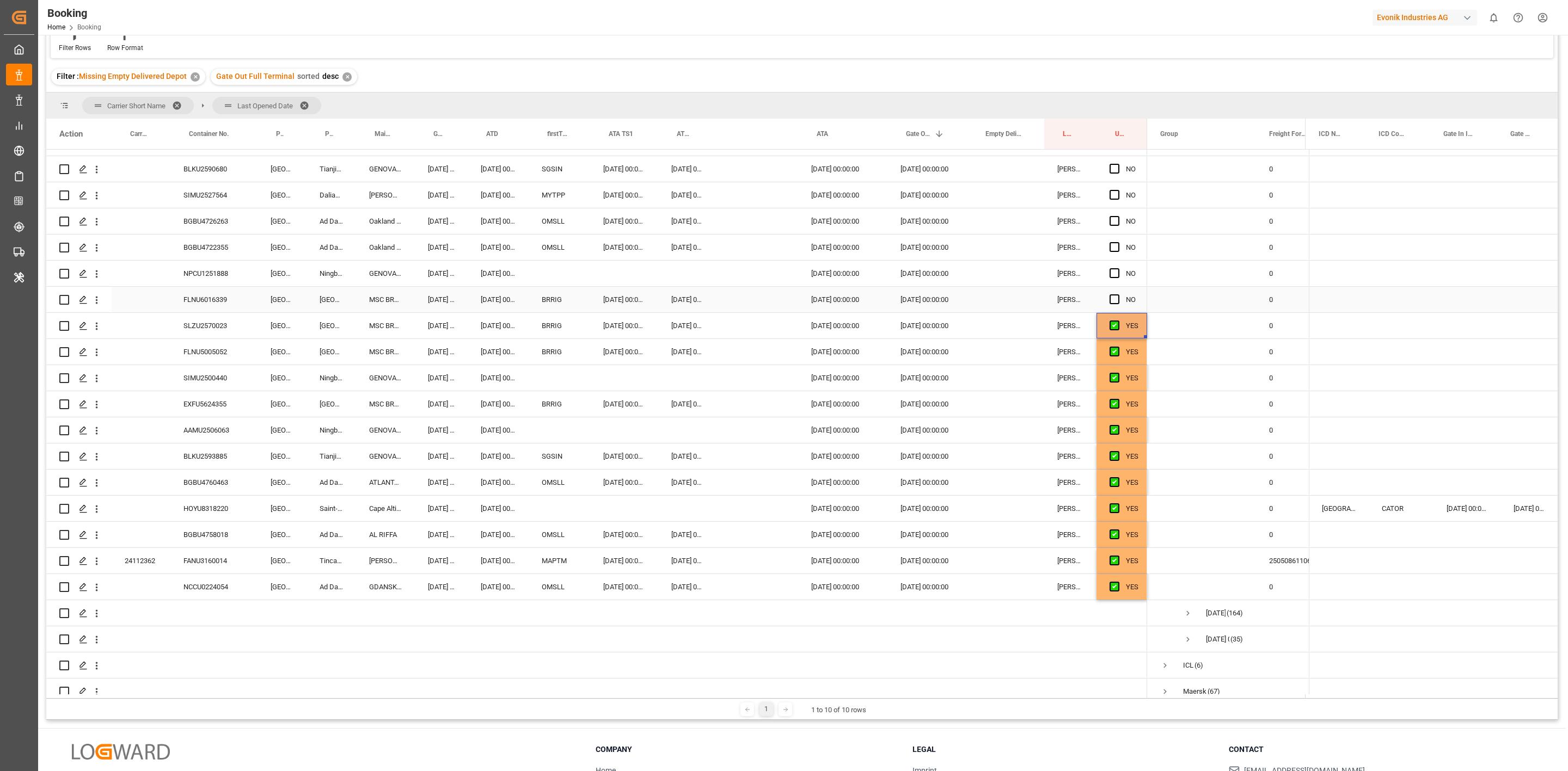
click at [216, 298] on div "FLNU6016339" at bounding box center [214, 300] width 87 height 25
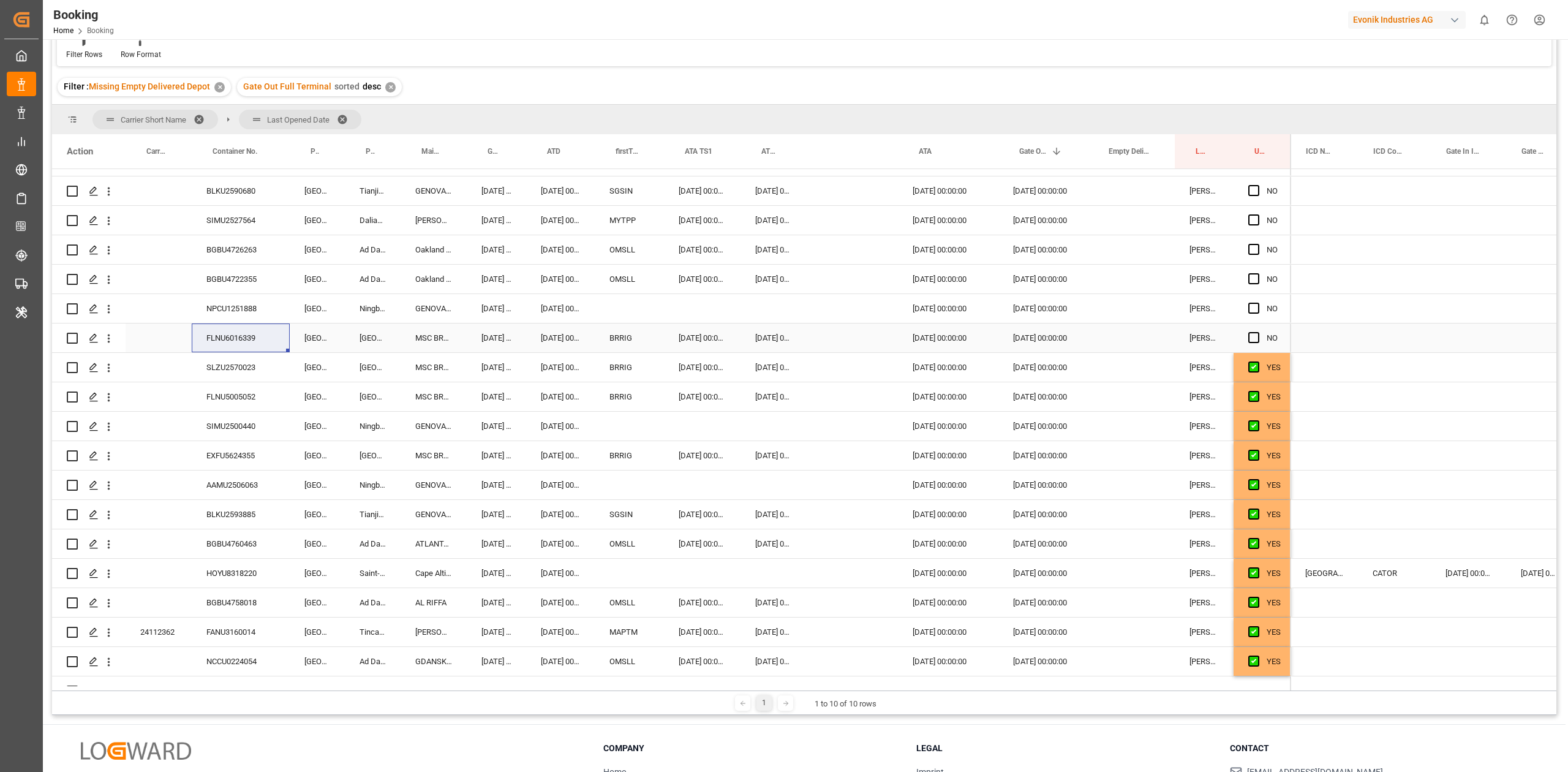
drag, startPoint x: 1252, startPoint y: 341, endPoint x: 372, endPoint y: 338, distance: 880.0
click at [1252, 341] on span "Press SPACE to select this row." at bounding box center [1254, 337] width 11 height 11
click at [1258, 332] on input "Press SPACE to select this row." at bounding box center [1258, 332] width 0 height 0
click at [255, 315] on div "NPCU1251888" at bounding box center [240, 309] width 98 height 29
click at [1250, 309] on span "Press SPACE to select this row." at bounding box center [1254, 308] width 11 height 11
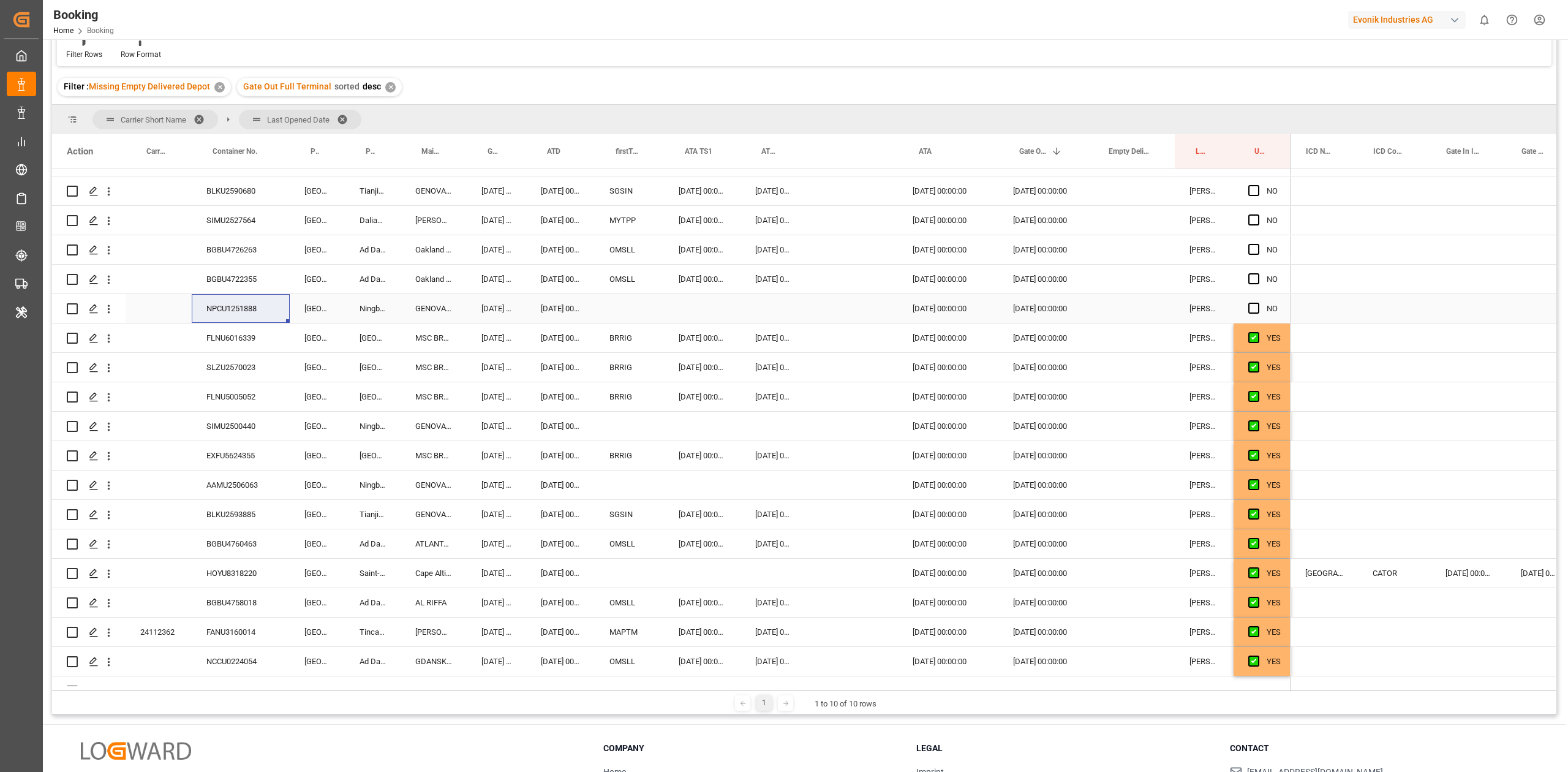
click at [1258, 303] on input "Press SPACE to select this row." at bounding box center [1258, 303] width 0 height 0
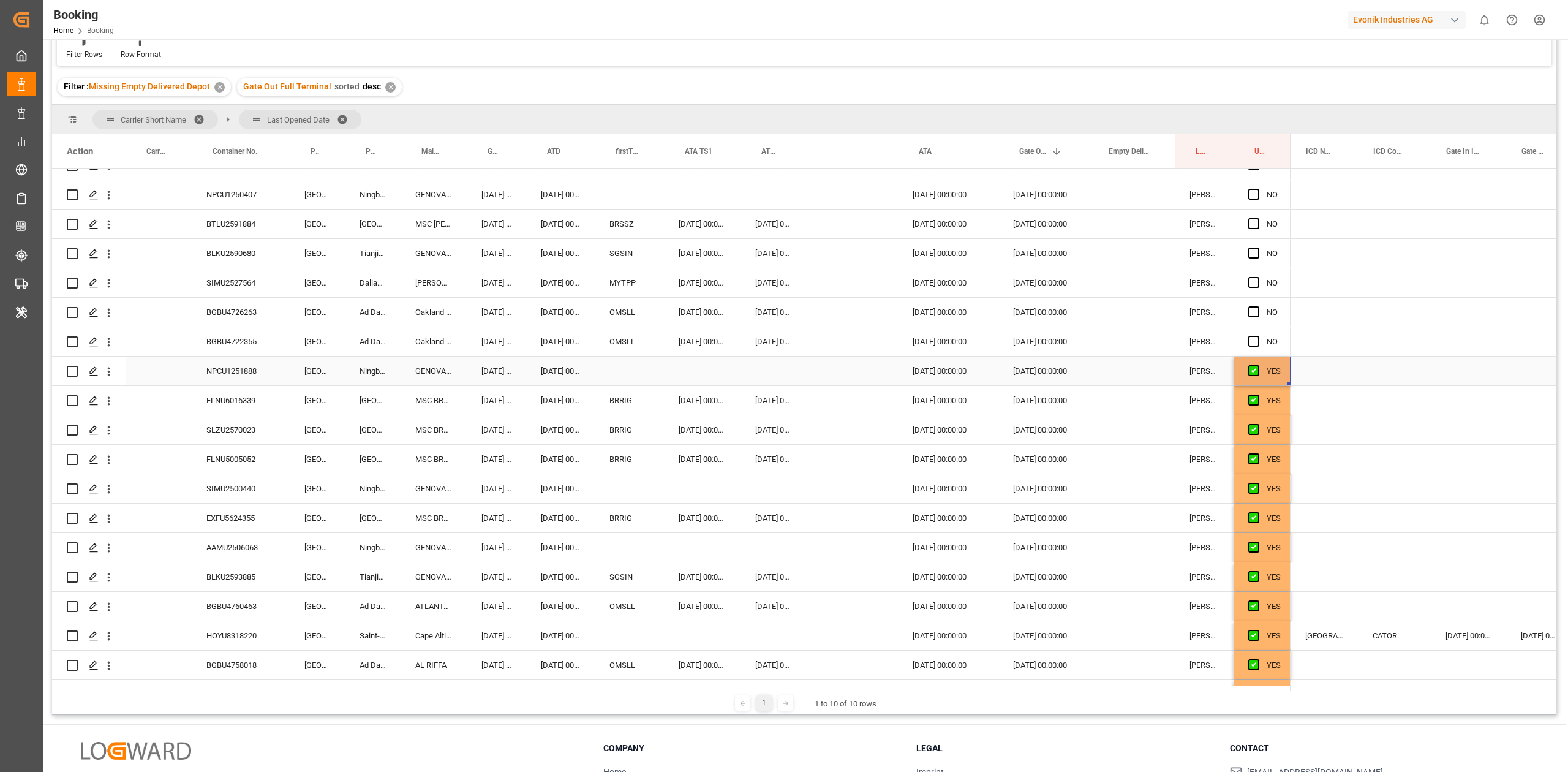
scroll to position [388, 0]
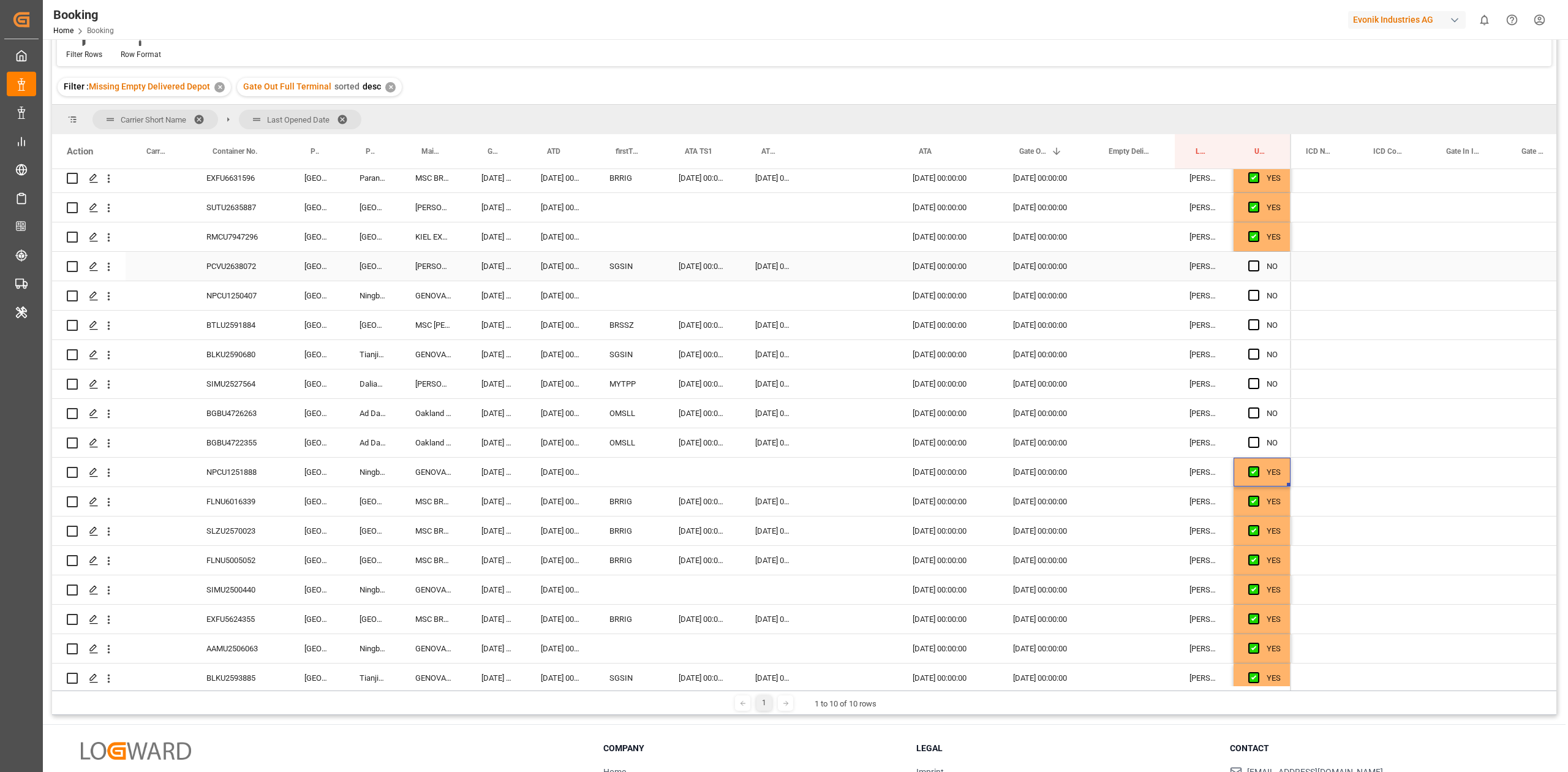
click at [254, 266] on div "PCVU2638072" at bounding box center [240, 266] width 98 height 29
click at [1251, 265] on span "Press SPACE to select this row." at bounding box center [1254, 266] width 11 height 11
click at [1258, 261] on input "Press SPACE to select this row." at bounding box center [1258, 261] width 0 height 0
click at [1253, 292] on span "Press SPACE to select this row." at bounding box center [1254, 295] width 11 height 11
click at [1258, 290] on input "Press SPACE to select this row." at bounding box center [1258, 290] width 0 height 0
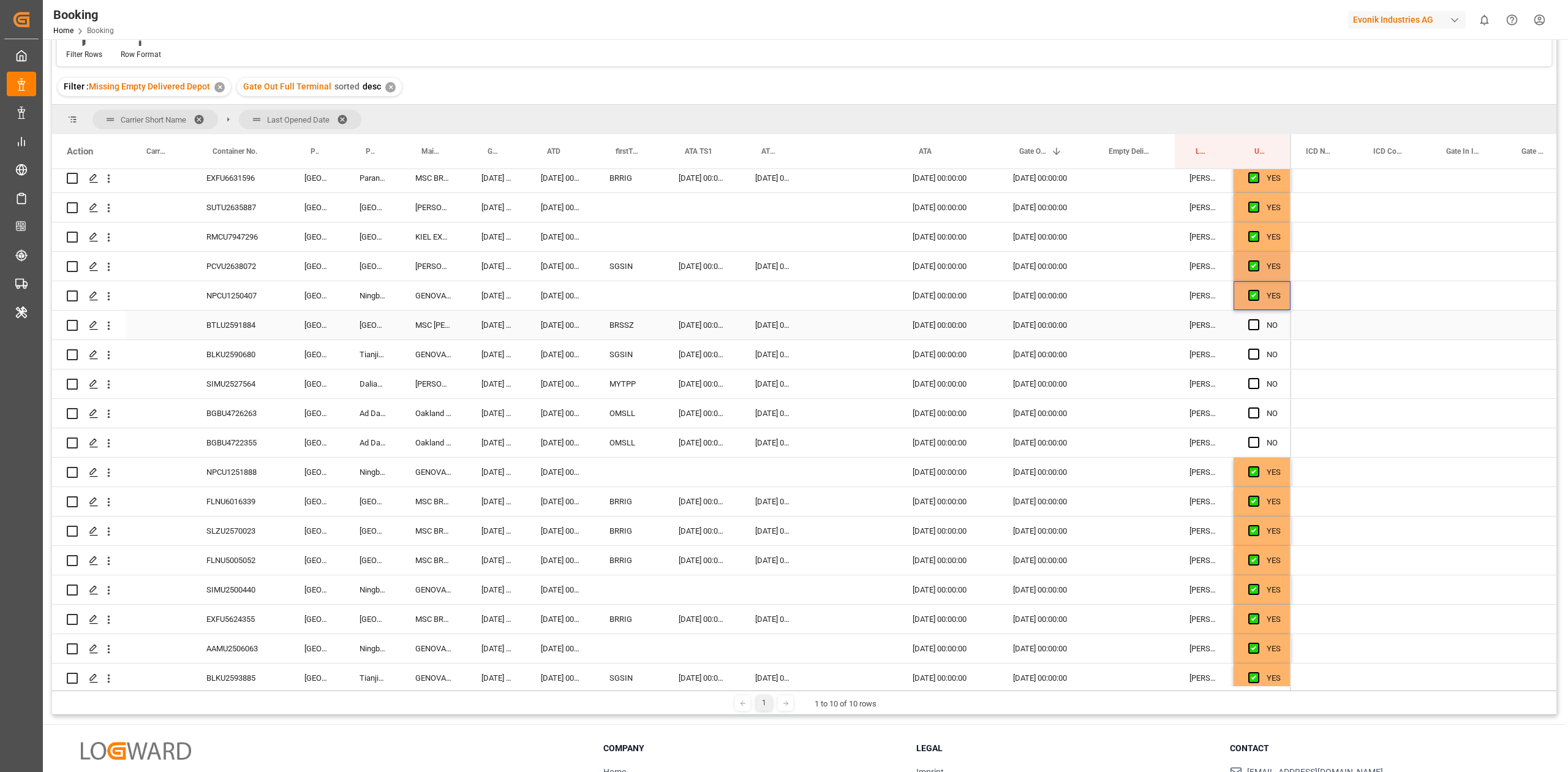
click at [1254, 326] on span "Press SPACE to select this row." at bounding box center [1254, 325] width 11 height 11
click at [1258, 320] on input "Press SPACE to select this row." at bounding box center [1258, 320] width 0 height 0
click at [1251, 353] on span "Press SPACE to select this row." at bounding box center [1254, 354] width 11 height 11
click at [1258, 349] on input "Press SPACE to select this row." at bounding box center [1258, 349] width 0 height 0
click at [1258, 378] on span "Press SPACE to select this row." at bounding box center [1254, 383] width 11 height 11
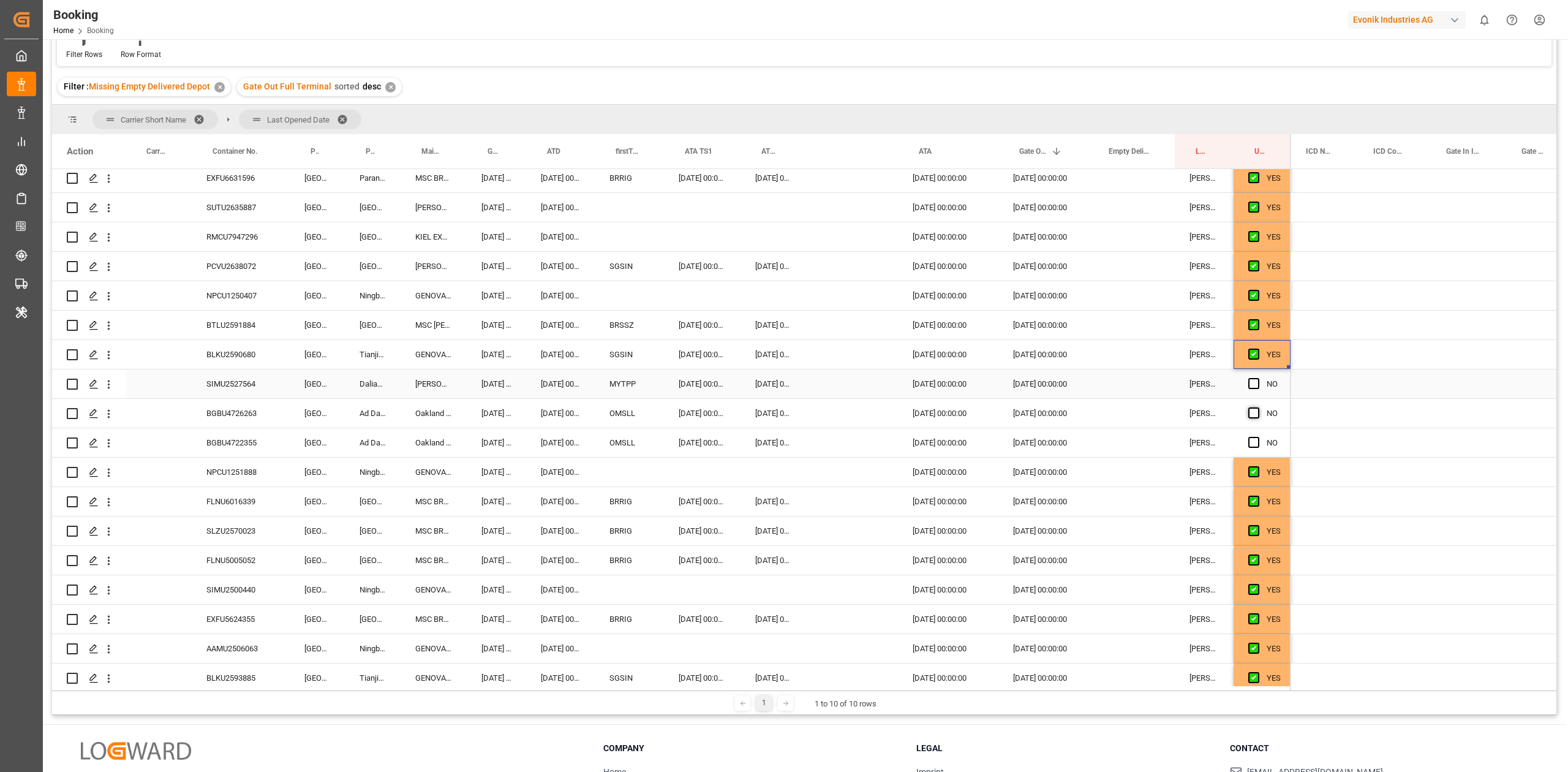
click at [1258, 378] on input "Press SPACE to select this row." at bounding box center [1258, 378] width 0 height 0
click at [1254, 389] on div "Press SPACE to select this row." at bounding box center [1258, 384] width 18 height 29
click at [1249, 410] on span "Press SPACE to select this row." at bounding box center [1254, 413] width 11 height 11
click at [1258, 408] on input "Press SPACE to select this row." at bounding box center [1258, 408] width 0 height 0
click at [1251, 444] on span "Press SPACE to select this row." at bounding box center [1254, 442] width 11 height 11
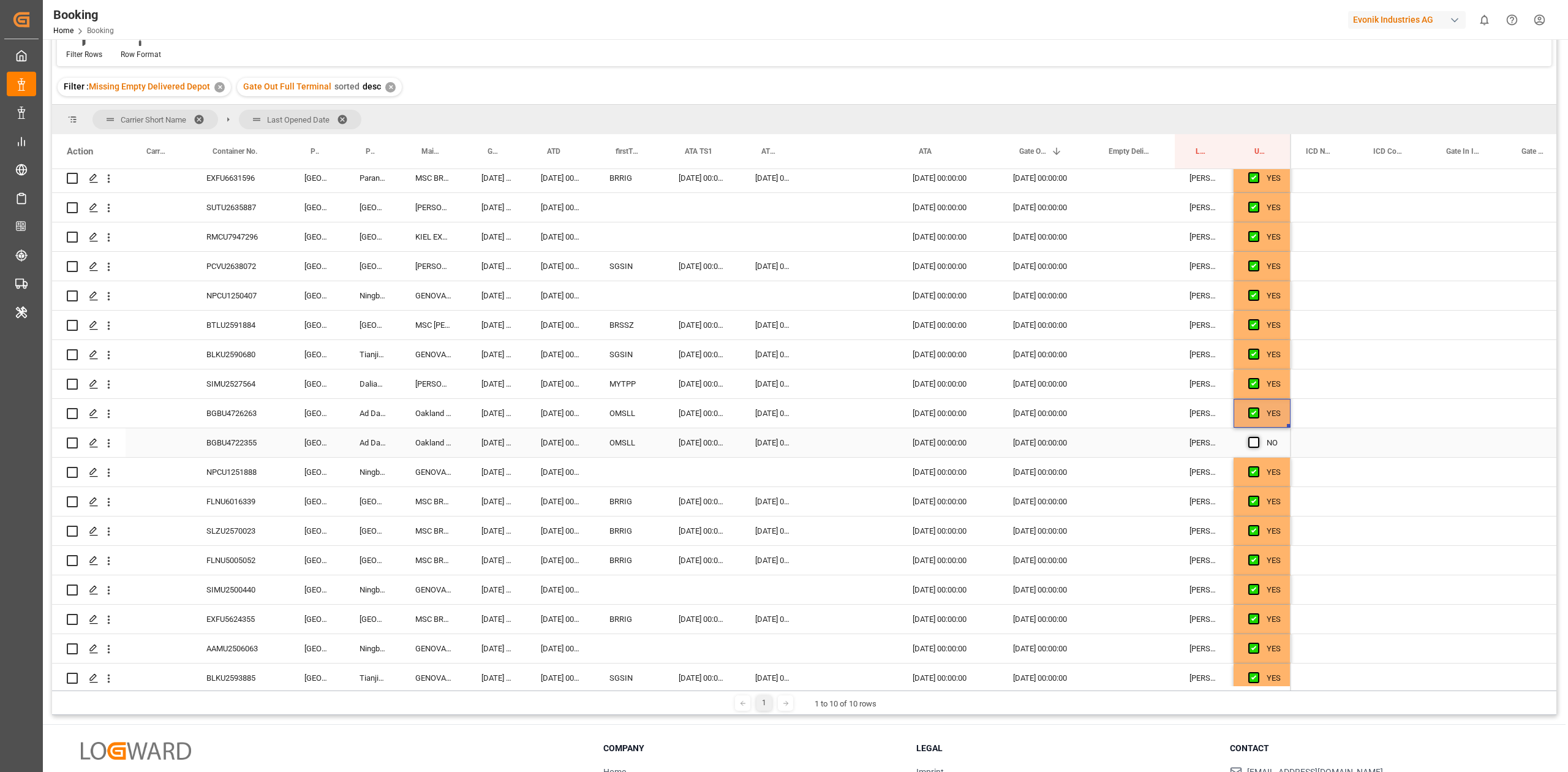
click at [1258, 437] on input "Press SPACE to select this row." at bounding box center [1258, 437] width 0 height 0
click at [234, 410] on div "BGBU4726263" at bounding box center [240, 413] width 98 height 29
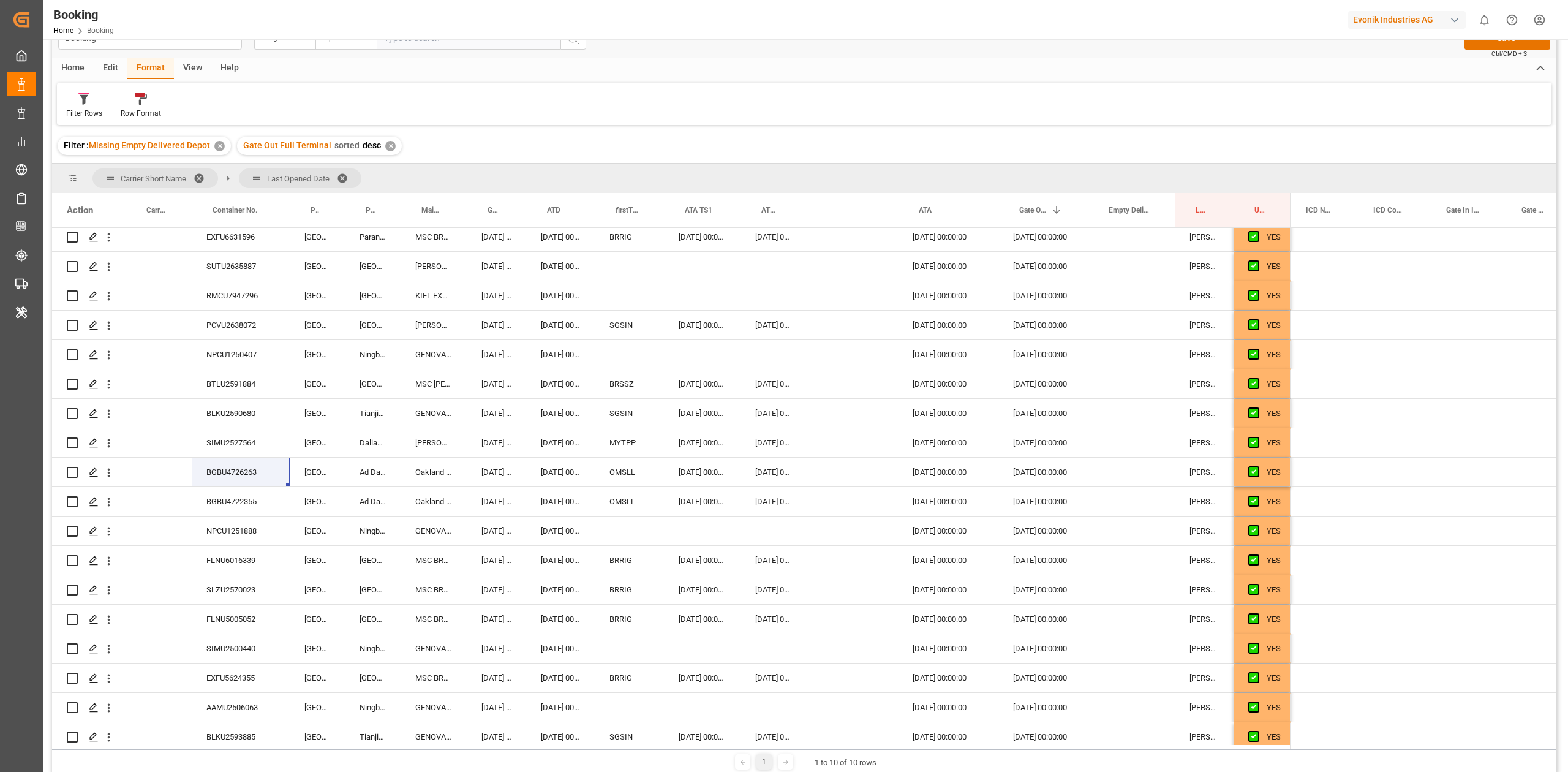
scroll to position [0, 0]
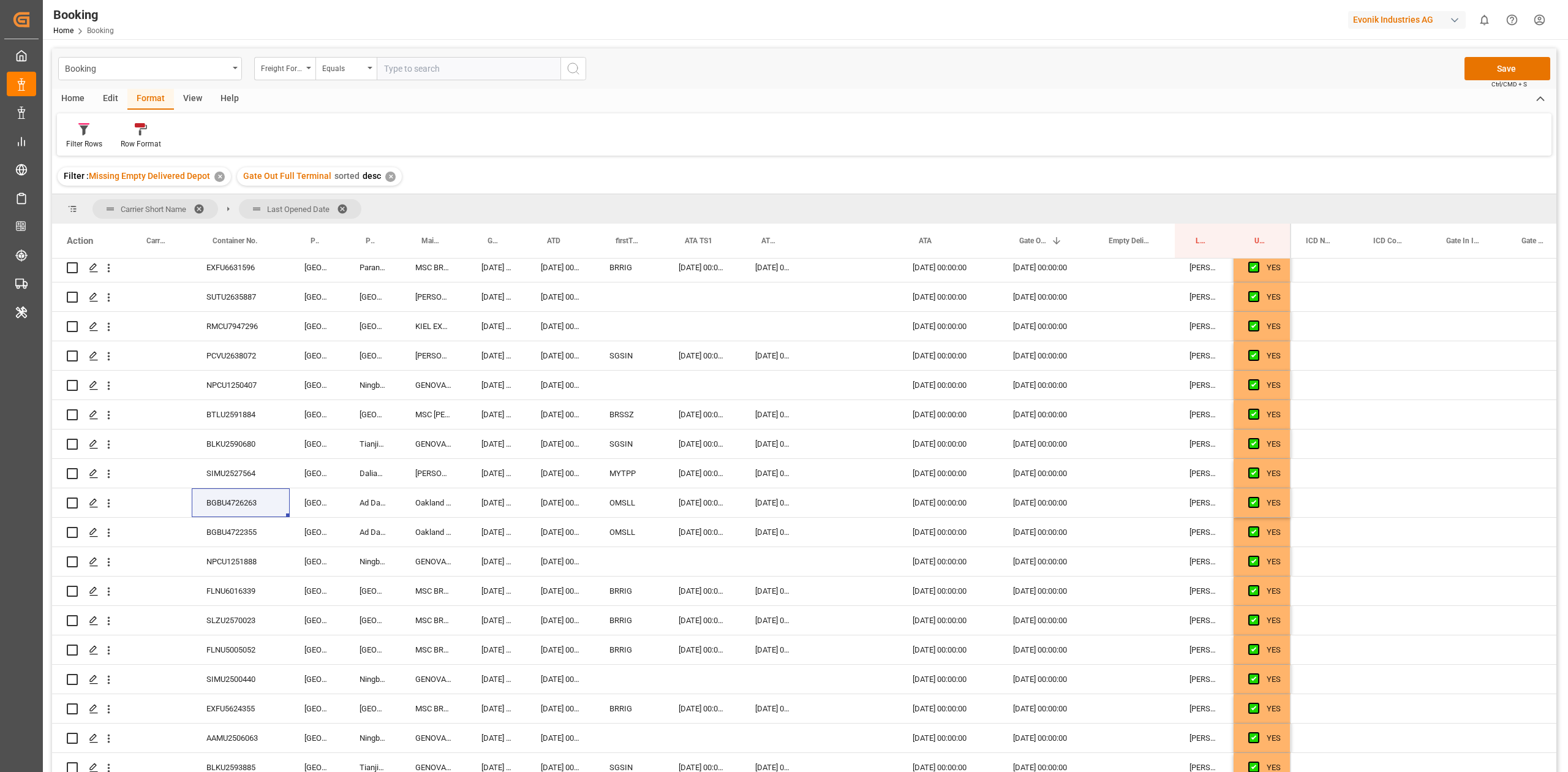
click at [724, 121] on div "Filter Rows Row Format" at bounding box center [805, 135] width 1495 height 42
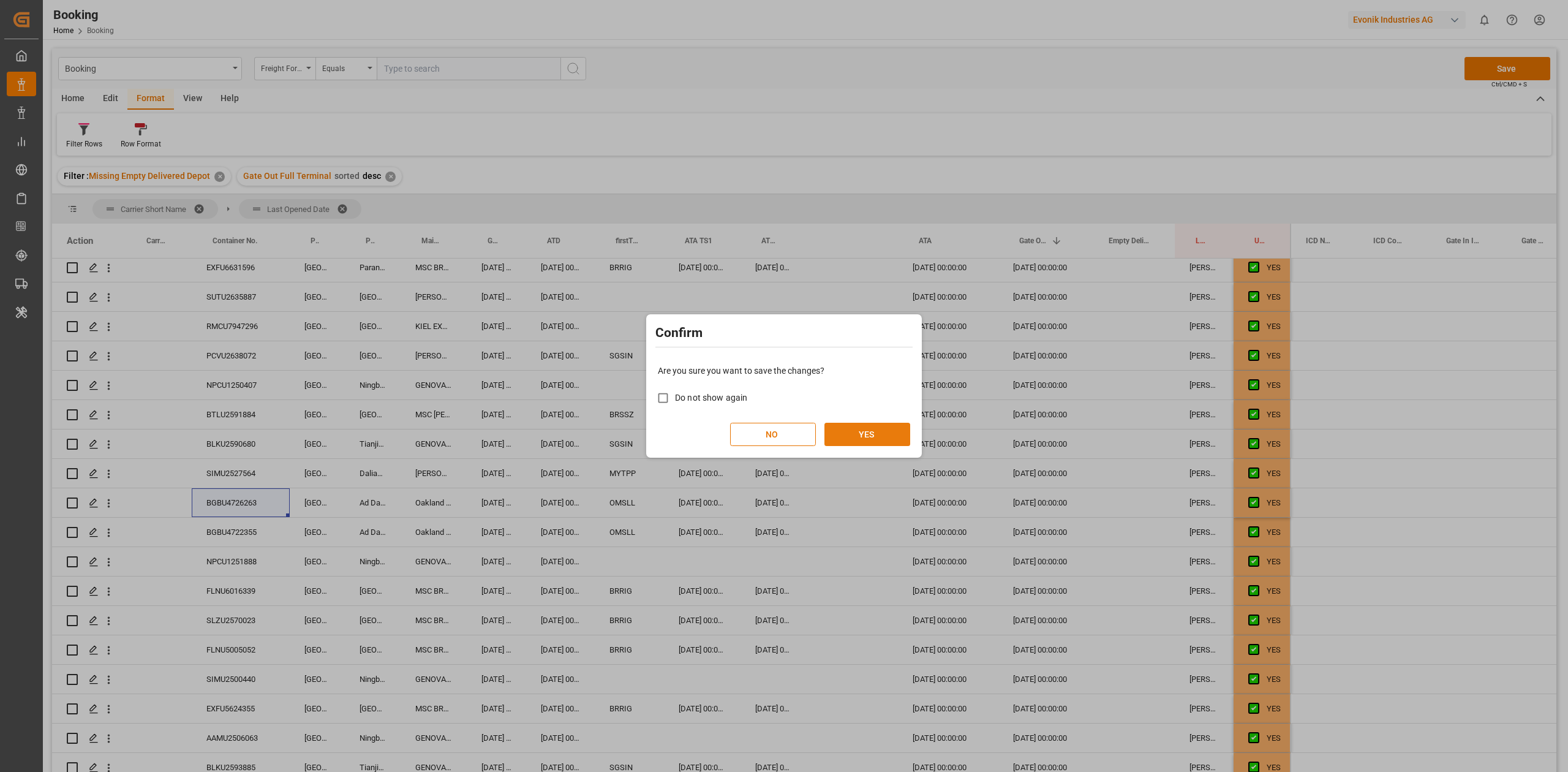
click at [849, 426] on button "YES" at bounding box center [868, 435] width 86 height 24
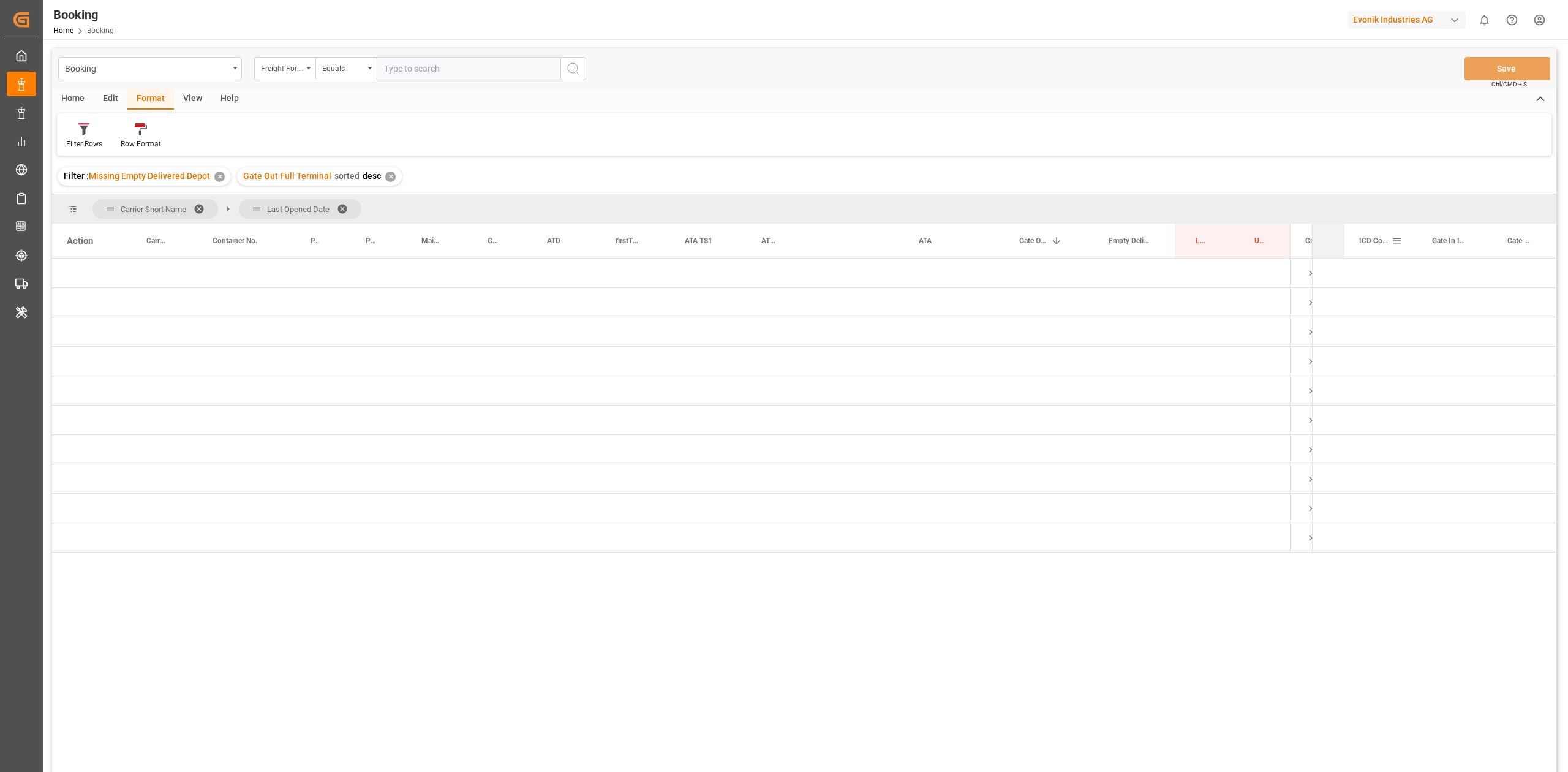
drag, startPoint x: 1291, startPoint y: 235, endPoint x: 1354, endPoint y: 239, distance: 63.1
click at [1354, 239] on div "ICD Name ICD Country Code Gate In ICD" at bounding box center [1434, 241] width 245 height 34
drag, startPoint x: 1418, startPoint y: 235, endPoint x: 1468, endPoint y: 239, distance: 50.2
click at [1468, 239] on div "Gate In ICD" at bounding box center [1476, 241] width 34 height 34
drag, startPoint x: 1356, startPoint y: 243, endPoint x: 1381, endPoint y: 245, distance: 25.1
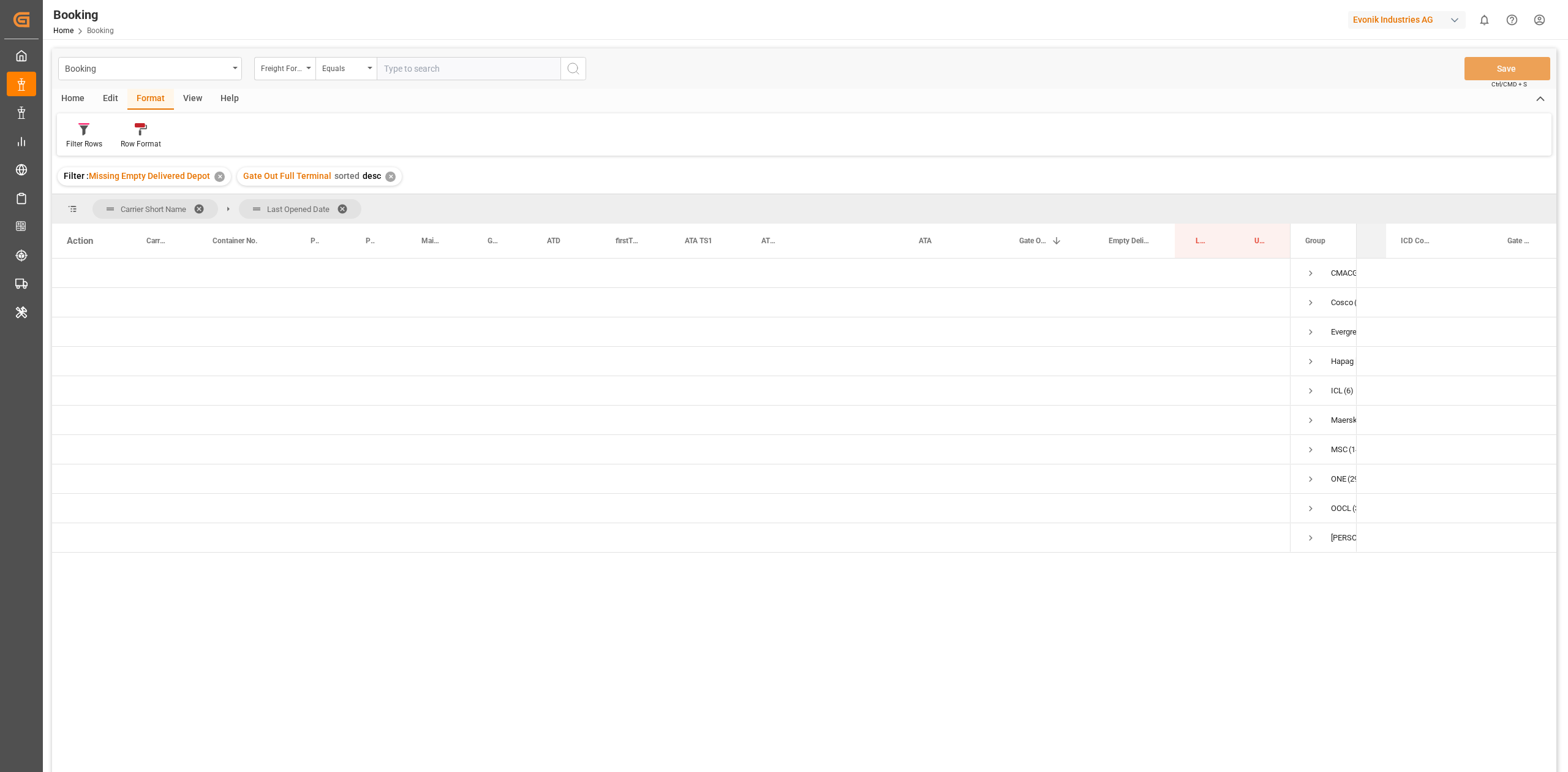
click at [1381, 245] on div "ICD Name" at bounding box center [1371, 241] width 29 height 34
click at [1312, 358] on span "Press SPACE to select this row." at bounding box center [1311, 361] width 11 height 11
click at [1340, 389] on span "Press SPACE to select this row." at bounding box center [1336, 390] width 11 height 11
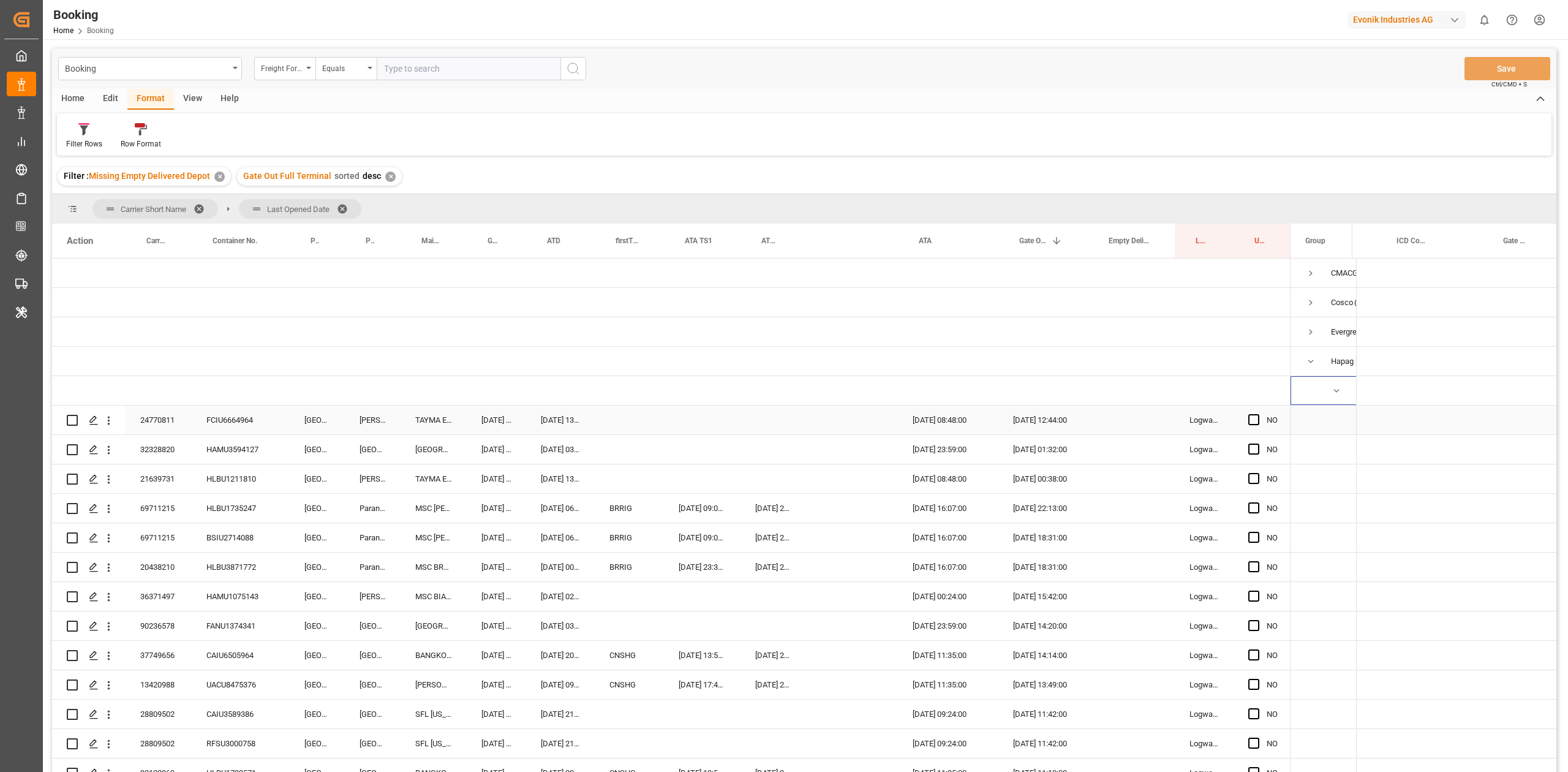
click at [207, 417] on div "FCIU6664964" at bounding box center [240, 420] width 98 height 29
click at [1249, 415] on div "Press SPACE to select this row." at bounding box center [1258, 420] width 18 height 29
click at [1252, 424] on span "Press SPACE to select this row." at bounding box center [1254, 420] width 11 height 11
click at [1258, 415] on input "Press SPACE to select this row." at bounding box center [1258, 415] width 0 height 0
click at [235, 453] on div "HAMU3594127" at bounding box center [240, 449] width 98 height 29
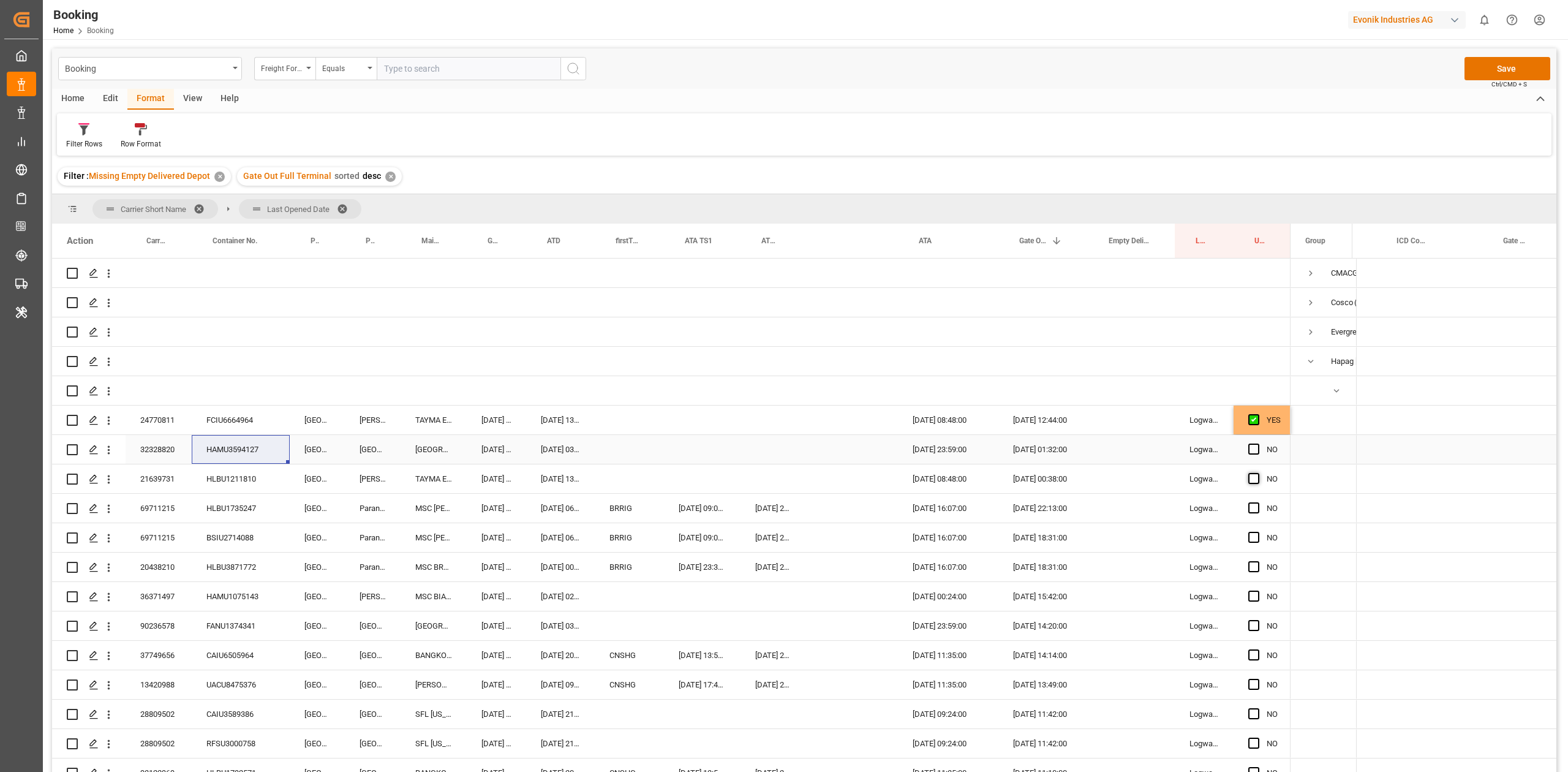
click at [1254, 445] on span "Press SPACE to select this row." at bounding box center [1254, 449] width 11 height 11
click at [1258, 444] on input "Press SPACE to select this row." at bounding box center [1258, 444] width 0 height 0
click at [1254, 477] on span "Press SPACE to select this row." at bounding box center [1254, 479] width 11 height 11
click at [1258, 473] on input "Press SPACE to select this row." at bounding box center [1258, 473] width 0 height 0
drag, startPoint x: 215, startPoint y: 481, endPoint x: 1295, endPoint y: 474, distance: 1080.0
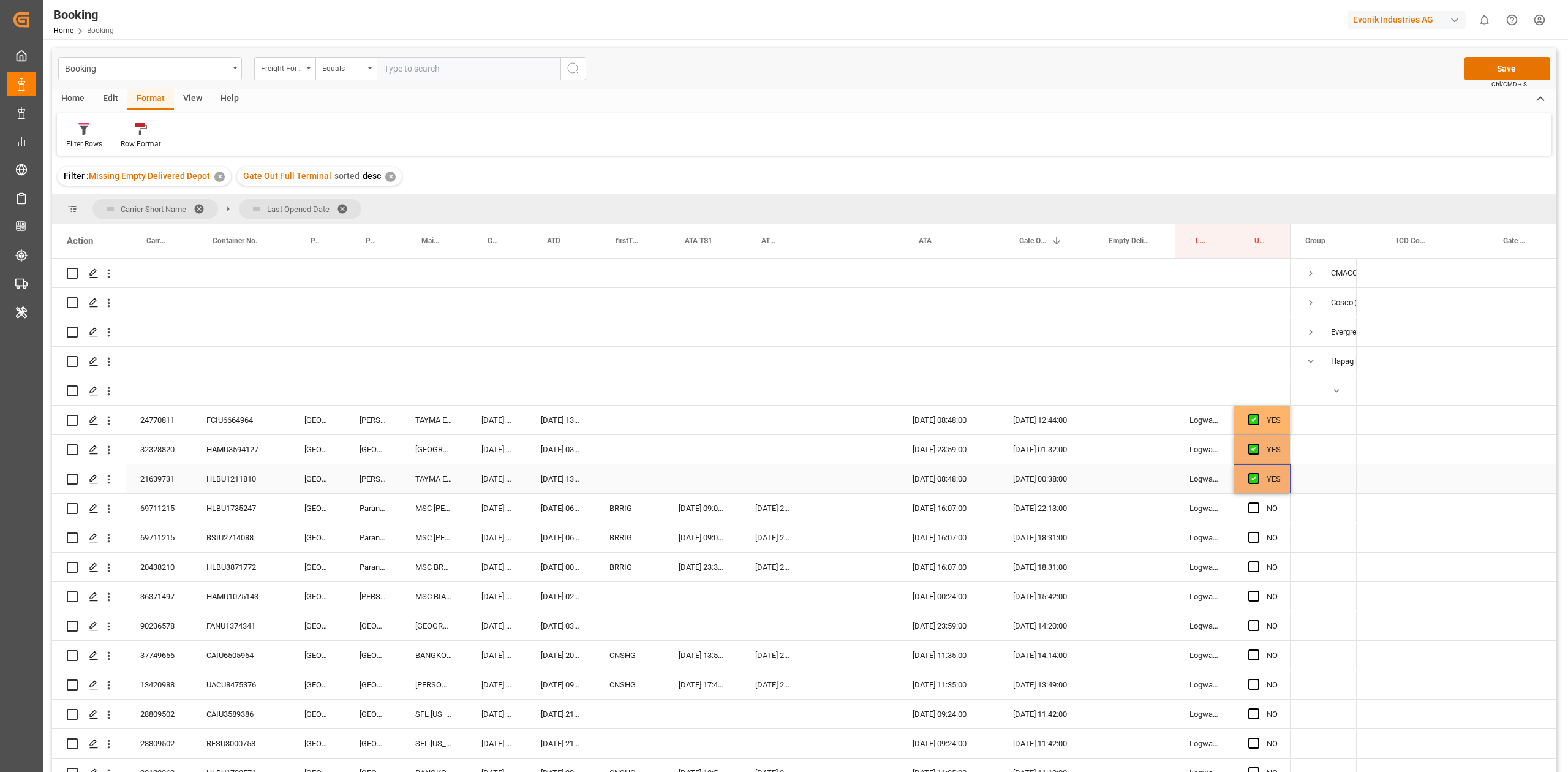
click at [215, 480] on div "HLBU1211810" at bounding box center [240, 479] width 98 height 29
click at [265, 506] on div "HLBU1735247" at bounding box center [240, 508] width 98 height 29
click at [1257, 510] on span "Press SPACE to select this row." at bounding box center [1254, 507] width 11 height 11
click at [1258, 502] on input "Press SPACE to select this row." at bounding box center [1258, 502] width 0 height 0
click at [252, 532] on div "BSIU2714088" at bounding box center [240, 537] width 98 height 29
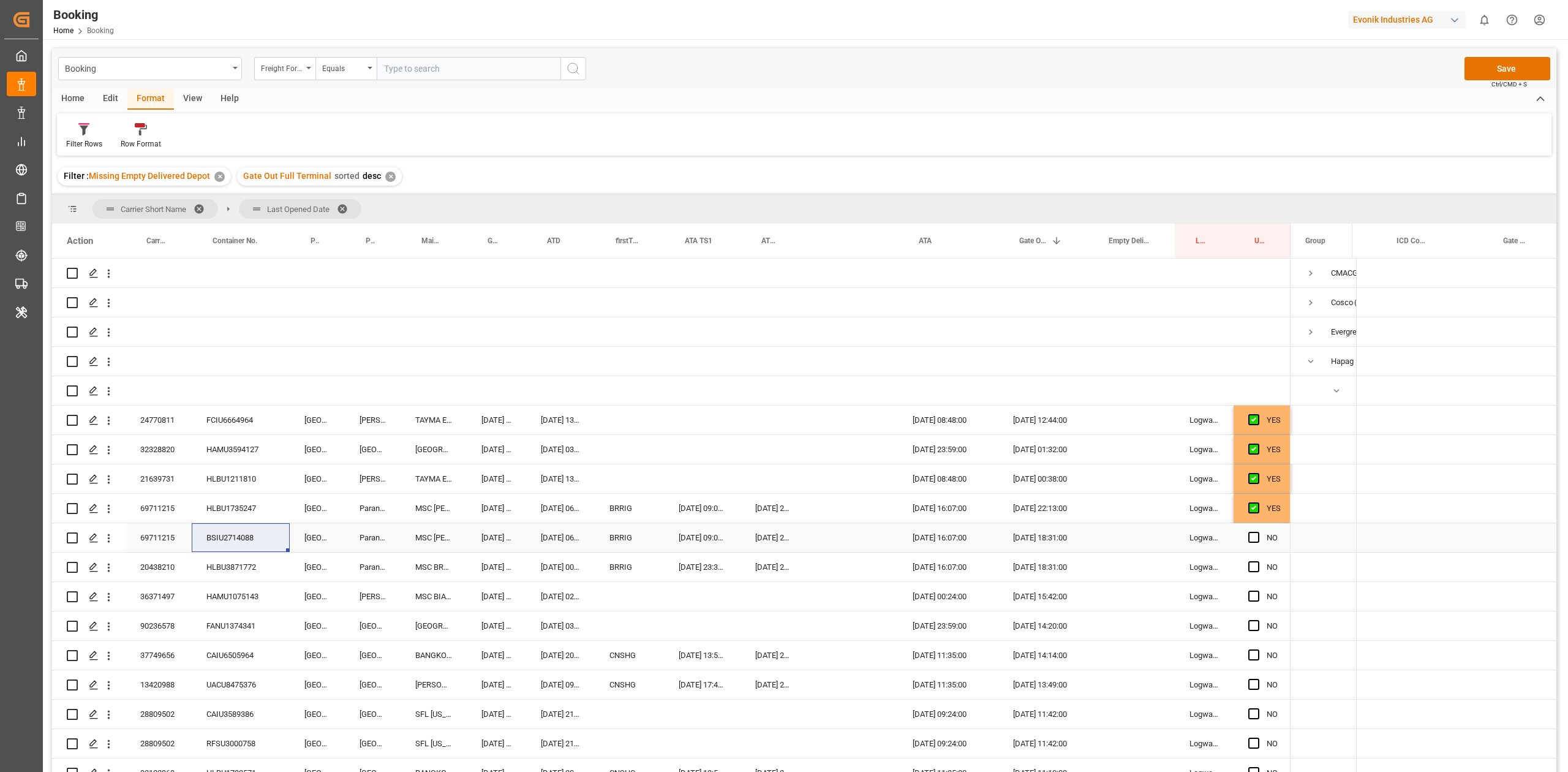
click at [1251, 534] on span "Press SPACE to select this row." at bounding box center [1254, 537] width 11 height 11
click at [1258, 531] on input "Press SPACE to select this row." at bounding box center [1258, 531] width 0 height 0
click at [1252, 567] on span "Press SPACE to select this row." at bounding box center [1254, 566] width 11 height 11
click at [1258, 561] on input "Press SPACE to select this row." at bounding box center [1258, 561] width 0 height 0
click at [234, 560] on div "HLBU3871772" at bounding box center [240, 567] width 98 height 29
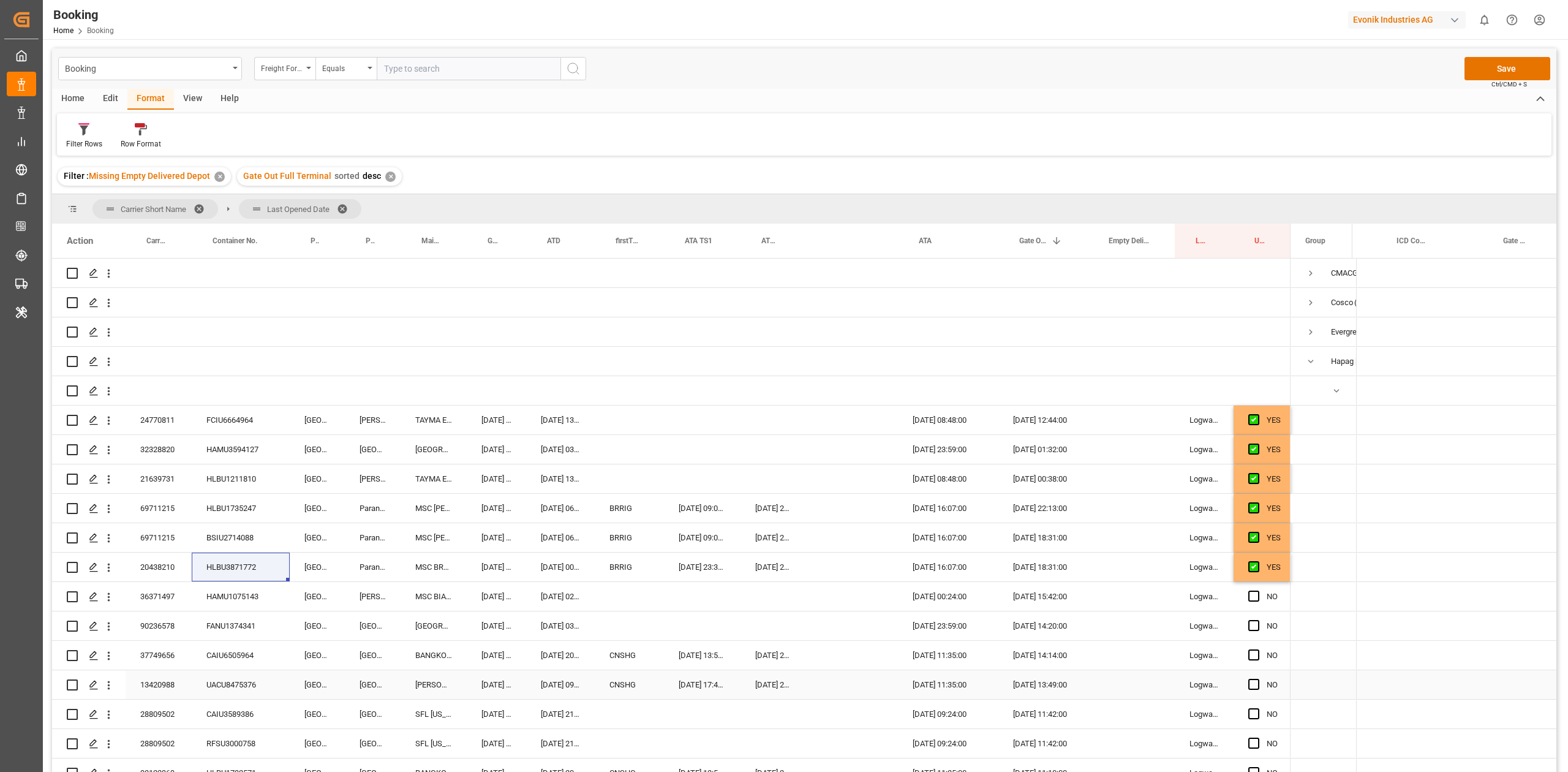
scroll to position [163, 0]
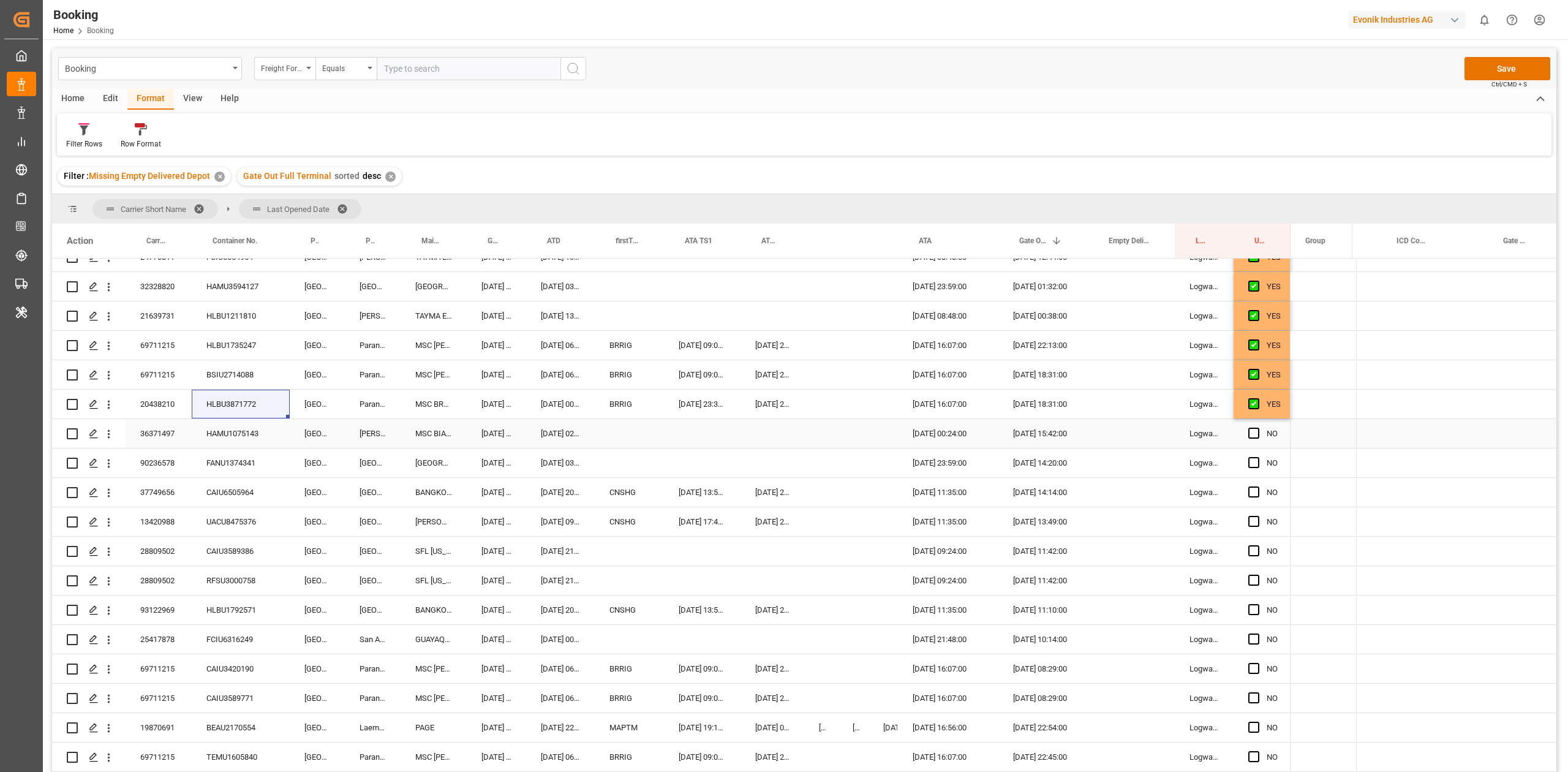
drag, startPoint x: 224, startPoint y: 428, endPoint x: 87, endPoint y: 235, distance: 236.7
click at [224, 428] on div "HAMU1075143" at bounding box center [240, 433] width 98 height 29
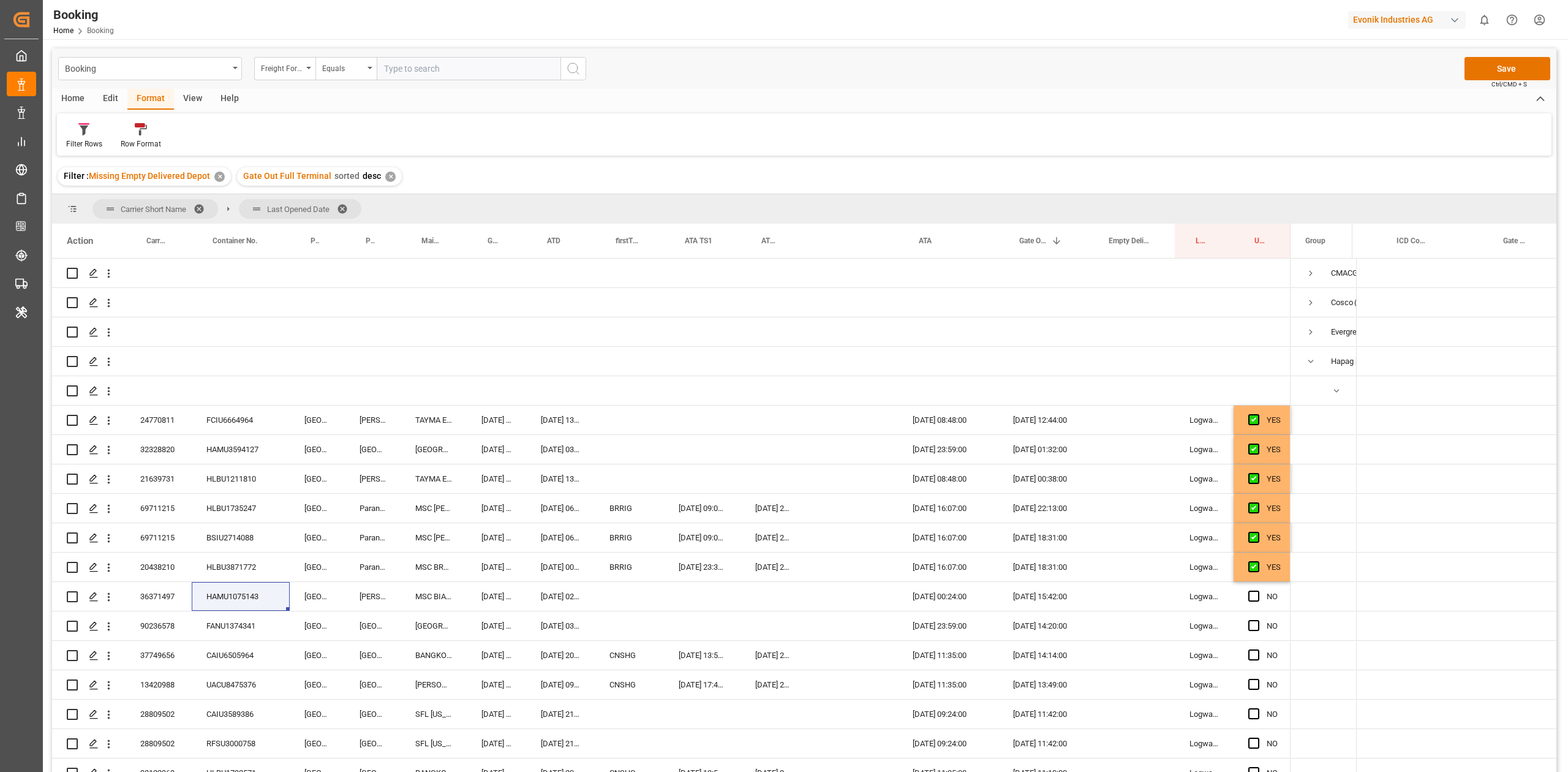
scroll to position [163, 0]
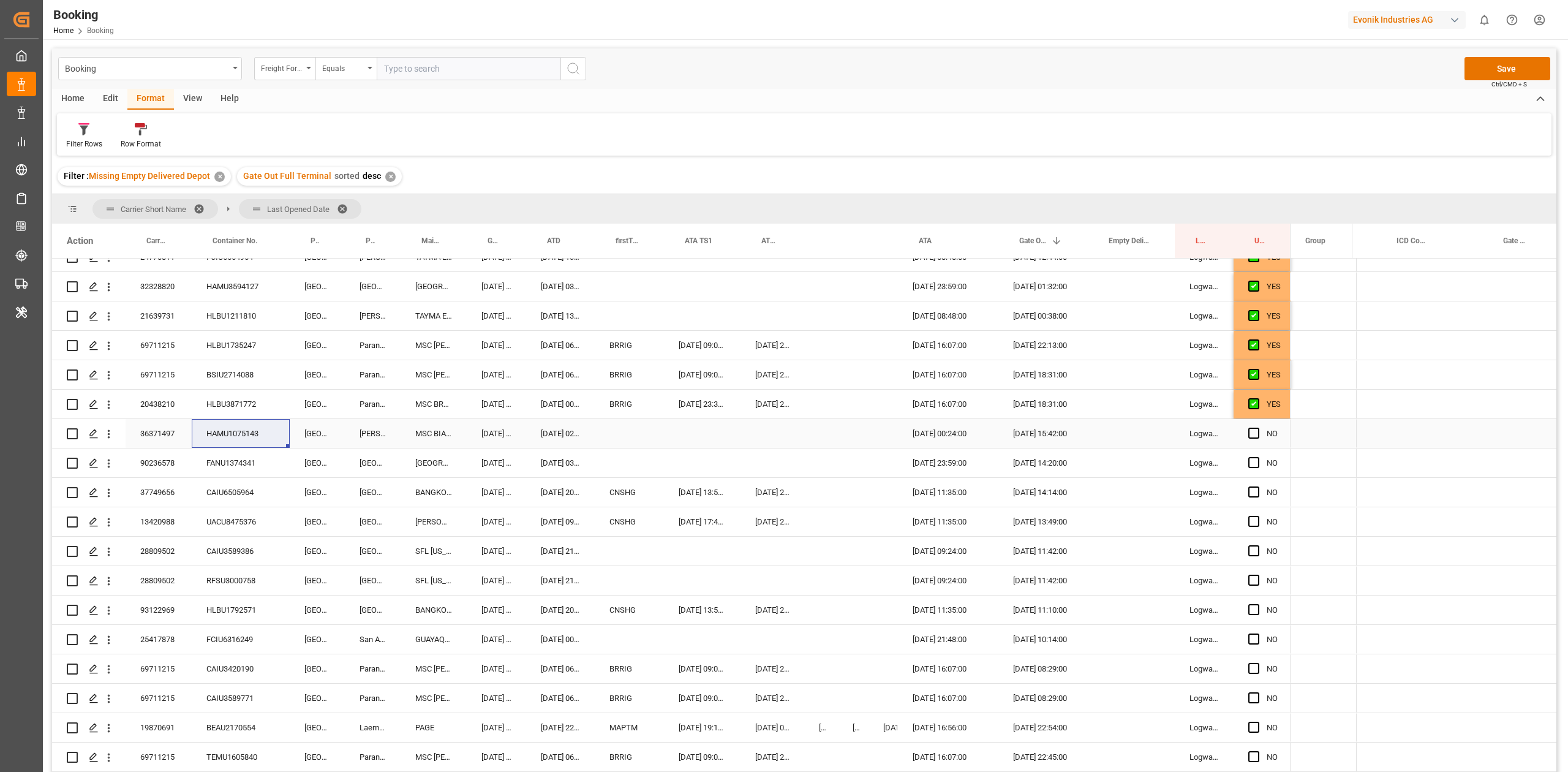
click at [1249, 430] on span "Press SPACE to select this row." at bounding box center [1254, 433] width 11 height 11
click at [1258, 428] on input "Press SPACE to select this row." at bounding box center [1258, 428] width 0 height 0
click at [1254, 464] on span "Press SPACE to select this row." at bounding box center [1254, 463] width 11 height 11
click at [1258, 457] on input "Press SPACE to select this row." at bounding box center [1258, 457] width 0 height 0
click at [225, 458] on div "FANU1374341" at bounding box center [240, 463] width 98 height 29
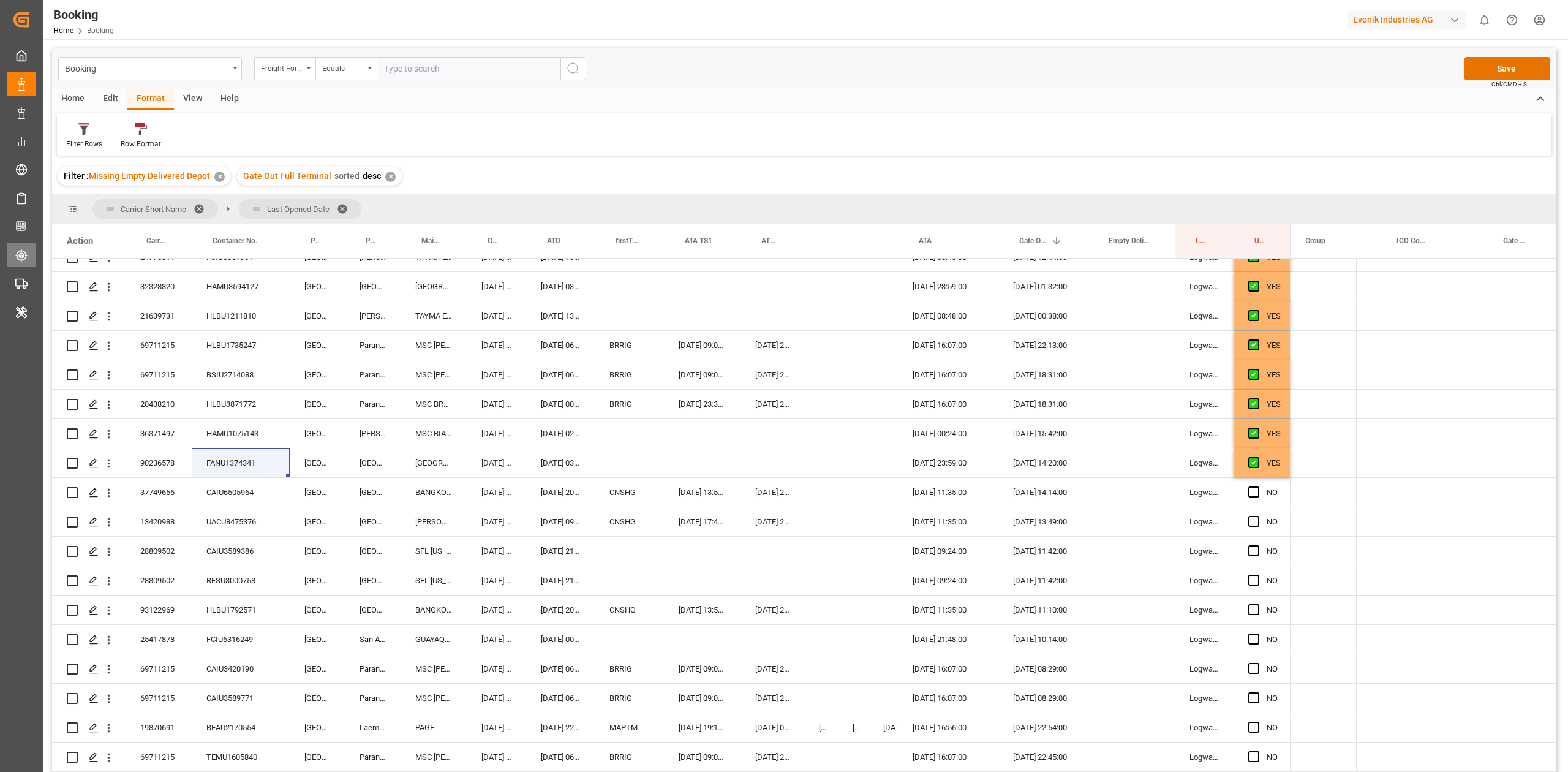
click at [245, 468] on div "FANU1374341" at bounding box center [240, 463] width 98 height 29
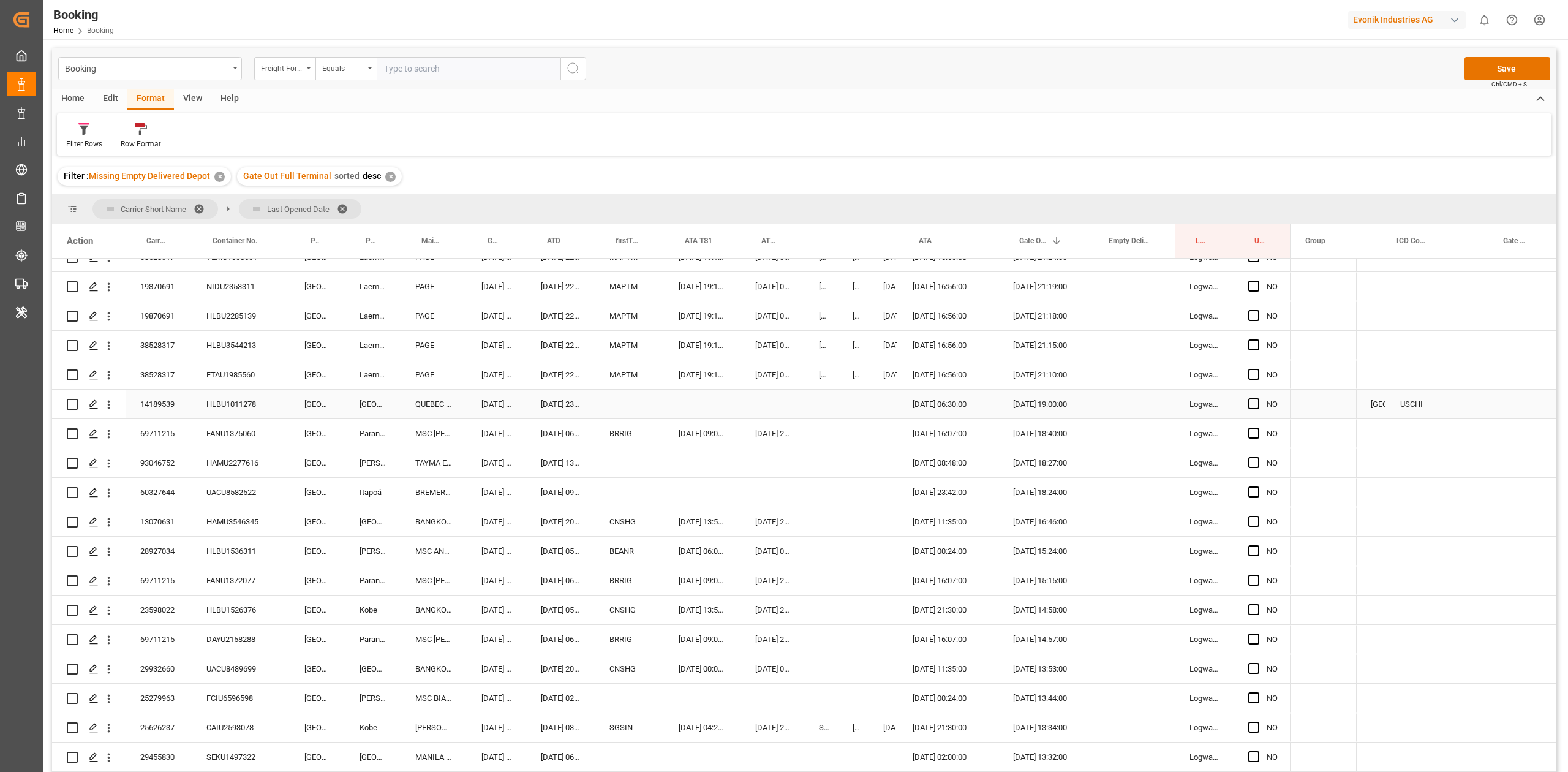
click at [255, 407] on div "HLBU1011278" at bounding box center [240, 404] width 98 height 29
drag, startPoint x: 1253, startPoint y: 403, endPoint x: 5, endPoint y: 231, distance: 1259.8
click at [1253, 403] on span "Press SPACE to select this row." at bounding box center [1254, 404] width 11 height 11
click at [1258, 399] on input "Press SPACE to select this row." at bounding box center [1258, 399] width 0 height 0
click at [230, 375] on div "FTAU1985560" at bounding box center [240, 374] width 98 height 29
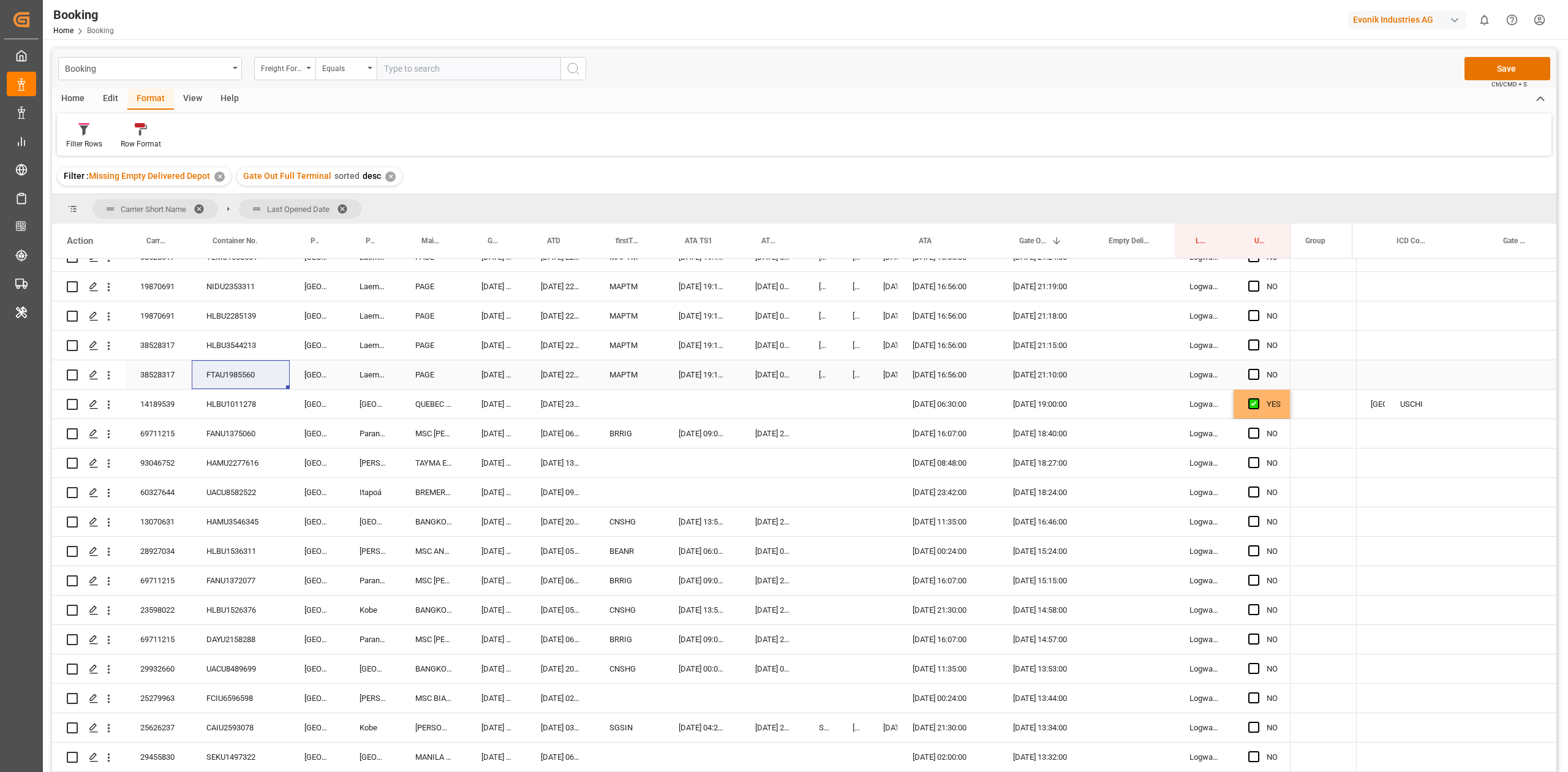
click at [1249, 375] on span "Press SPACE to select this row." at bounding box center [1254, 374] width 11 height 11
click at [1258, 369] on input "Press SPACE to select this row." at bounding box center [1258, 369] width 0 height 0
click at [1251, 378] on span "Press SPACE to select this row." at bounding box center [1254, 374] width 11 height 11
click at [1258, 369] on input "Press SPACE to select this row." at bounding box center [1258, 369] width 0 height 0
click at [1251, 378] on span "Press SPACE to select this row." at bounding box center [1254, 374] width 11 height 11
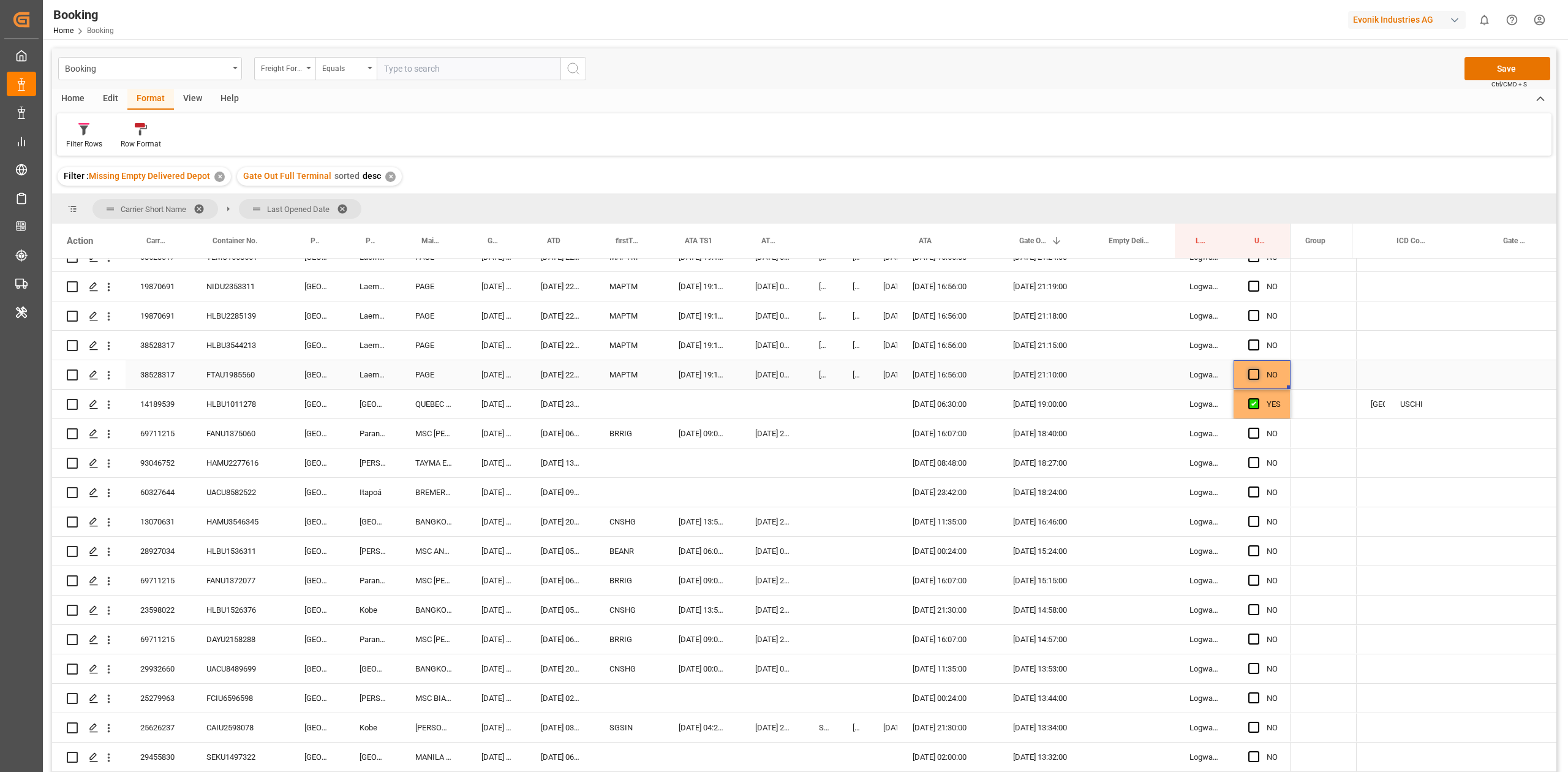
click at [1258, 369] on input "Press SPACE to select this row." at bounding box center [1258, 369] width 0 height 0
click at [231, 348] on div "HLBU3544213" at bounding box center [240, 345] width 98 height 29
drag, startPoint x: 1245, startPoint y: 344, endPoint x: 1149, endPoint y: 376, distance: 101.2
click at [1247, 344] on div "NO" at bounding box center [1262, 345] width 57 height 29
click at [1251, 342] on span "Press SPACE to select this row." at bounding box center [1254, 345] width 11 height 11
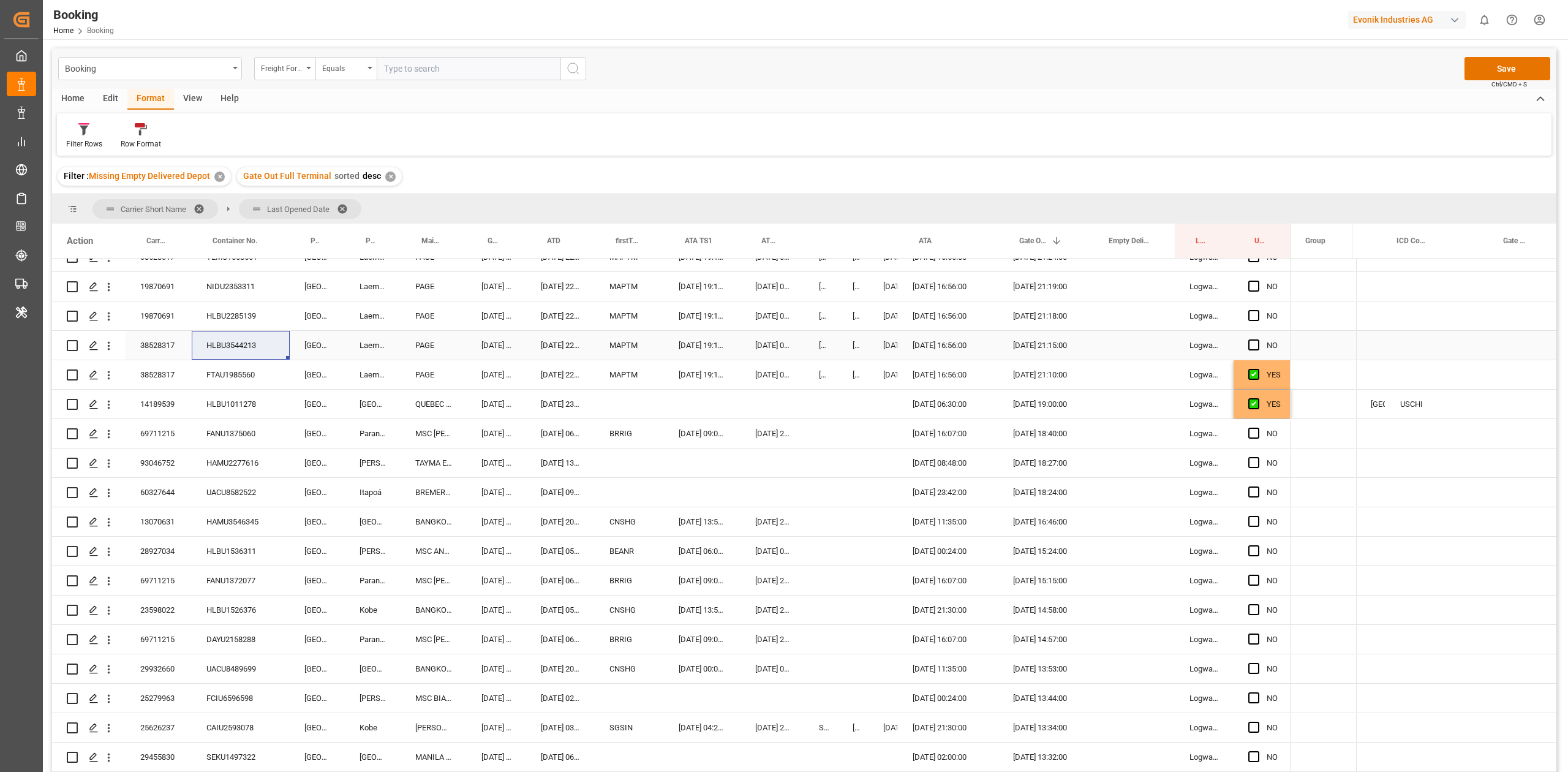
click at [1258, 340] on input "Press SPACE to select this row." at bounding box center [1258, 340] width 0 height 0
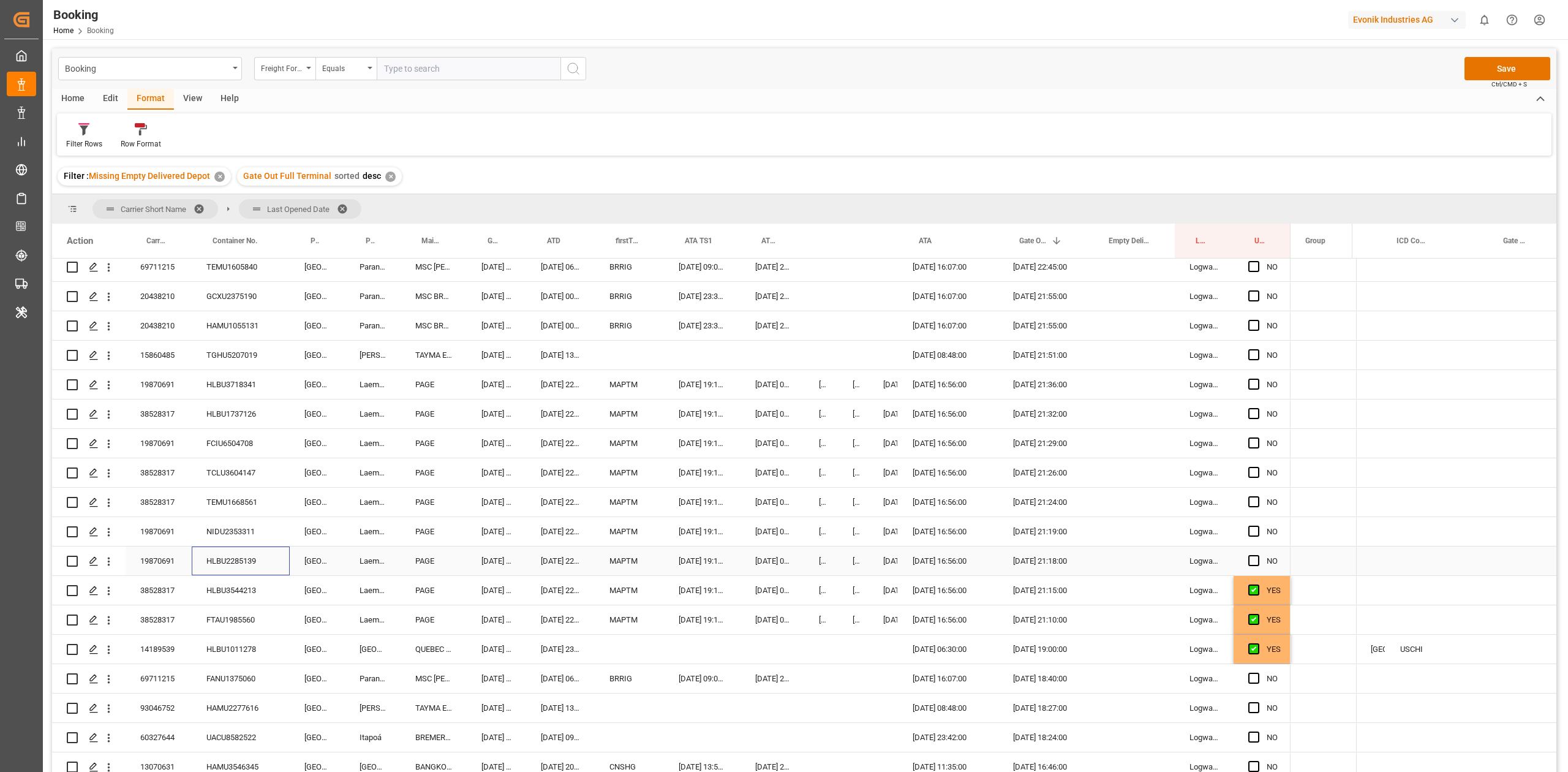
click at [241, 571] on div "HLBU2285139" at bounding box center [240, 561] width 98 height 29
drag, startPoint x: 1253, startPoint y: 560, endPoint x: 254, endPoint y: 532, distance: 999.4
click at [1253, 560] on span "Press SPACE to select this row." at bounding box center [1254, 560] width 11 height 11
click at [1258, 555] on input "Press SPACE to select this row." at bounding box center [1258, 555] width 0 height 0
click at [254, 532] on div "NIDU2353311" at bounding box center [240, 531] width 98 height 29
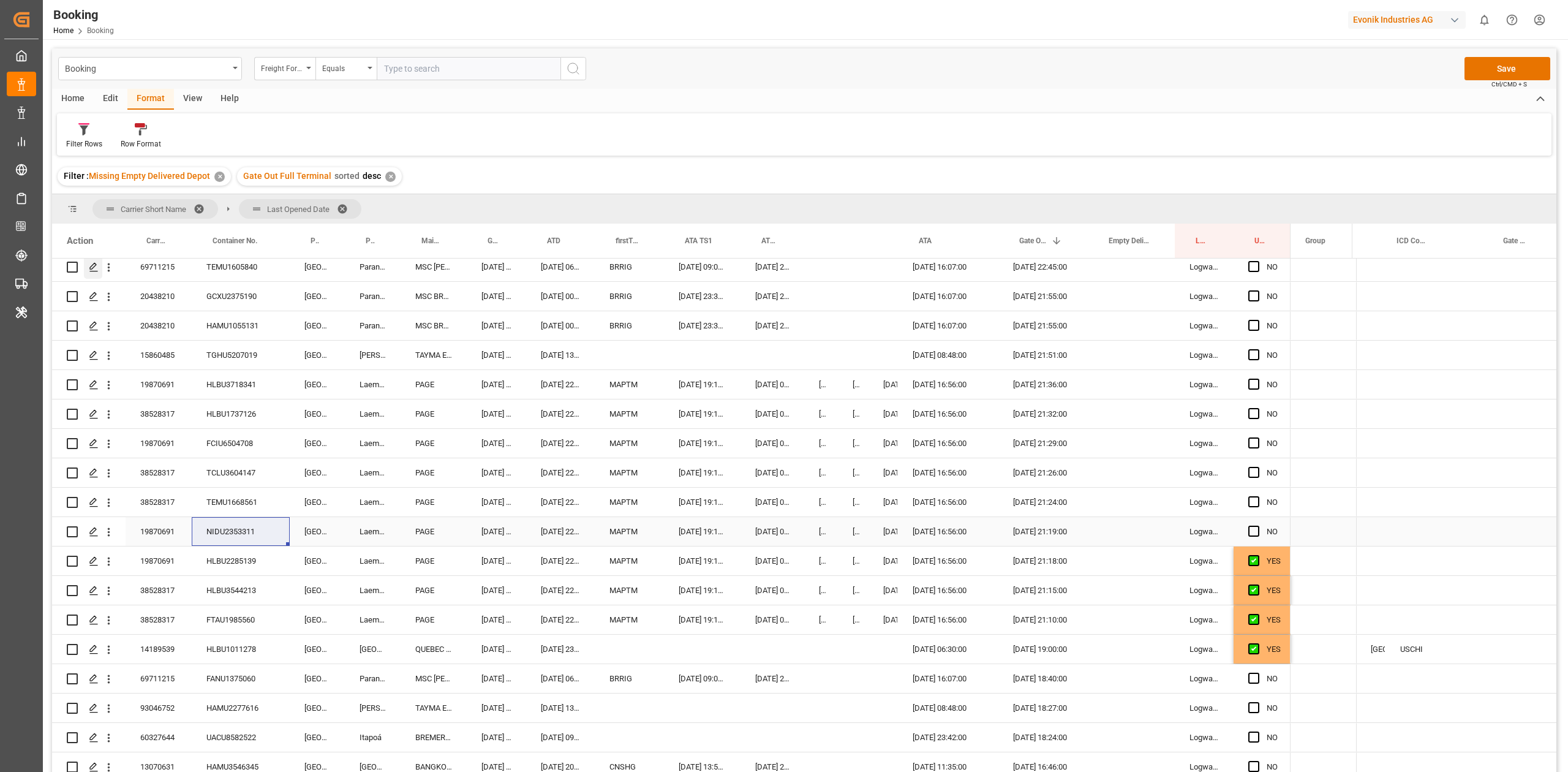
click at [251, 530] on div "NIDU2353311" at bounding box center [240, 531] width 98 height 29
click at [1251, 530] on span "Press SPACE to select this row." at bounding box center [1254, 531] width 11 height 11
click at [1258, 526] on input "Press SPACE to select this row." at bounding box center [1258, 526] width 0 height 0
drag, startPoint x: 241, startPoint y: 495, endPoint x: 11, endPoint y: 265, distance: 325.3
click at [241, 498] on div "TEMU1668561" at bounding box center [240, 502] width 98 height 29
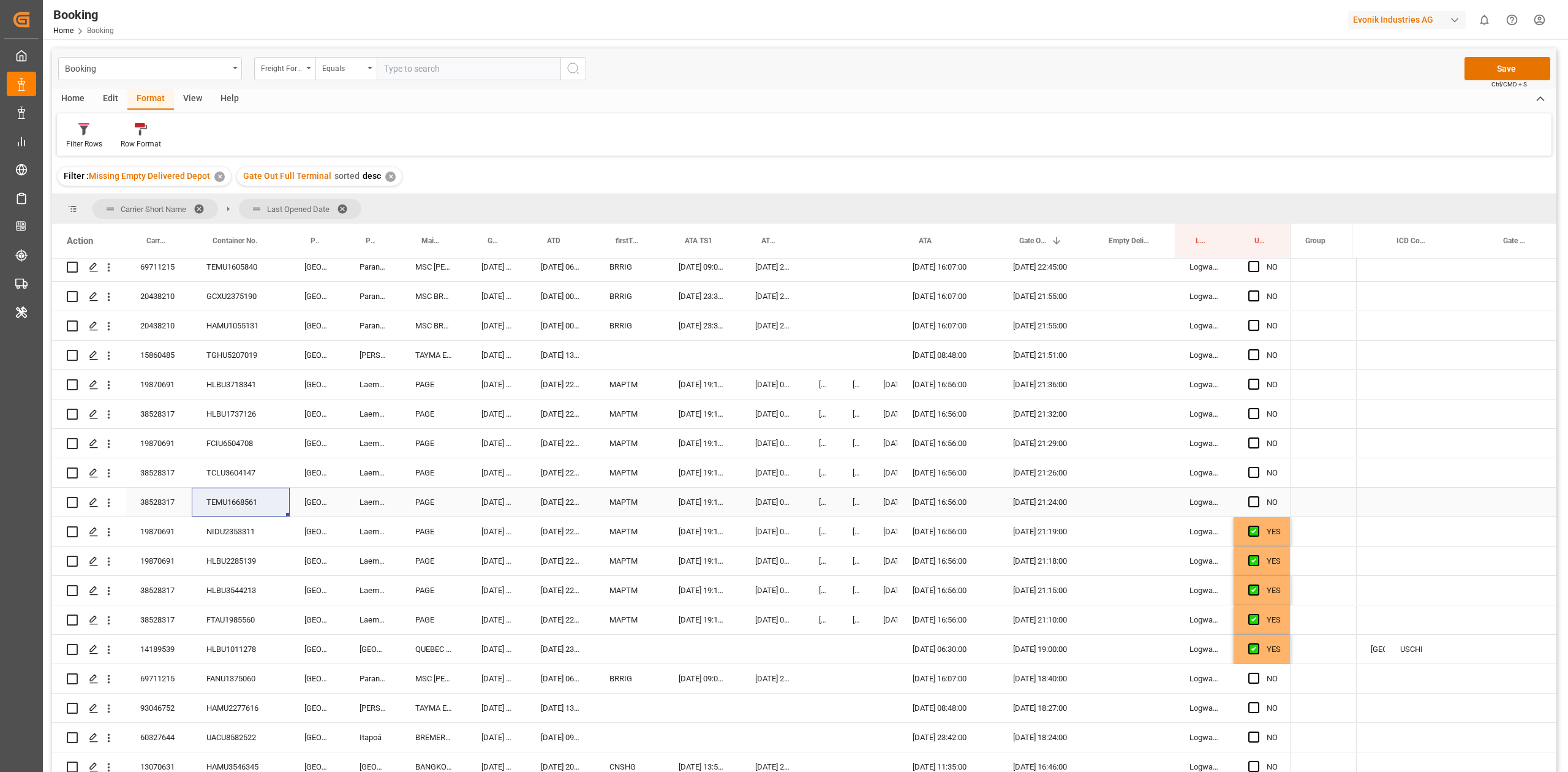
drag, startPoint x: 1256, startPoint y: 498, endPoint x: 234, endPoint y: 479, distance: 1022.2
click at [1256, 498] on span "Press SPACE to select this row." at bounding box center [1254, 501] width 11 height 11
click at [1258, 496] on input "Press SPACE to select this row." at bounding box center [1258, 496] width 0 height 0
click at [234, 479] on div "TCLU3604147" at bounding box center [240, 473] width 98 height 29
click at [240, 468] on div "TCLU3604147" at bounding box center [240, 473] width 98 height 29
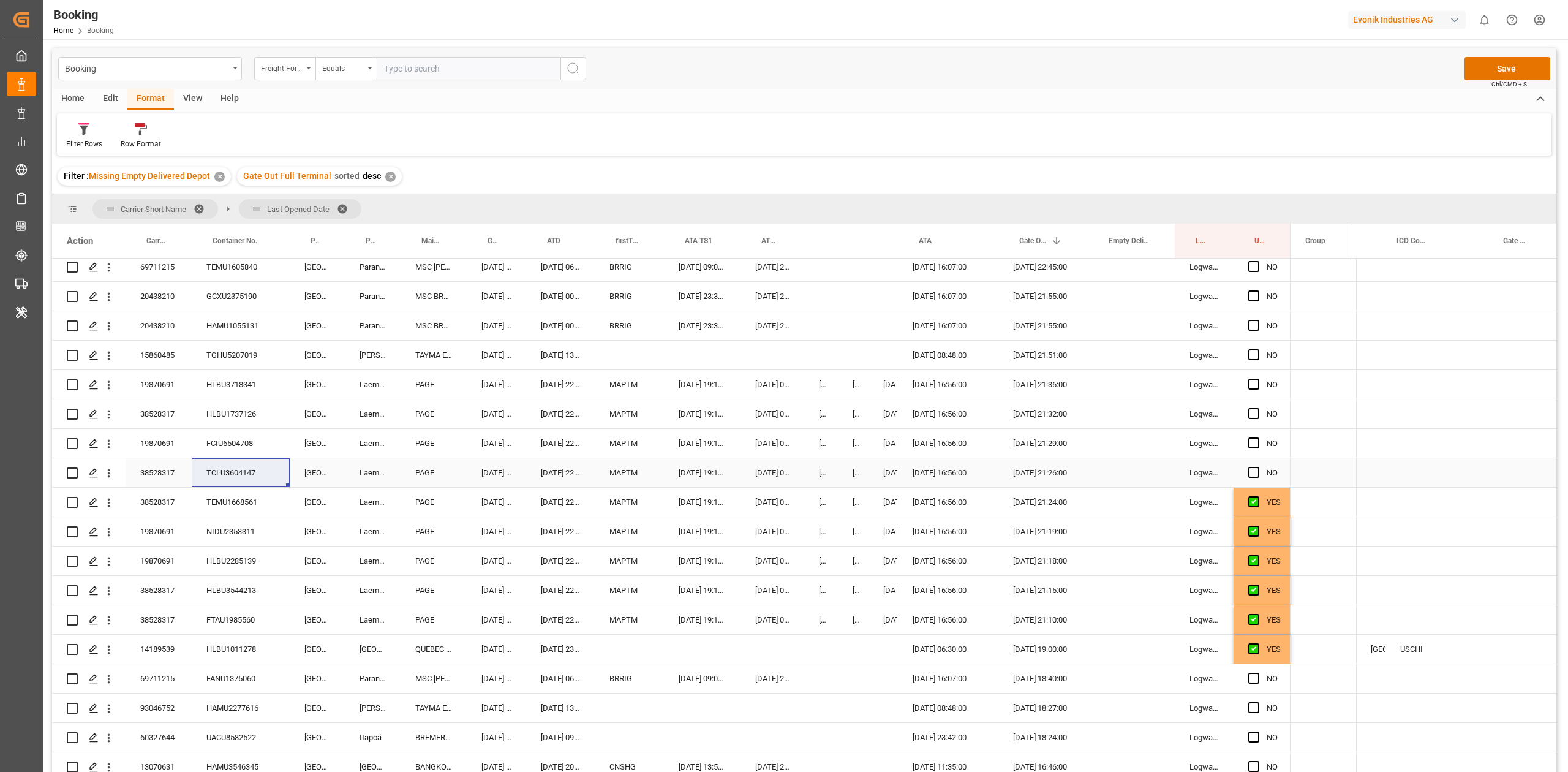
drag, startPoint x: 1250, startPoint y: 468, endPoint x: 77, endPoint y: 365, distance: 1177.5
click at [1250, 471] on span "Press SPACE to select this row." at bounding box center [1254, 472] width 11 height 11
click at [1258, 467] on input "Press SPACE to select this row." at bounding box center [1258, 467] width 0 height 0
click at [1252, 446] on span "Press SPACE to select this row." at bounding box center [1254, 442] width 11 height 11
click at [1258, 437] on input "Press SPACE to select this row." at bounding box center [1258, 437] width 0 height 0
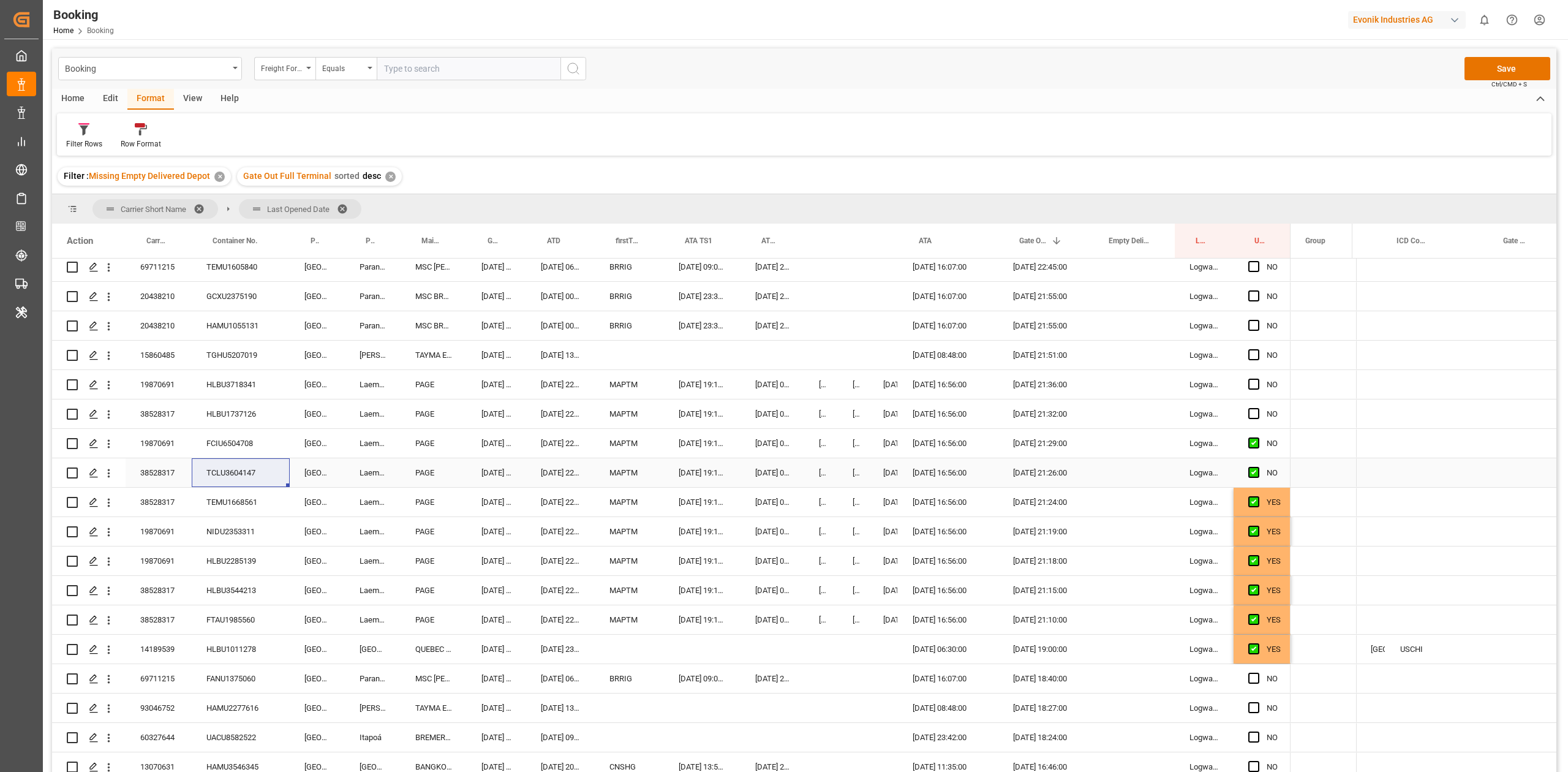
click at [241, 442] on div "FCIU6504708" at bounding box center [240, 443] width 98 height 29
drag, startPoint x: 1254, startPoint y: 415, endPoint x: 55, endPoint y: 362, distance: 1200.2
click at [1254, 415] on span "Press SPACE to select this row." at bounding box center [1254, 413] width 11 height 11
click at [1258, 408] on input "Press SPACE to select this row." at bounding box center [1258, 408] width 0 height 0
click at [1251, 385] on span "Press SPACE to select this row." at bounding box center [1254, 383] width 11 height 11
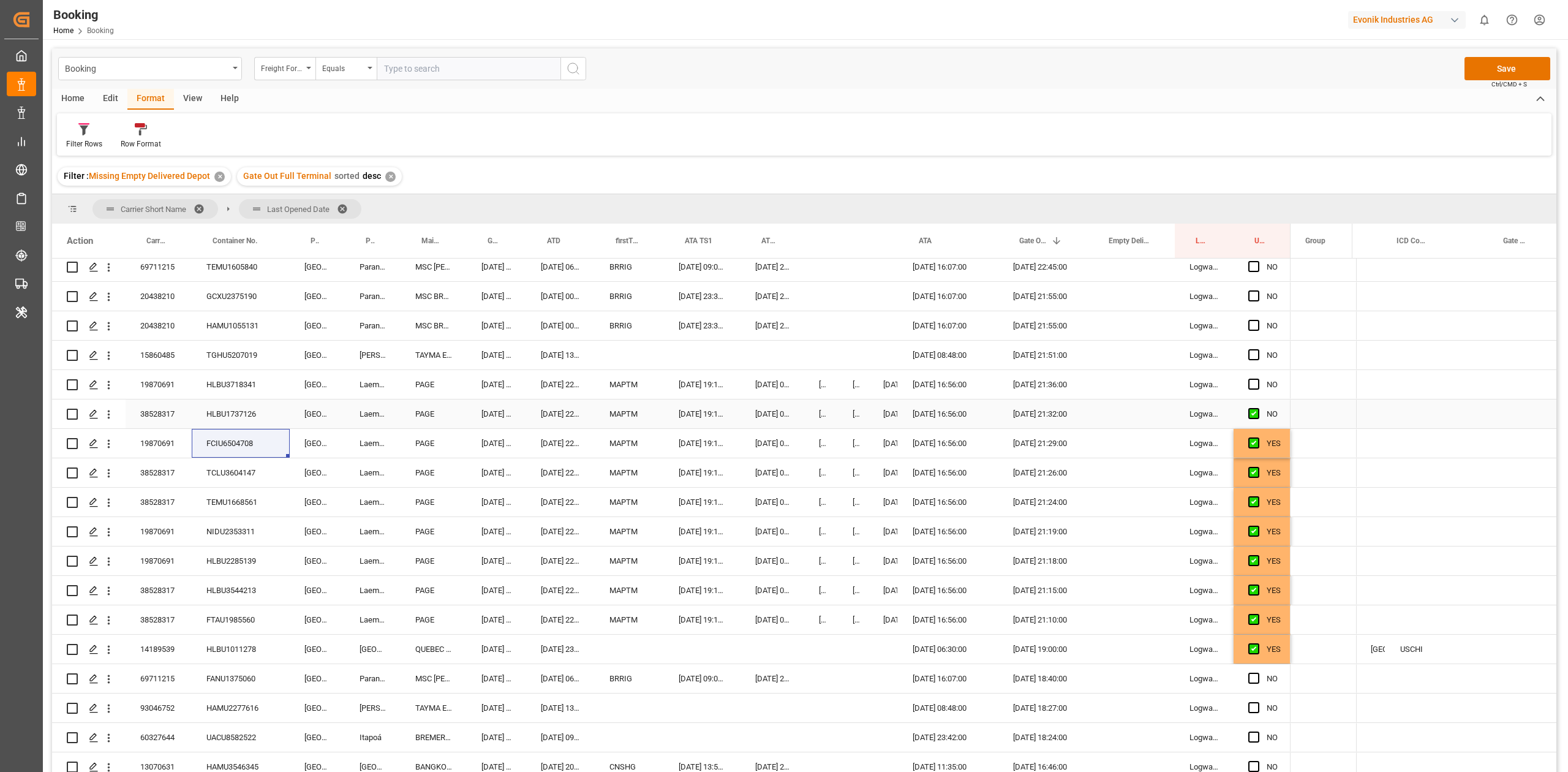
click at [1258, 378] on input "Press SPACE to select this row." at bounding box center [1258, 378] width 0 height 0
click at [234, 353] on div "TGHU5207019" at bounding box center [240, 355] width 98 height 29
click at [1249, 354] on span "Press SPACE to select this row." at bounding box center [1254, 354] width 11 height 11
click at [1258, 349] on input "Press SPACE to select this row." at bounding box center [1258, 349] width 0 height 0
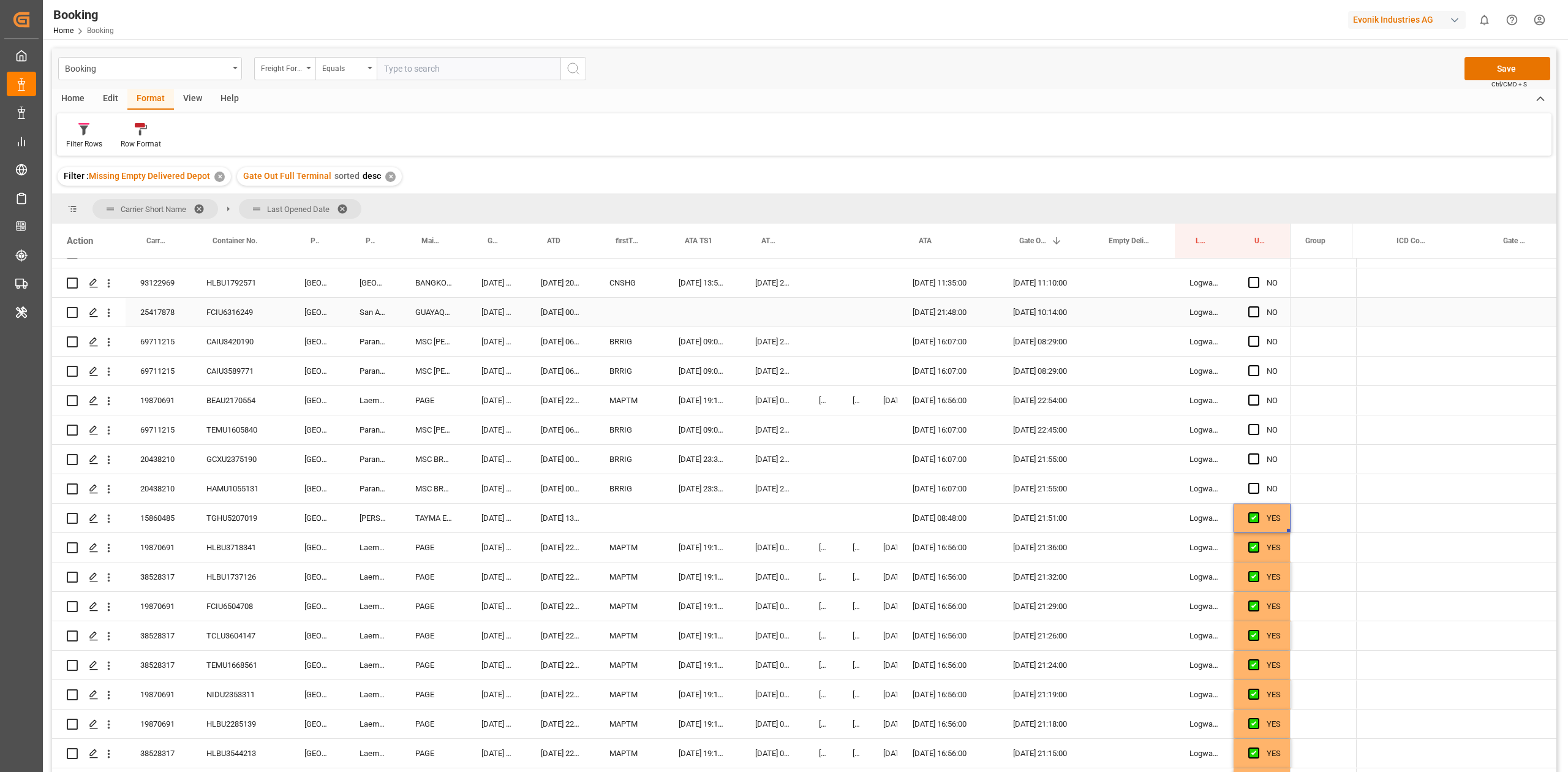
scroll to position [245, 0]
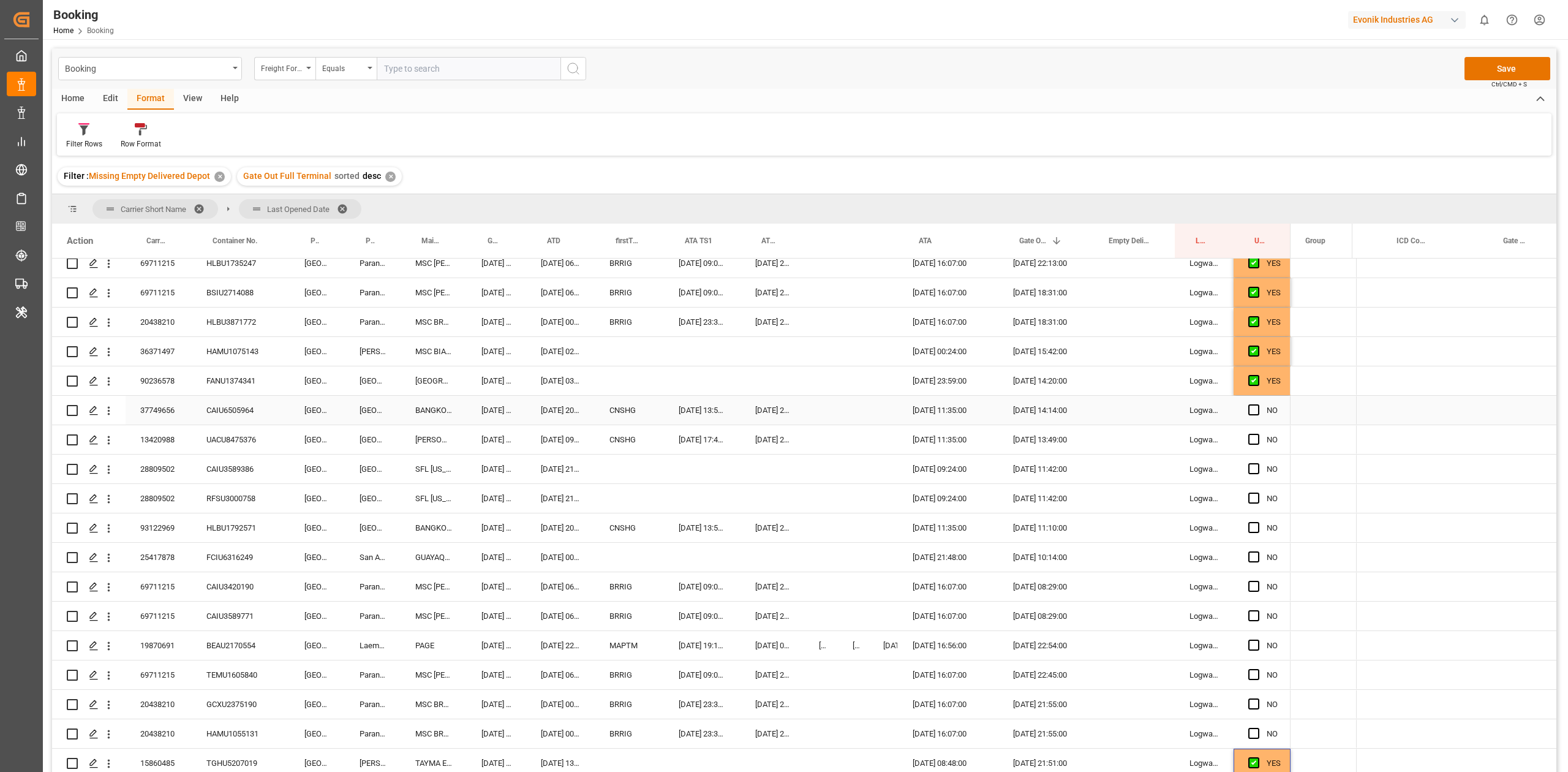
click at [250, 410] on div "CAIU6505964" at bounding box center [240, 410] width 98 height 29
click at [1109, 412] on div "Press SPACE to select this row." at bounding box center [1131, 410] width 87 height 29
click at [1123, 574] on div "22 23 24 25 26 27 28" at bounding box center [1185, 568] width 167 height 24
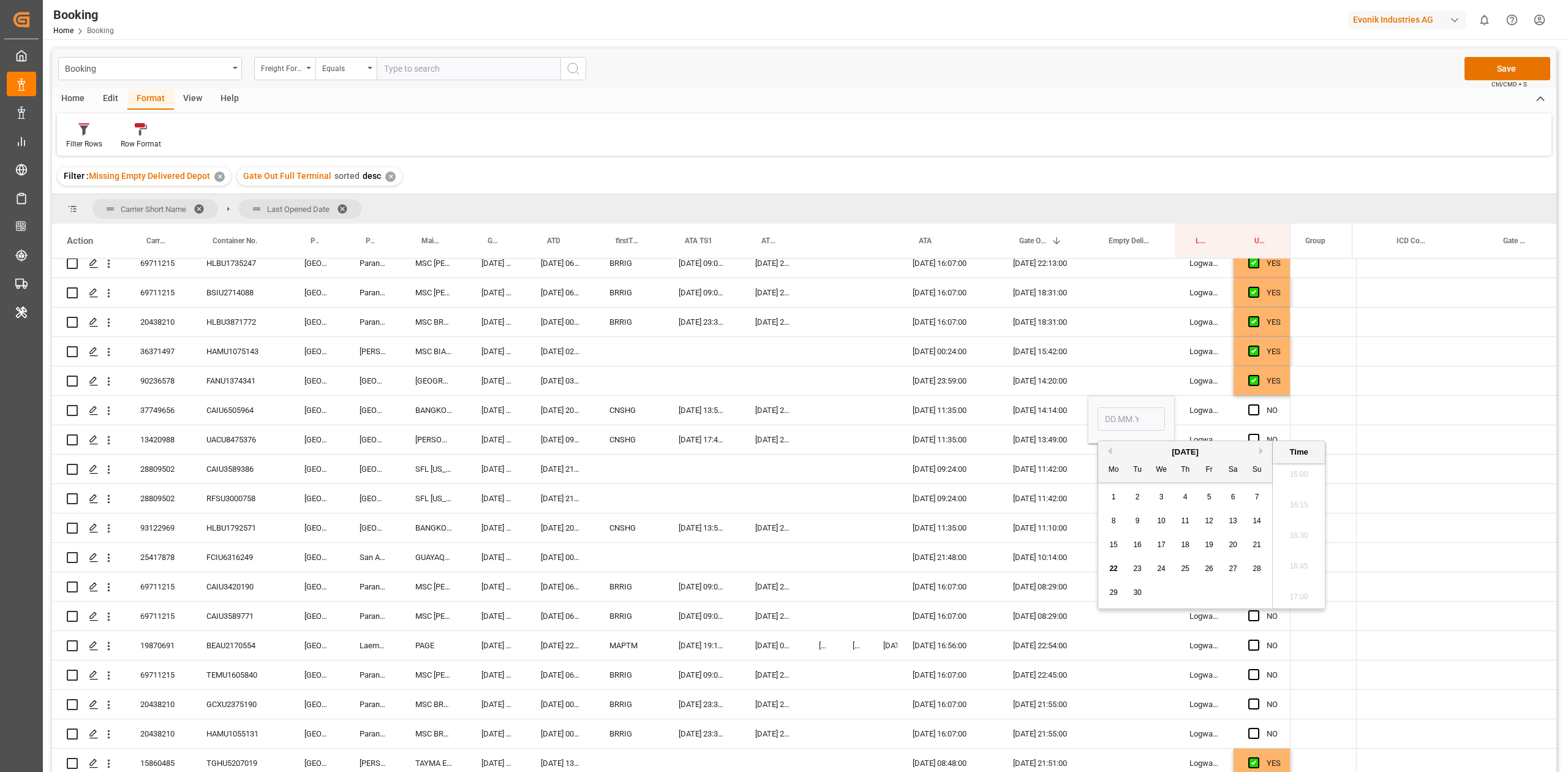
click at [1115, 570] on span "22" at bounding box center [1113, 568] width 8 height 8
type input "[DATE] 00:00"
click at [902, 479] on div "[DATE] 09:24:00" at bounding box center [948, 469] width 100 height 29
click at [236, 437] on div "UACU8475376" at bounding box center [240, 440] width 98 height 29
drag, startPoint x: 234, startPoint y: 467, endPoint x: 80, endPoint y: 191, distance: 316.1
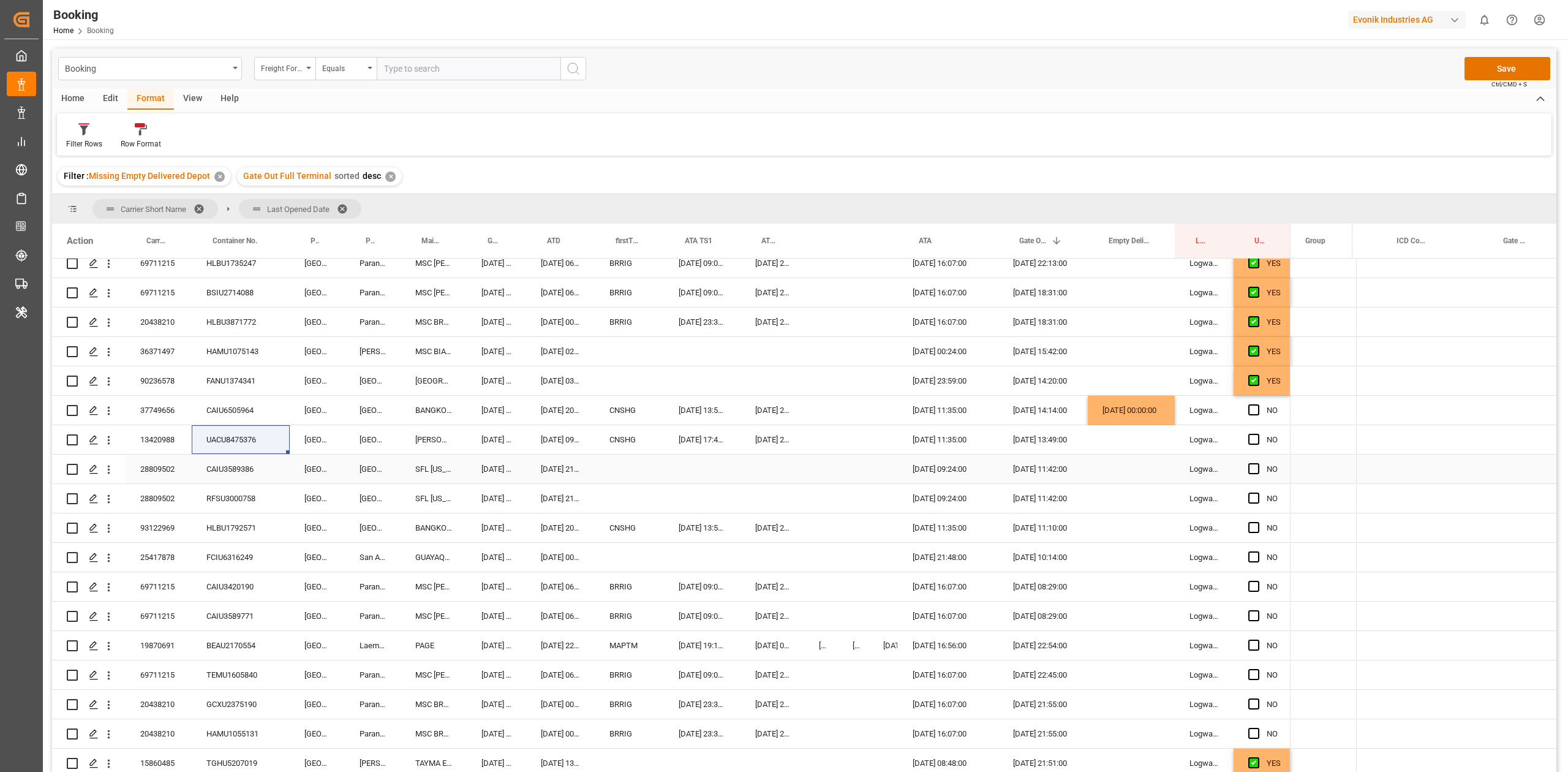
click at [234, 467] on div "CAIU3589386" at bounding box center [240, 469] width 98 height 29
click at [221, 498] on div "RFSU3000758" at bounding box center [240, 499] width 98 height 29
click at [236, 525] on div "HLBU1792571" at bounding box center [240, 528] width 98 height 29
click at [241, 557] on div "FCIU6316249" at bounding box center [240, 558] width 98 height 29
drag, startPoint x: 1248, startPoint y: 442, endPoint x: 1253, endPoint y: 530, distance: 88.1
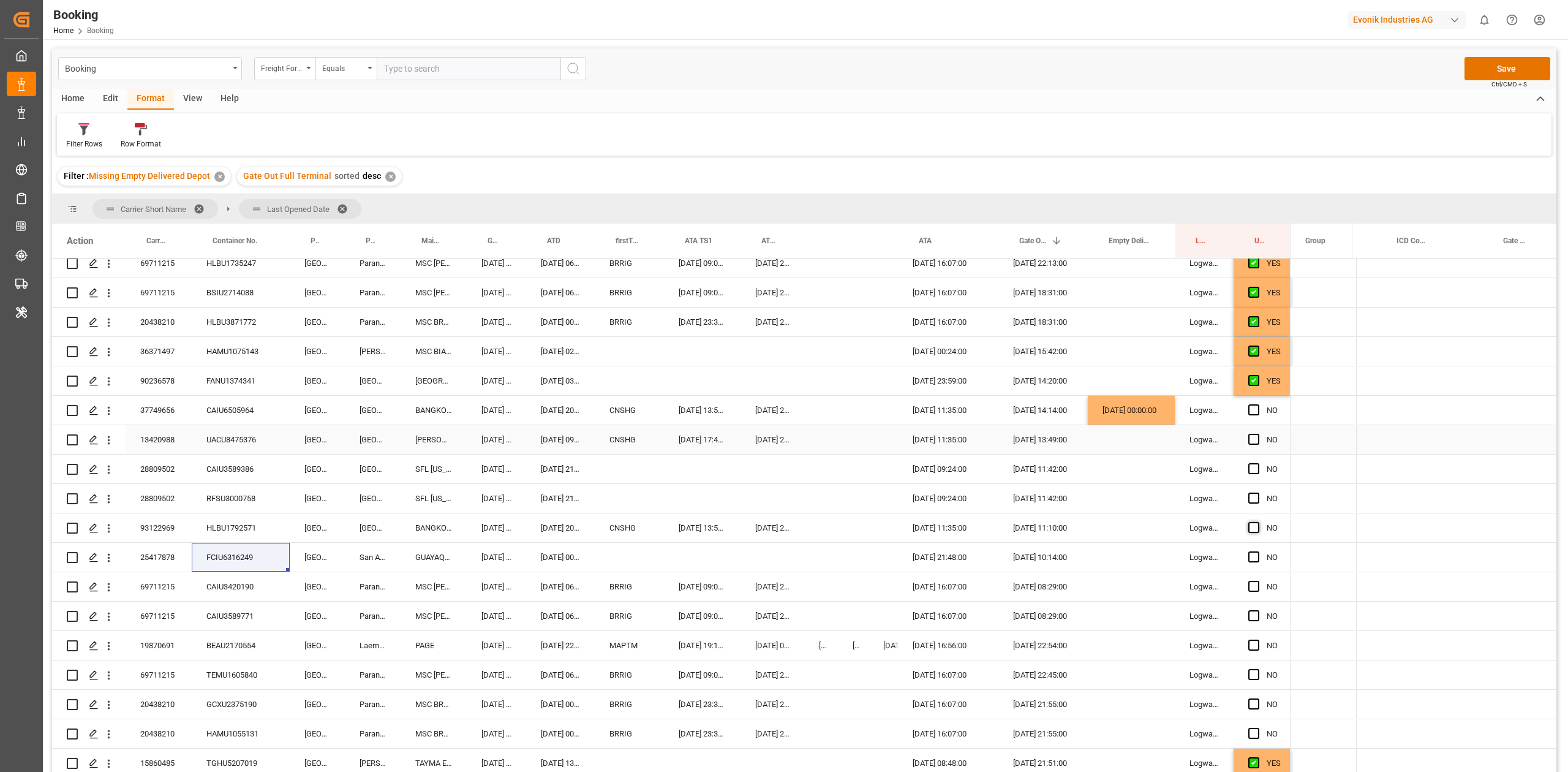
click at [1249, 442] on span "Press SPACE to select this row." at bounding box center [1254, 439] width 11 height 11
click at [1258, 434] on input "Press SPACE to select this row." at bounding box center [1258, 434] width 0 height 0
click at [1252, 468] on span "Press SPACE to select this row." at bounding box center [1254, 468] width 11 height 11
click at [1258, 463] on input "Press SPACE to select this row." at bounding box center [1258, 463] width 0 height 0
click at [1254, 499] on span "Press SPACE to select this row." at bounding box center [1254, 498] width 11 height 11
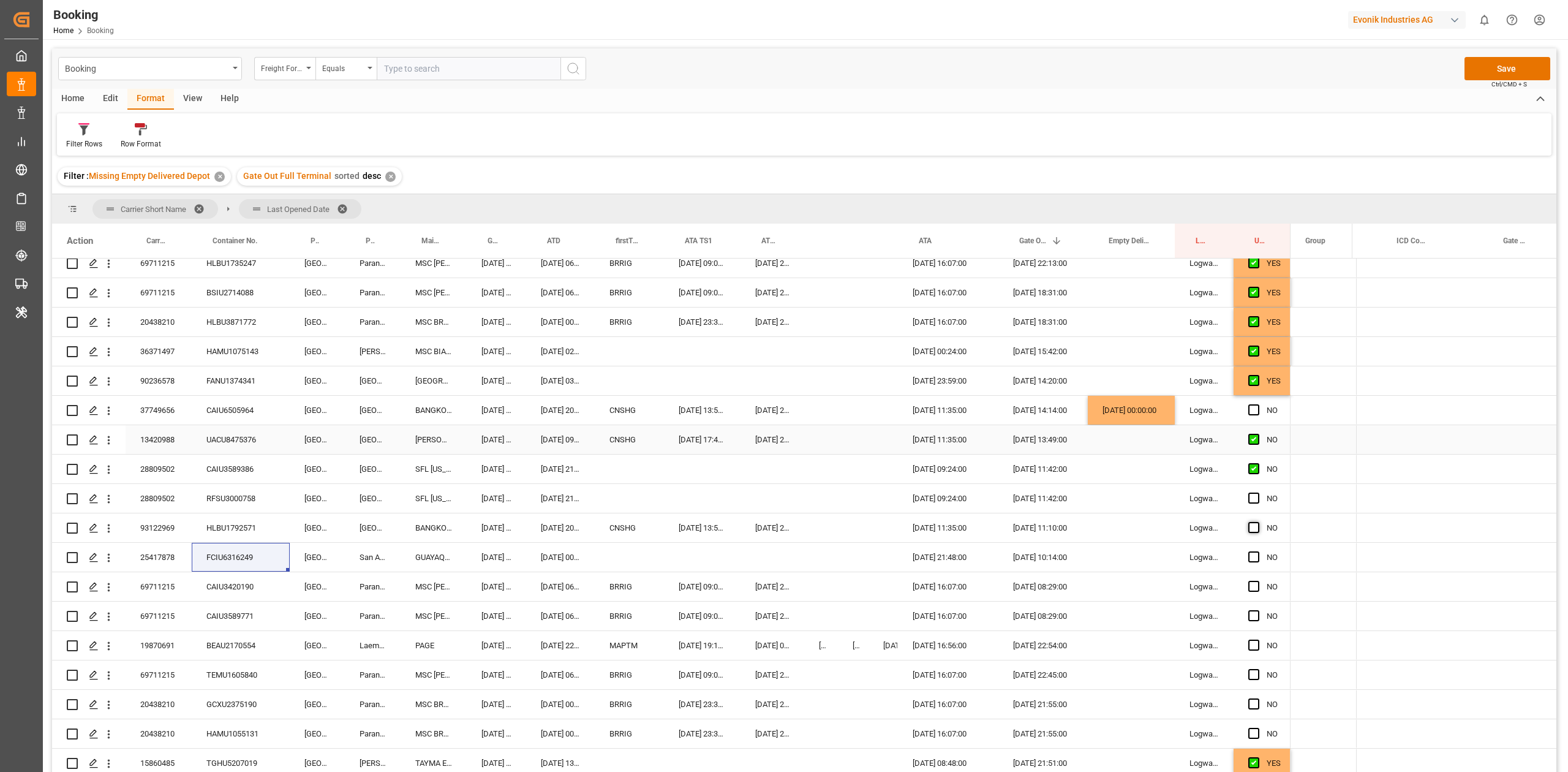
click at [1258, 493] on input "Press SPACE to select this row." at bounding box center [1258, 493] width 0 height 0
click at [1253, 530] on span "Press SPACE to select this row." at bounding box center [1254, 527] width 11 height 11
click at [1258, 522] on input "Press SPACE to select this row." at bounding box center [1258, 522] width 0 height 0
click at [942, 91] on div "Home Edit Format View Help" at bounding box center [805, 99] width 1505 height 21
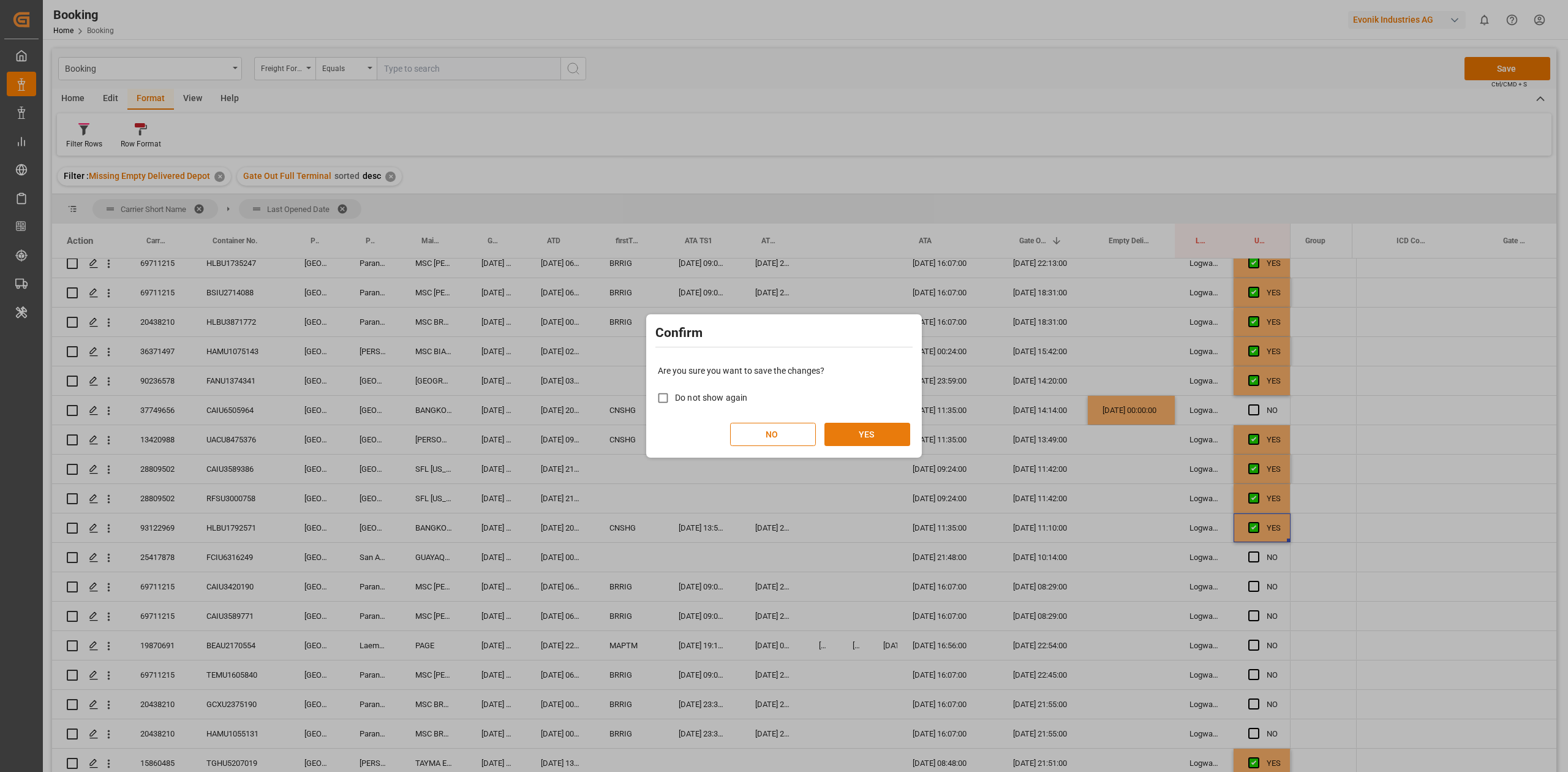
click at [863, 426] on button "YES" at bounding box center [868, 435] width 86 height 24
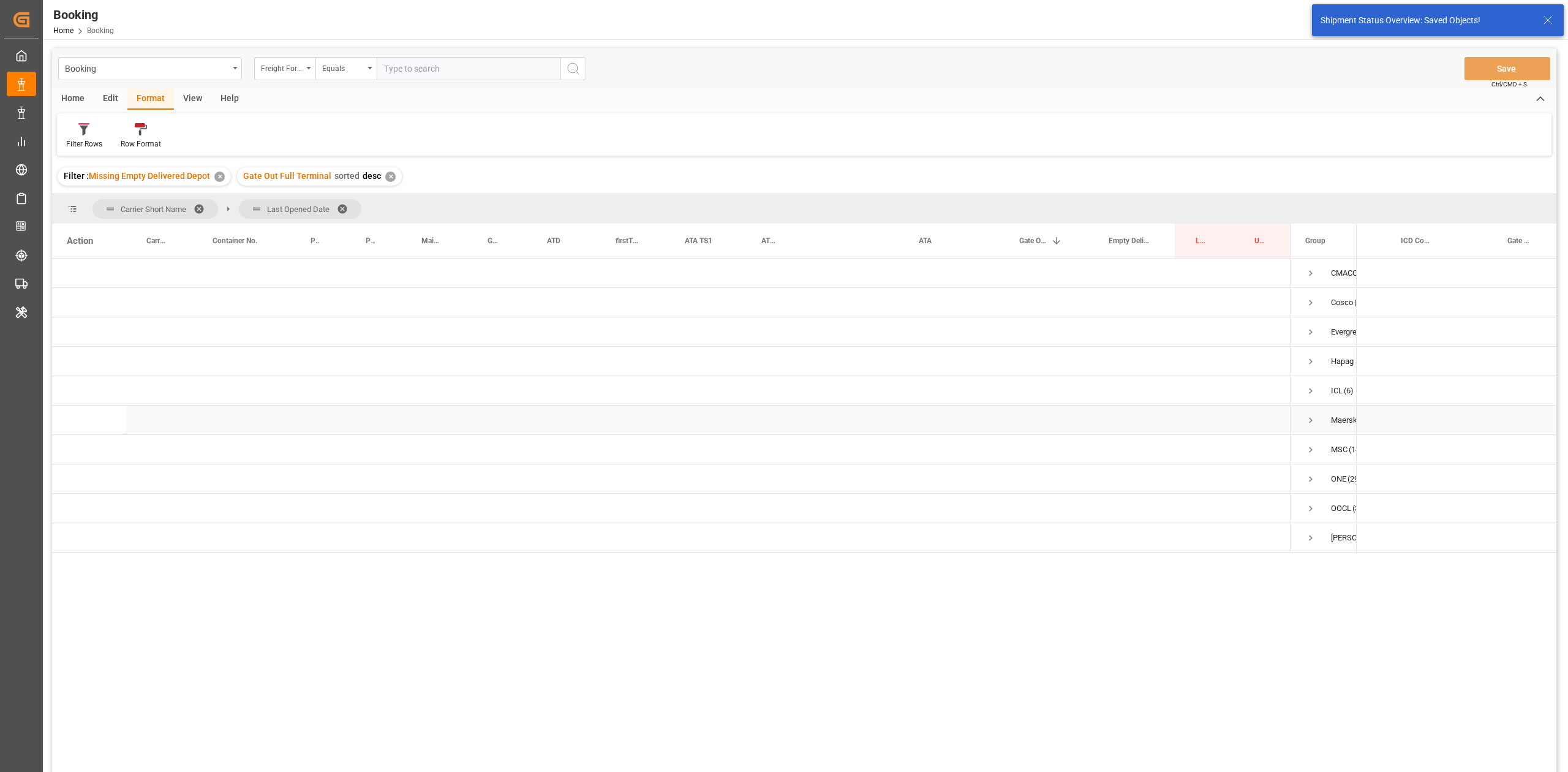
scroll to position [0, 0]
